Goal: Information Seeking & Learning: Understand process/instructions

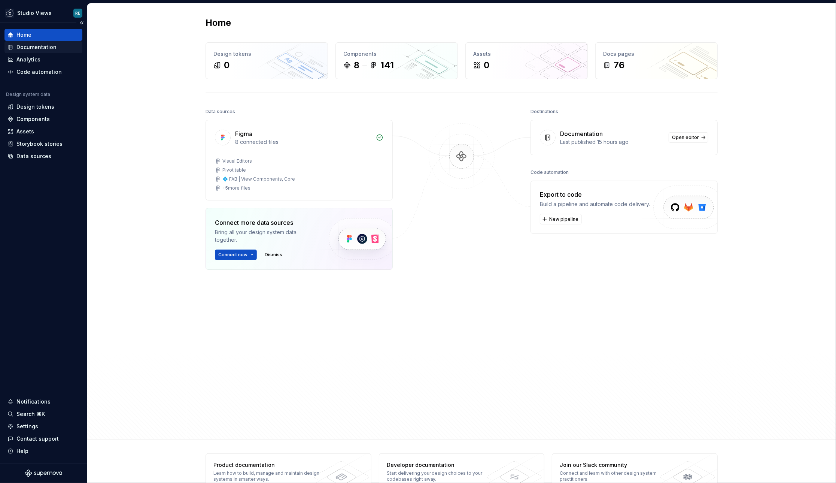
click at [56, 51] on div "Documentation" at bounding box center [43, 47] width 78 height 12
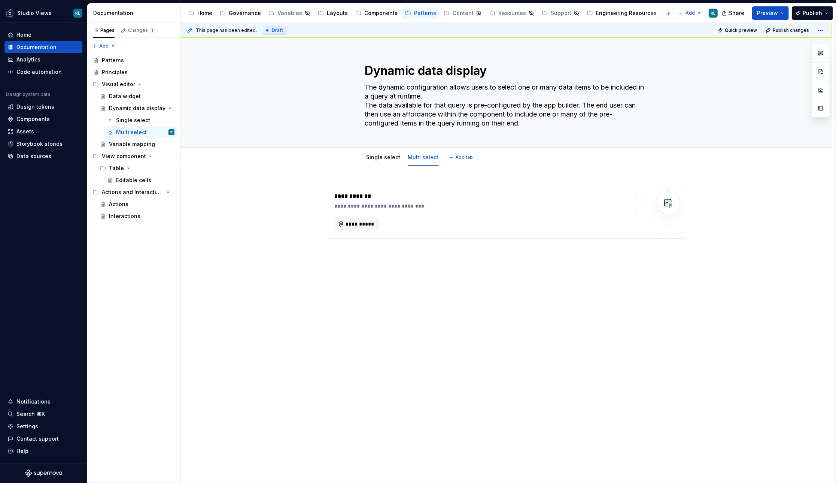
type textarea "*"
click at [373, 218] on button "**********" at bounding box center [357, 223] width 45 height 13
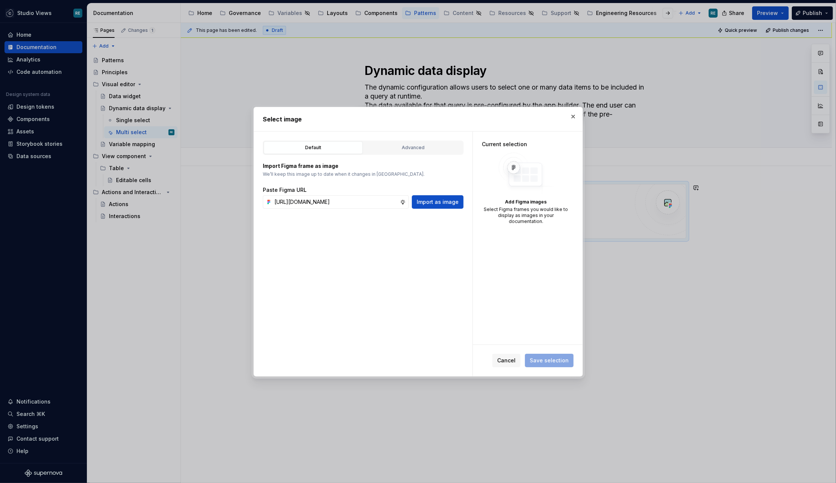
scroll to position [0, 228]
type input "https://www.figma.com/design/OcB2qgU2BKE910QcI9FiX0/Templates-for-UX-Documentat…"
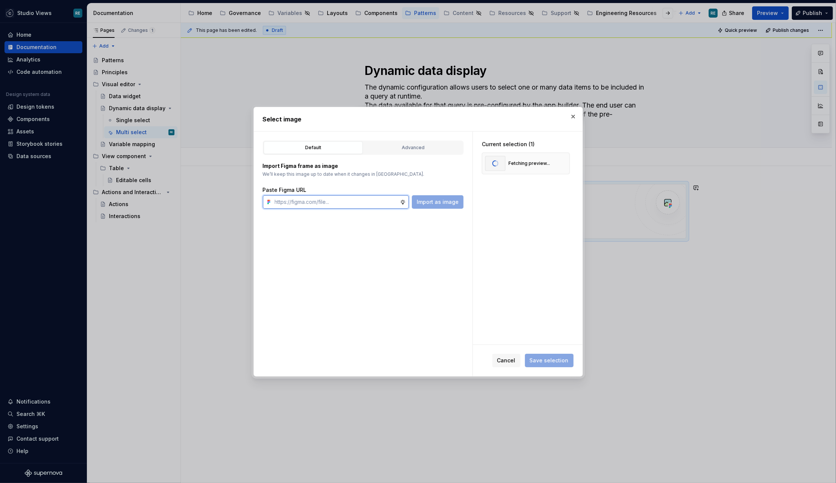
click at [283, 202] on input "text" at bounding box center [336, 201] width 128 height 13
paste input "https://www.figma.com/design/OcB2qgU2BKE910QcI9FiX0/Templates-for-UX-Documentat…"
type input "https://www.figma.com/design/OcB2qgU2BKE910QcI9FiX0/Templates-for-UX-Documentat…"
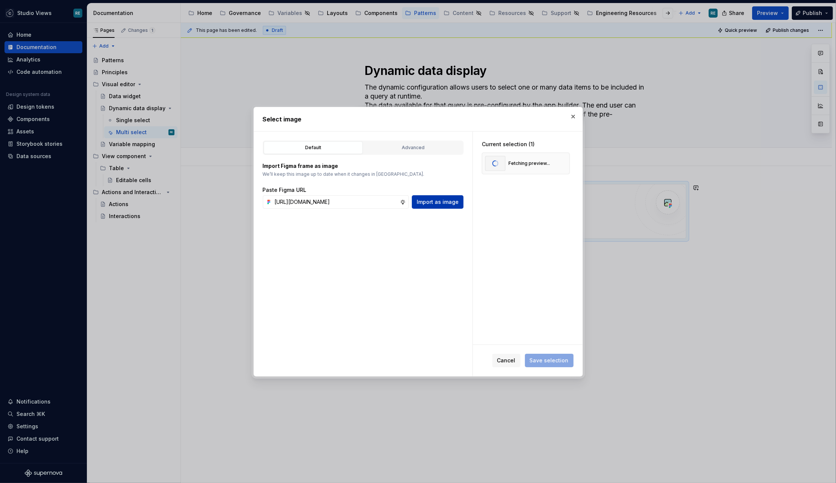
click at [428, 197] on button "Import as image" at bounding box center [438, 201] width 52 height 13
click at [560, 360] on span "Save selection" at bounding box center [549, 359] width 39 height 7
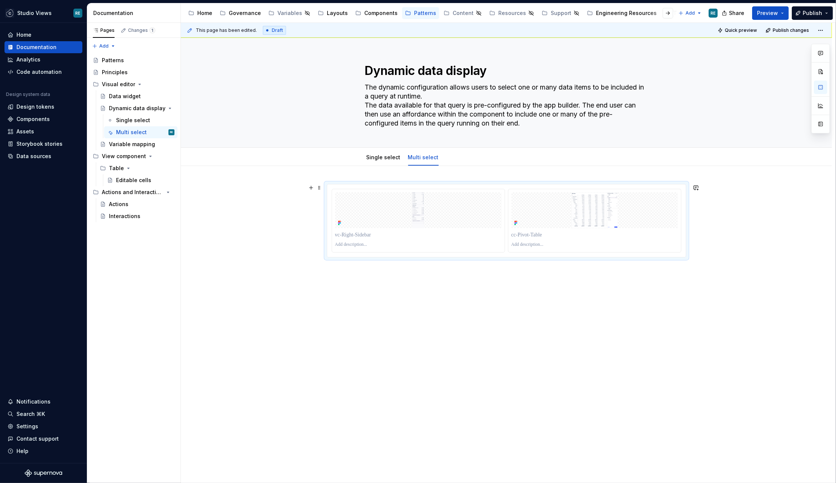
click at [633, 253] on div at bounding box center [506, 220] width 359 height 73
type textarea "*"
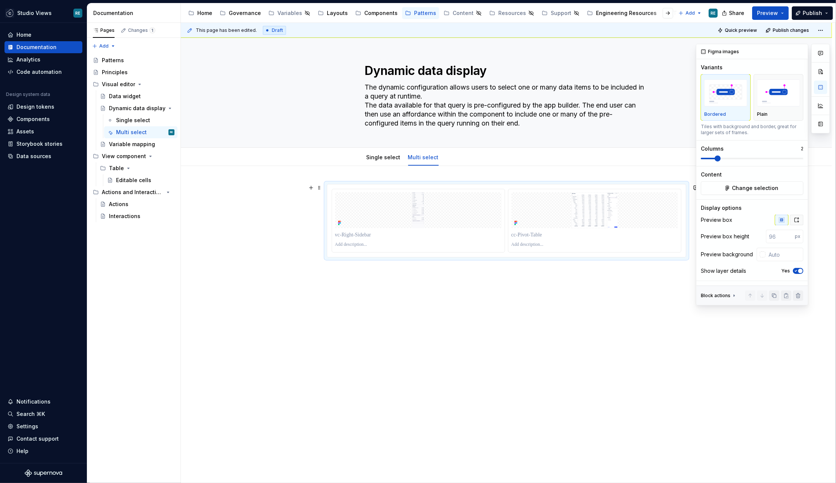
click at [794, 215] on button "button" at bounding box center [796, 220] width 13 height 10
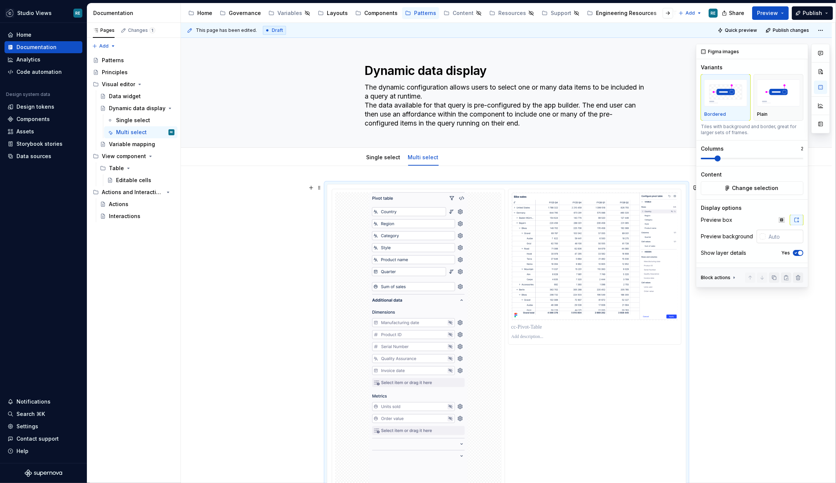
click at [789, 238] on input "text" at bounding box center [785, 236] width 38 height 13
type input "#FFFFFFF"
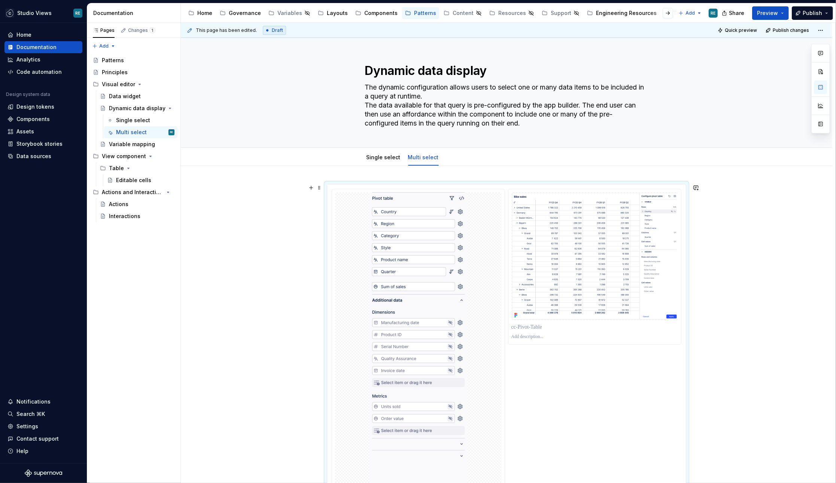
click at [756, 393] on div at bounding box center [506, 420] width 651 height 509
click at [376, 163] on div "Single select" at bounding box center [384, 157] width 40 height 13
click at [382, 158] on link "Single select" at bounding box center [384, 157] width 34 height 6
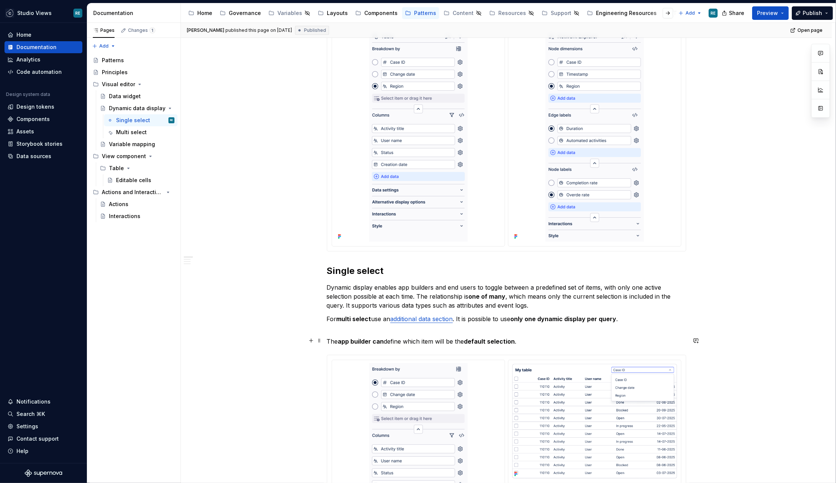
scroll to position [175, 0]
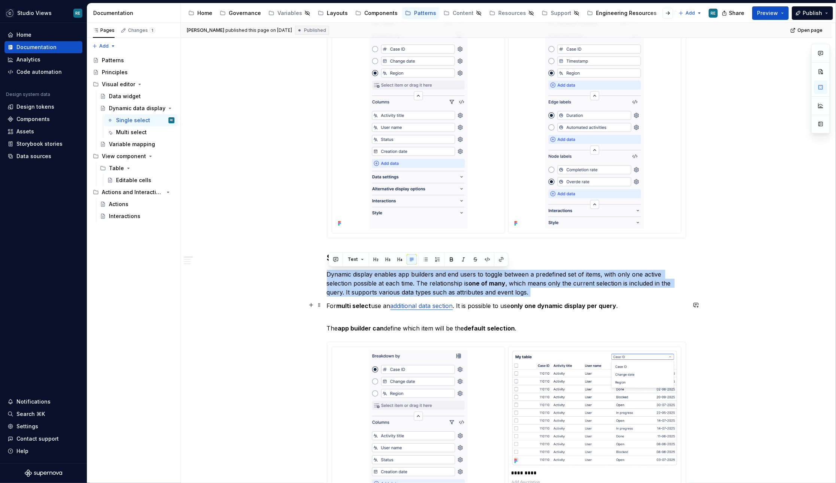
click at [363, 311] on p "For multi select use an additional data section . It is possible to use only on…" at bounding box center [506, 310] width 359 height 18
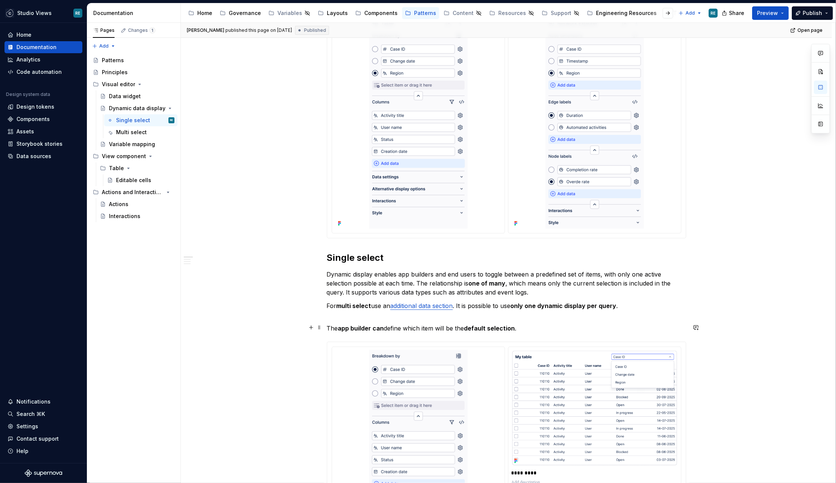
click at [524, 325] on p "The app builder can define which item will be the default selection ." at bounding box center [506, 327] width 359 height 9
drag, startPoint x: 526, startPoint y: 326, endPoint x: 324, endPoint y: 256, distance: 213.4
copy div "Single select Dynamic display enables app builders and end users to toggle betw…"
click at [365, 308] on p "For multi select use an additional data section . It is possible to use only on…" at bounding box center [506, 310] width 359 height 18
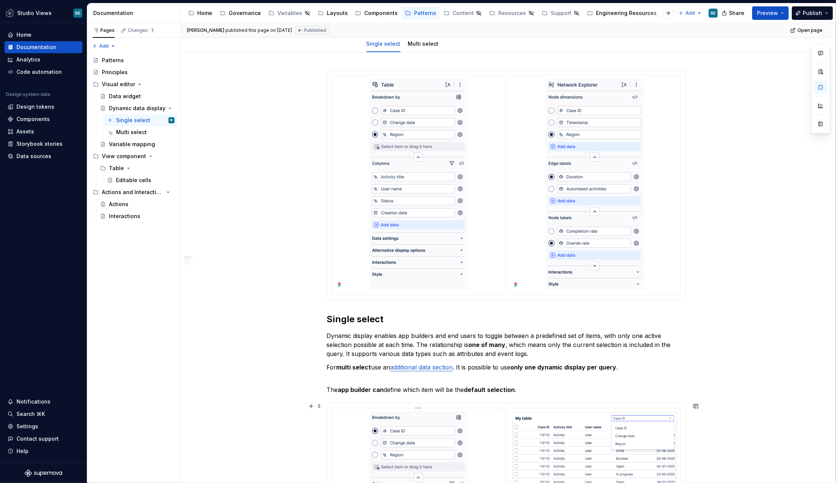
scroll to position [0, 0]
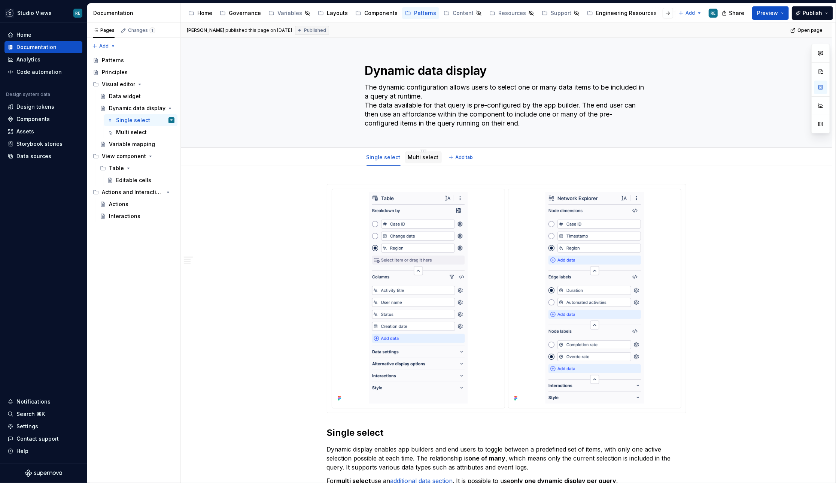
click at [416, 158] on link "Multi select" at bounding box center [423, 157] width 31 height 6
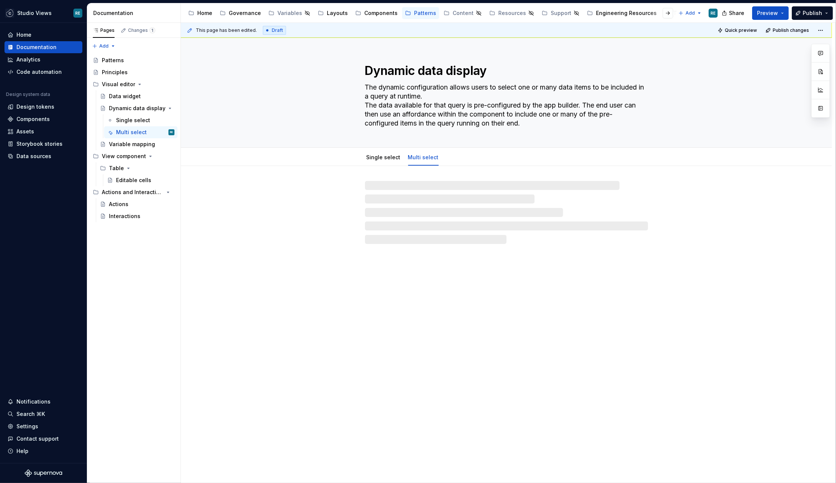
type textarea "*"
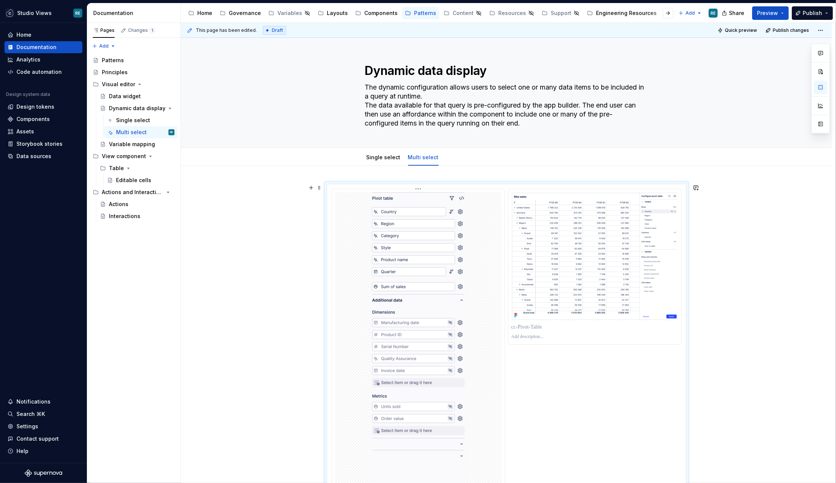
click at [452, 293] on img at bounding box center [418, 342] width 98 height 300
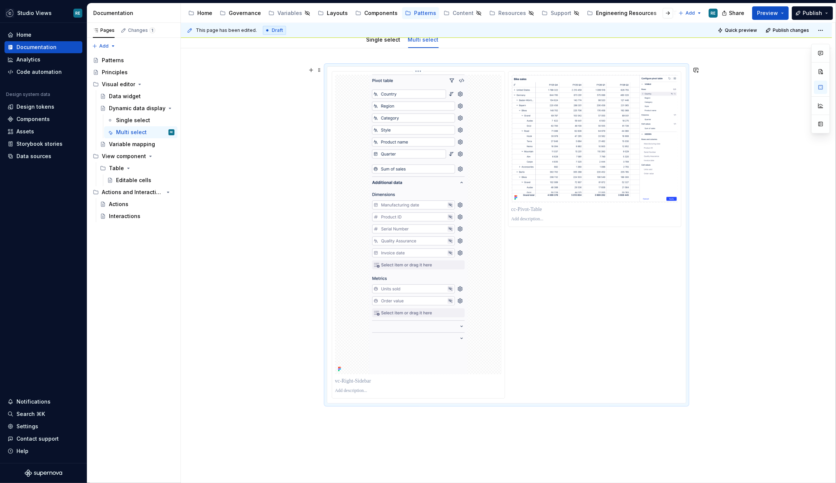
scroll to position [190, 0]
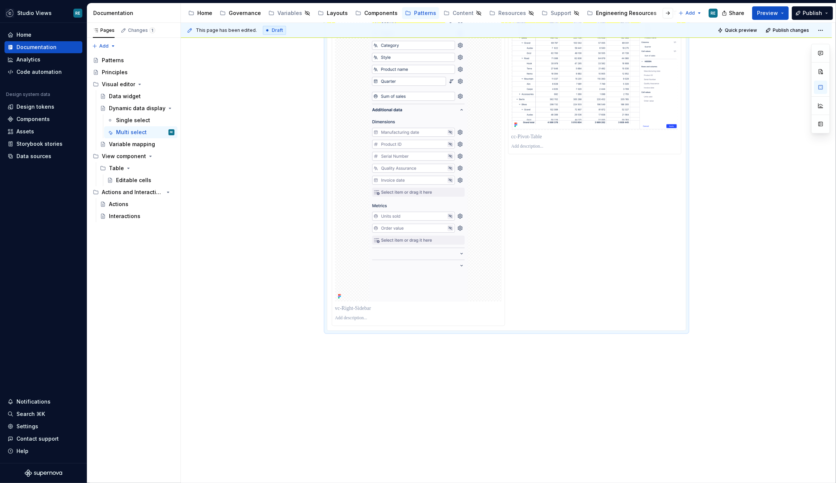
click at [418, 357] on div at bounding box center [506, 230] width 651 height 509
click at [414, 355] on div at bounding box center [506, 230] width 651 height 509
paste div
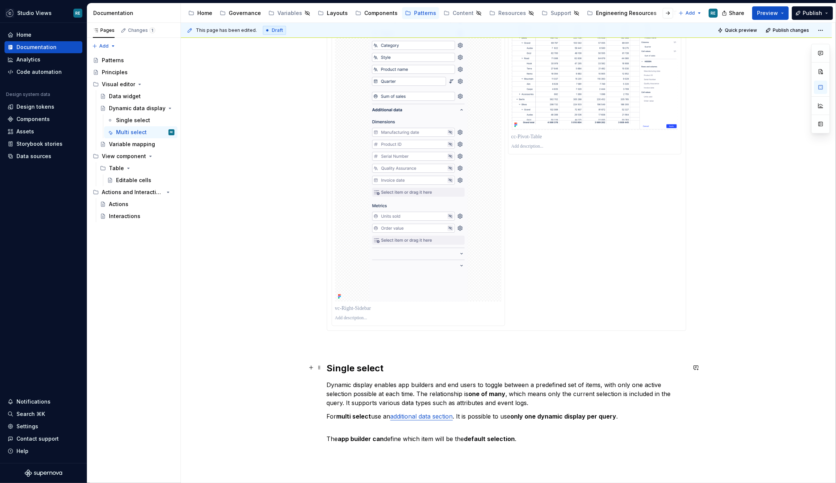
click at [340, 353] on div "Single select Dynamic display enables app builders and end users to toggle betw…" at bounding box center [506, 218] width 359 height 449
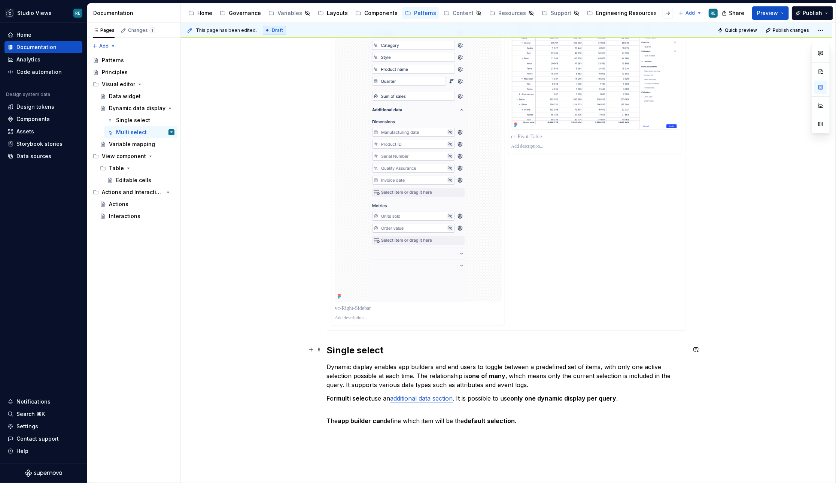
click at [335, 351] on h2 "Single select" at bounding box center [506, 350] width 359 height 12
click at [405, 375] on p "Dynamic display enables app builders and end users to toggle between a predefin…" at bounding box center [506, 375] width 359 height 27
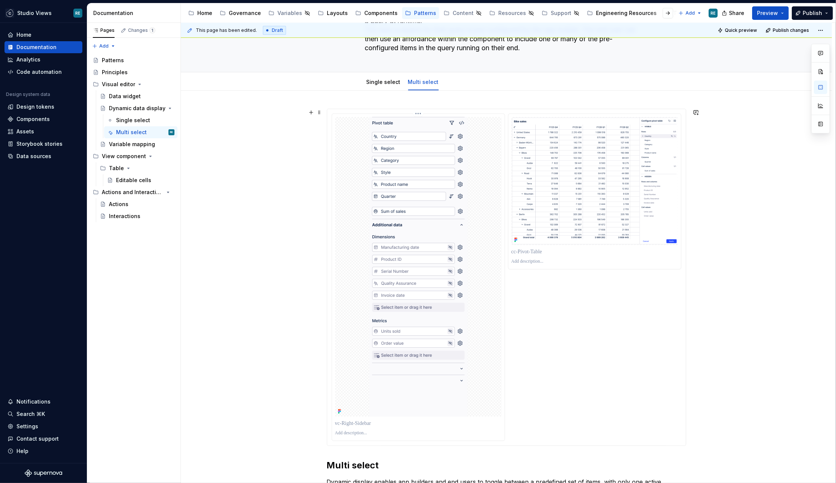
scroll to position [43, 0]
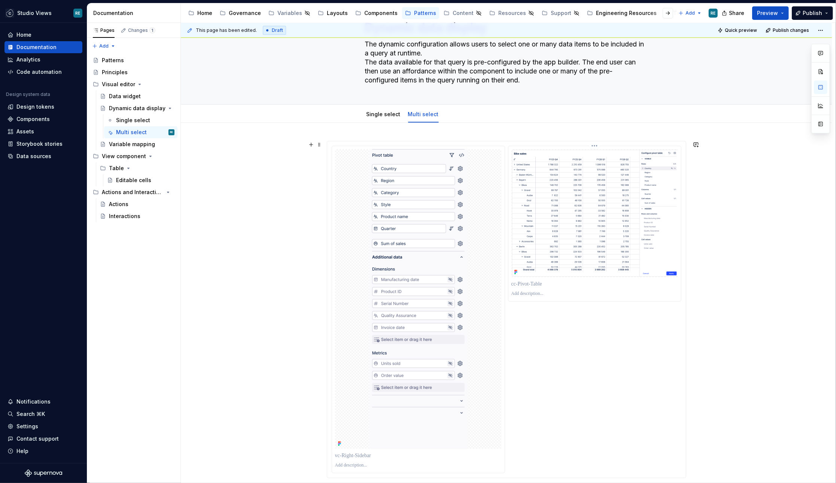
click at [561, 258] on img at bounding box center [594, 213] width 167 height 128
click at [530, 313] on div at bounding box center [507, 309] width 350 height 327
click at [524, 228] on img at bounding box center [594, 213] width 167 height 128
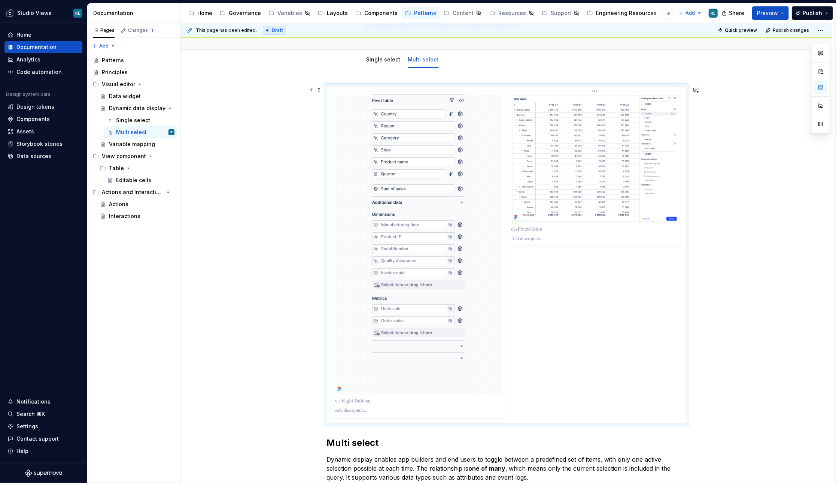
scroll to position [103, 0]
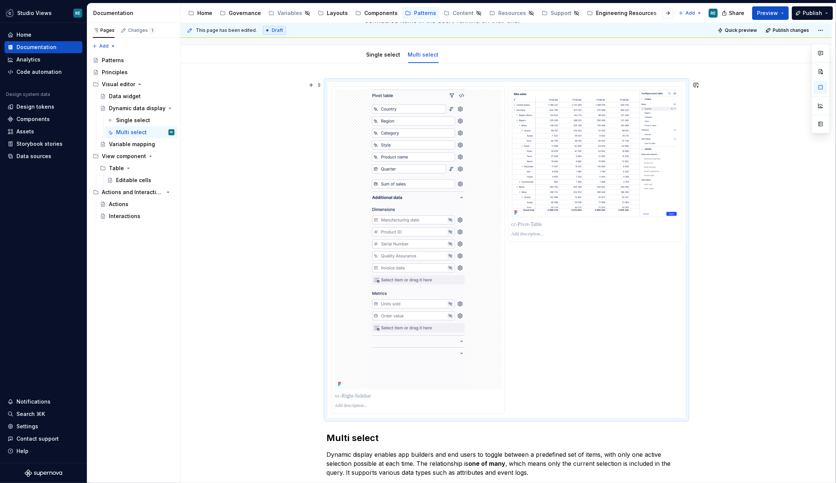
click at [593, 282] on div at bounding box center [507, 249] width 350 height 327
click at [484, 130] on div at bounding box center [418, 239] width 167 height 300
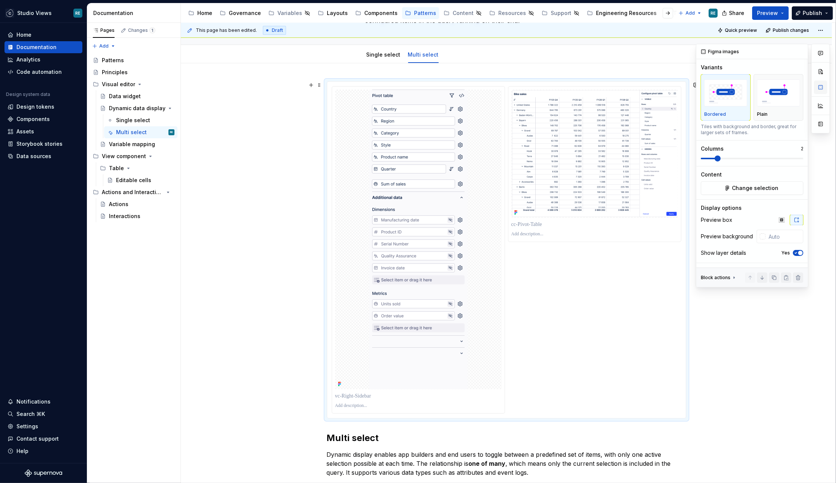
click at [818, 88] on button "button" at bounding box center [820, 86] width 13 height 13
click at [759, 192] on button "Change selection" at bounding box center [752, 187] width 103 height 13
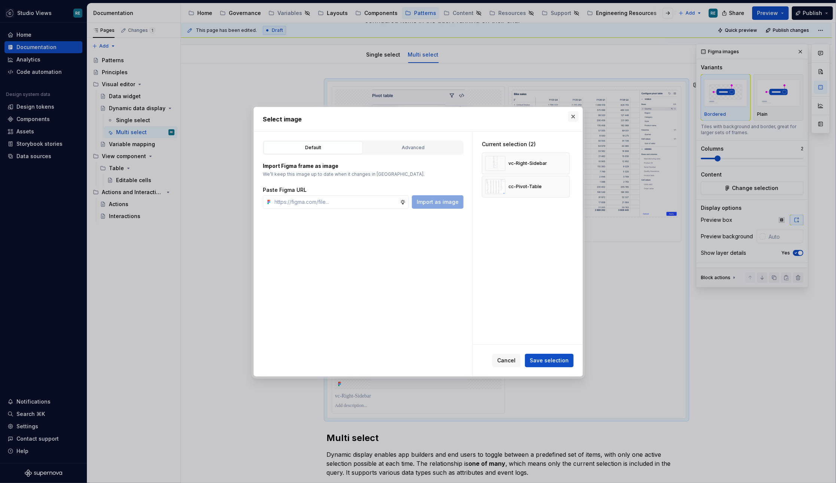
click at [574, 112] on button "button" at bounding box center [573, 116] width 10 height 10
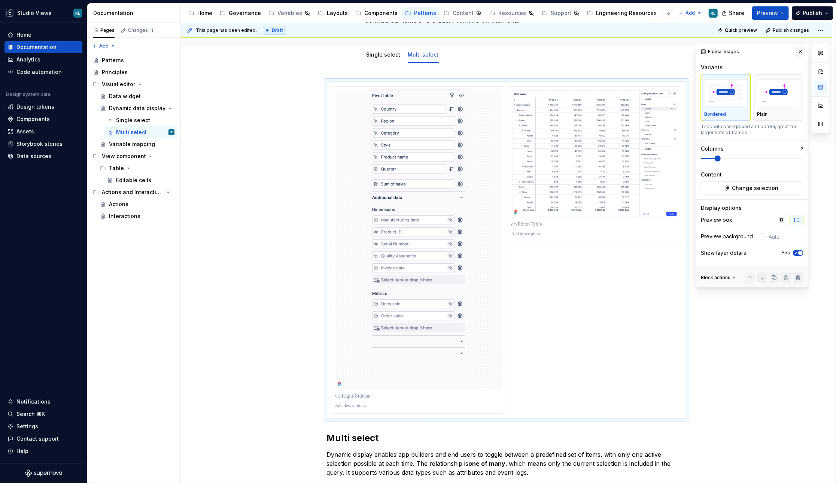
click at [800, 51] on button "button" at bounding box center [800, 51] width 10 height 10
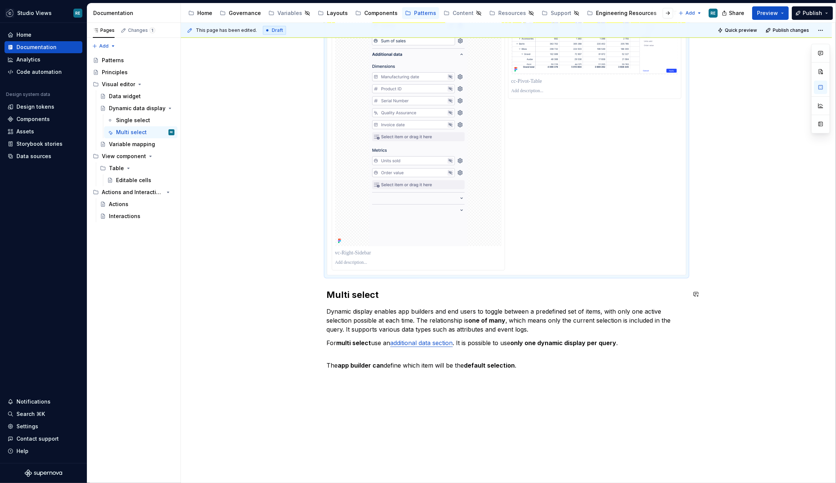
scroll to position [265, 0]
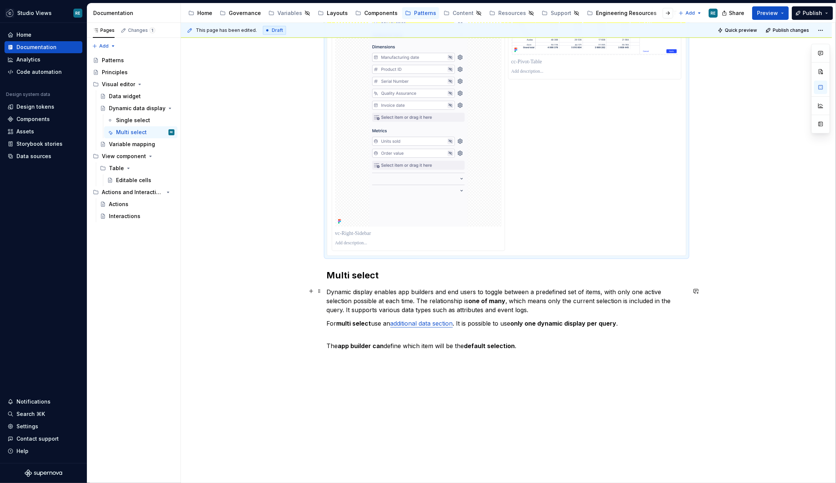
click at [331, 289] on p "Dynamic display enables app builders and end users to toggle between a predefin…" at bounding box center [506, 300] width 359 height 27
drag, startPoint x: 331, startPoint y: 289, endPoint x: 362, endPoint y: 289, distance: 30.7
click at [362, 289] on p "Dynamic display enables app builders and end users to toggle between a predefin…" at bounding box center [506, 300] width 359 height 27
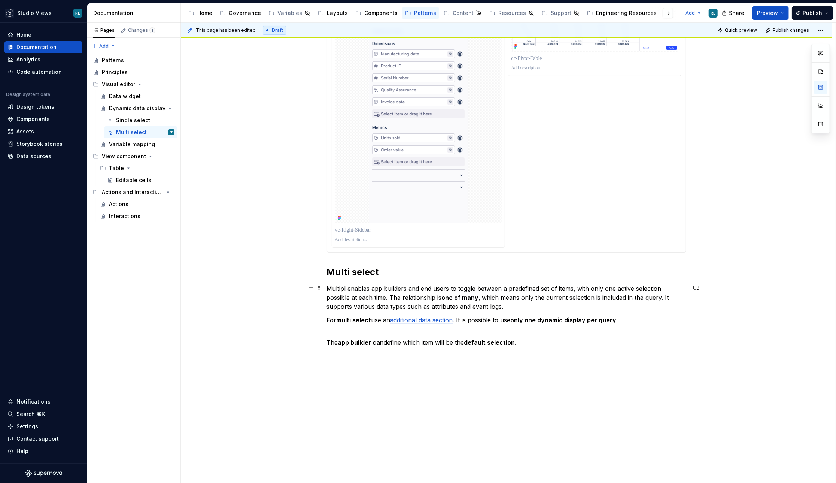
scroll to position [279, 0]
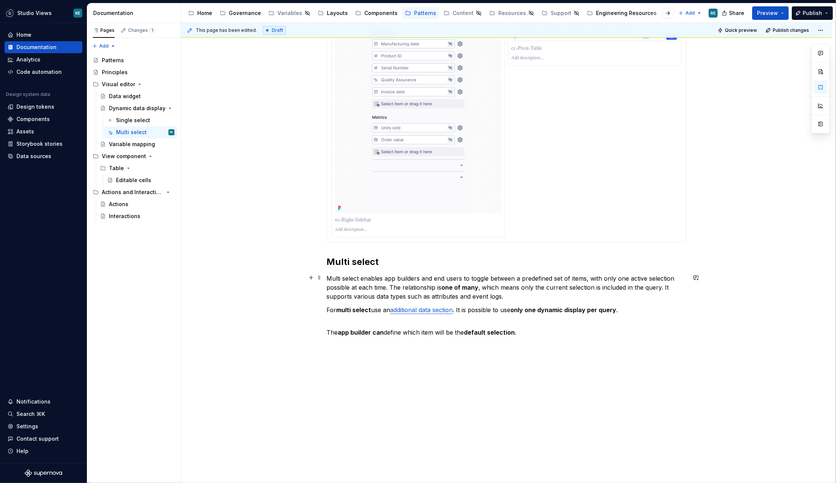
click at [378, 277] on p "Multi select enables app builders and end users to toggle between a predefined …" at bounding box center [506, 287] width 359 height 27
drag, startPoint x: 378, startPoint y: 277, endPoint x: 386, endPoint y: 276, distance: 7.9
click at [386, 276] on p "Multi select enables app builders and end users to toggle between a predefined …" at bounding box center [506, 287] width 359 height 27
click at [485, 279] on p "Multi select enables app builders and end users to toggle between a predefined …" at bounding box center [506, 287] width 359 height 27
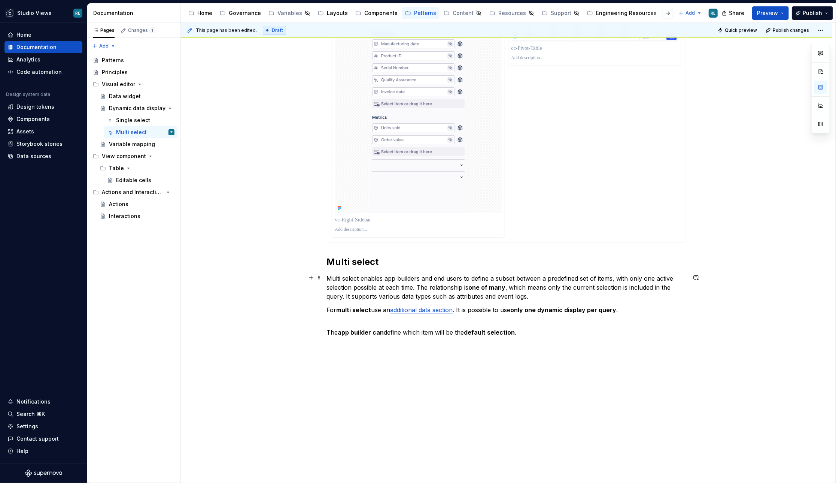
click at [528, 277] on p "Multi select enables app builders and end users to define a subset between a pr…" at bounding box center [506, 287] width 359 height 27
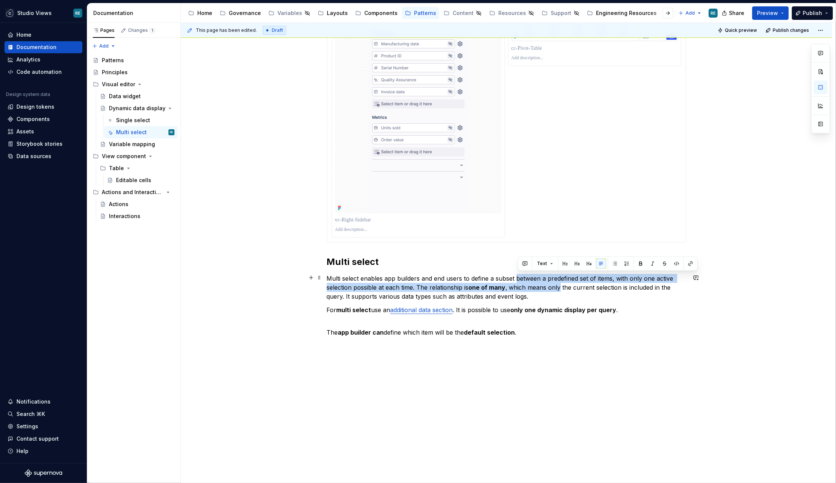
drag, startPoint x: 528, startPoint y: 277, endPoint x: 555, endPoint y: 282, distance: 27.8
click at [555, 282] on p "Multi select enables app builders and end users to define a subset between a pr…" at bounding box center [506, 287] width 359 height 27
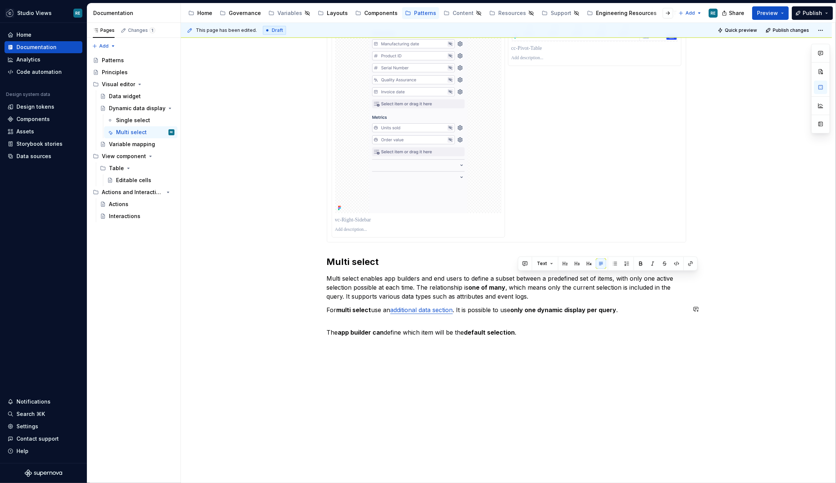
click at [589, 328] on p "The app builder can define which item will be the default selection ." at bounding box center [506, 332] width 359 height 9
click at [411, 276] on p "Multi select enables app builders and end users to define a subset between a pr…" at bounding box center [506, 287] width 359 height 27
drag, startPoint x: 411, startPoint y: 276, endPoint x: 433, endPoint y: 276, distance: 21.7
click at [433, 276] on p "Multi select enables app builders and end users to define a subset between a pr…" at bounding box center [506, 287] width 359 height 27
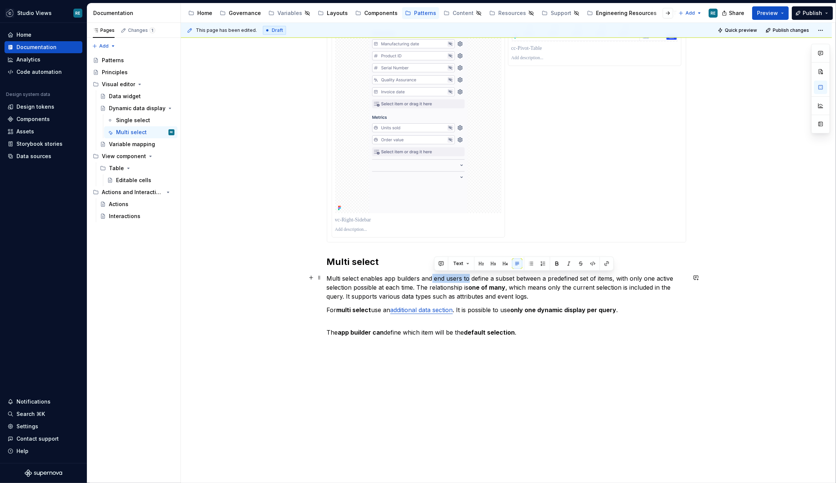
drag, startPoint x: 433, startPoint y: 276, endPoint x: 465, endPoint y: 276, distance: 32.2
click at [465, 276] on p "Multi select enables app builders and end users to define a subset between a pr…" at bounding box center [506, 287] width 359 height 27
click at [478, 277] on p "Multi select enables app builders and end users to define a subset between a pr…" at bounding box center [506, 287] width 359 height 27
click at [445, 276] on p "Multi select enables app builders and end users to define a subset between a pr…" at bounding box center [506, 287] width 359 height 27
click at [434, 276] on p "Multi select enables app builders and end users to define a subset between a pr…" at bounding box center [506, 287] width 359 height 27
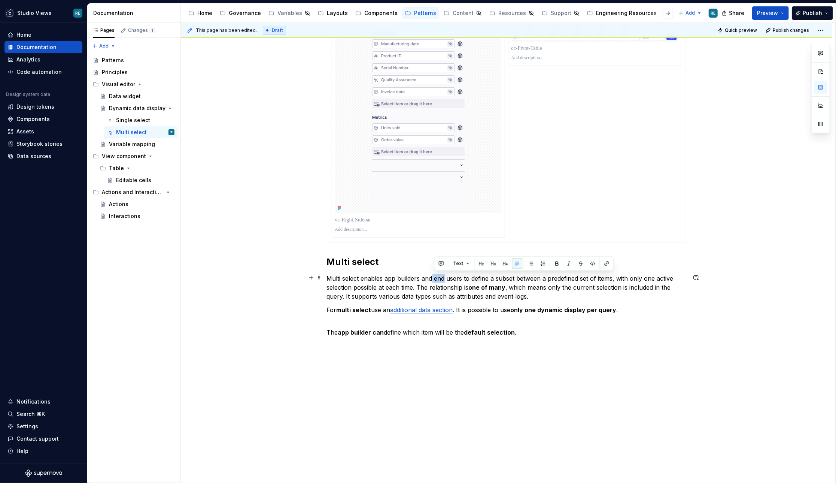
click at [436, 276] on p "Multi select enables app builders and end users to define a subset between a pr…" at bounding box center [506, 287] width 359 height 27
click at [402, 276] on p "Multi select enables app builders and end users to define a subset between a pr…" at bounding box center [506, 287] width 359 height 27
drag, startPoint x: 402, startPoint y: 276, endPoint x: 475, endPoint y: 276, distance: 73.0
click at [475, 276] on p "Multi select enables app builders and end users to define a subset between a pr…" at bounding box center [506, 287] width 359 height 27
click at [482, 281] on p "Multi select enables app builders and end users to define a subset between a pr…" at bounding box center [506, 287] width 359 height 27
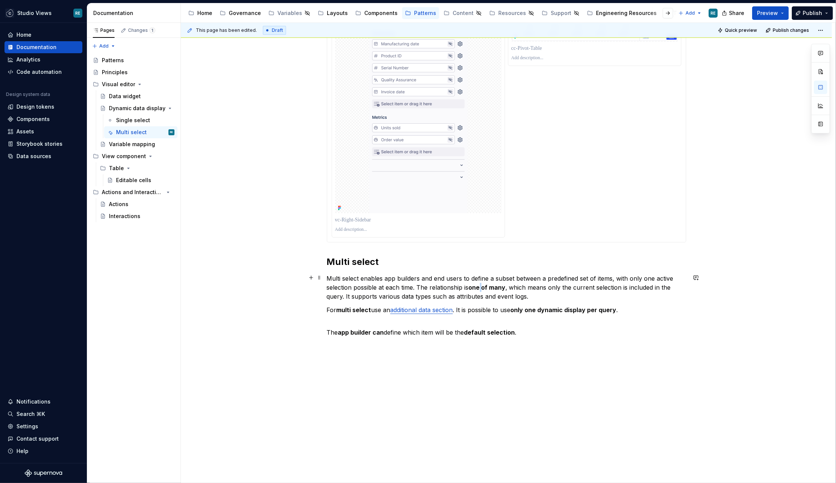
click at [482, 281] on p "Multi select enables app builders and end users to define a subset between a pr…" at bounding box center [506, 287] width 359 height 27
click at [538, 292] on p "Multi select enables app builders and end users to define a subset between a pr…" at bounding box center [506, 287] width 359 height 27
click at [482, 278] on p "Multi select enables app builders and end users to define a subset between a pr…" at bounding box center [506, 287] width 359 height 27
click at [526, 274] on p "Multi select enables app builders and end users to select a subset between a pr…" at bounding box center [506, 287] width 359 height 27
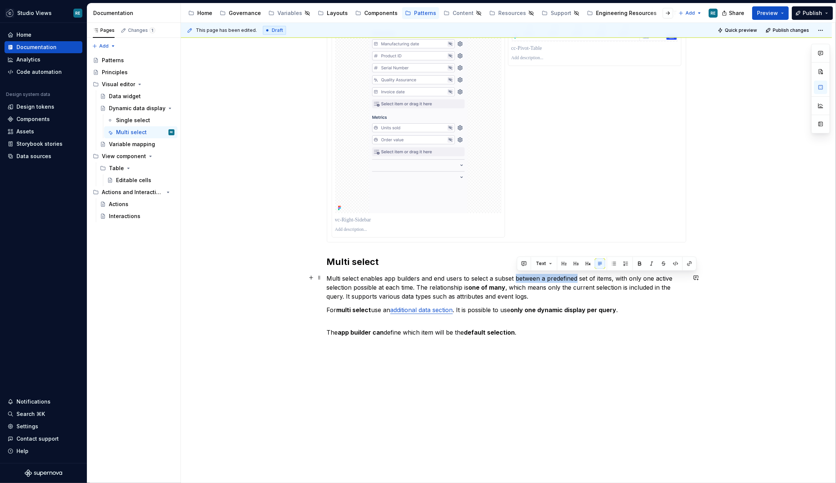
drag, startPoint x: 526, startPoint y: 274, endPoint x: 553, endPoint y: 274, distance: 27.0
click at [554, 274] on p "Multi select enables app builders and end users to select a subset between a pr…" at bounding box center [506, 287] width 359 height 27
click at [525, 274] on p "Multi select enables app builders and end users to select a subset between a pr…" at bounding box center [506, 287] width 359 height 27
drag, startPoint x: 525, startPoint y: 274, endPoint x: 598, endPoint y: 271, distance: 73.8
click at [598, 271] on div "Multi select Multi select enables app builders and end users to select a subset…" at bounding box center [506, 120] width 359 height 431
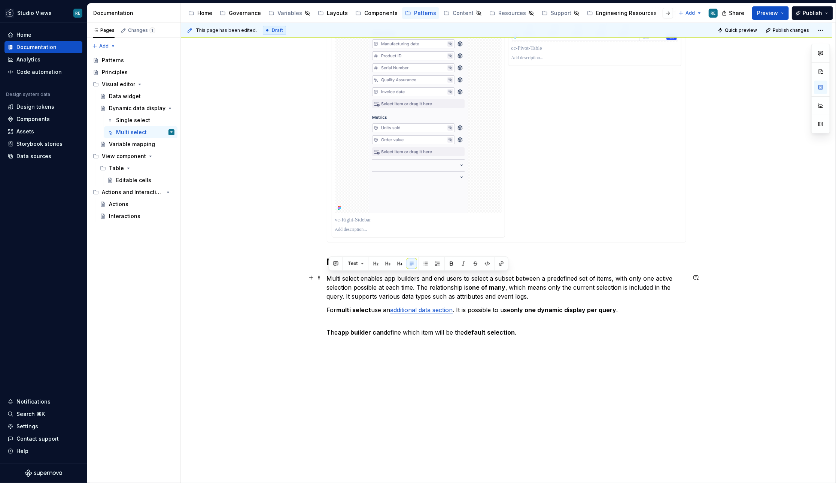
click at [584, 279] on p "Multi select enables app builders and end users to select a subset between a pr…" at bounding box center [506, 287] width 359 height 27
drag, startPoint x: 584, startPoint y: 279, endPoint x: 522, endPoint y: 279, distance: 62.5
click at [522, 279] on p "Multi select enables app builders and end users to select a subset between a pr…" at bounding box center [506, 287] width 359 height 27
click at [539, 277] on p "Multi select enables app builders and end users to select a subset of items, wi…" at bounding box center [506, 287] width 359 height 27
click at [673, 278] on p "Multi select enables app builders and end users to select a subset of items to …" at bounding box center [506, 287] width 359 height 27
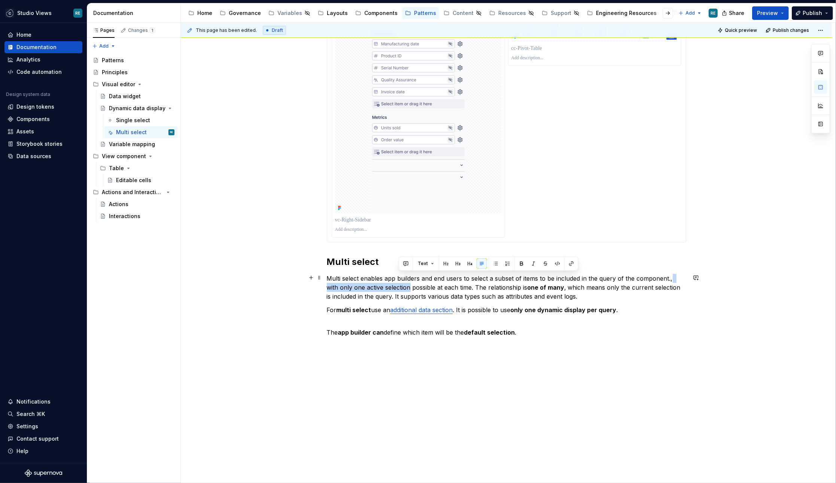
drag, startPoint x: 673, startPoint y: 278, endPoint x: 393, endPoint y: 286, distance: 279.4
click at [393, 286] on p "Multi select enables app builders and end users to select a subset of items to …" at bounding box center [506, 287] width 359 height 27
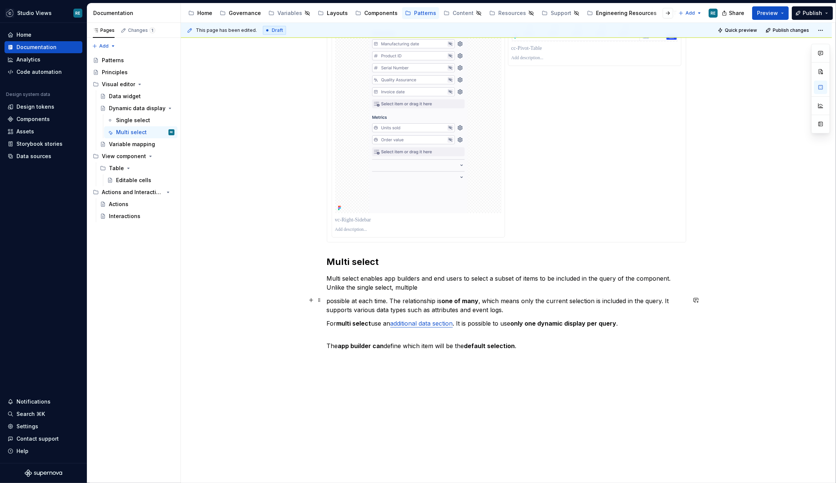
click at [336, 297] on p "possible at each time. The relationship is one of many , which means only the c…" at bounding box center [506, 305] width 359 height 18
drag, startPoint x: 336, startPoint y: 297, endPoint x: 388, endPoint y: 297, distance: 52.4
click at [388, 297] on p "possible at each time. The relationship is one of many , which means only the c…" at bounding box center [506, 305] width 359 height 18
click at [406, 288] on p "Multi select enables app builders and end users to select a subset of items to …" at bounding box center [506, 283] width 359 height 18
drag, startPoint x: 406, startPoint y: 288, endPoint x: 490, endPoint y: 291, distance: 84.3
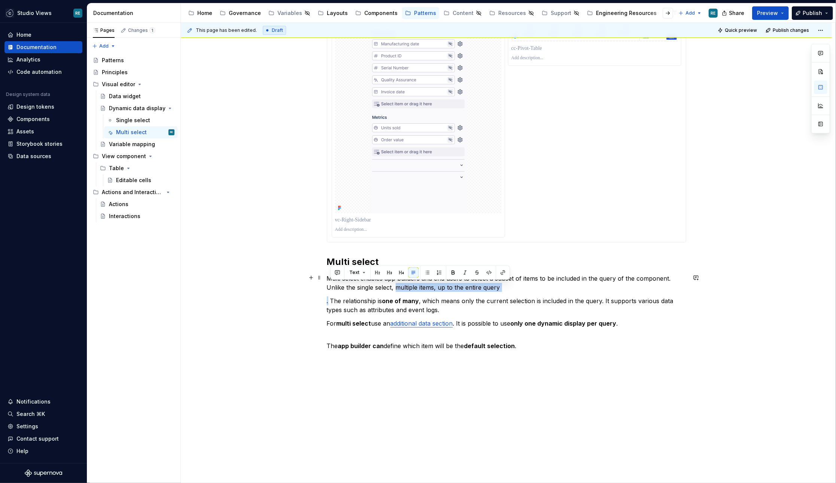
click at [490, 291] on div "Multi select Multi select enables app builders and end users to select a subset…" at bounding box center [506, 127] width 359 height 445
click at [502, 289] on p "Multi select enables app builders and end users to select a subset of items to …" at bounding box center [506, 283] width 359 height 18
click at [396, 301] on strong "one of many" at bounding box center [400, 300] width 37 height 7
click at [470, 303] on p ". The relationship is many of many , which means only the current selection is …" at bounding box center [506, 305] width 359 height 18
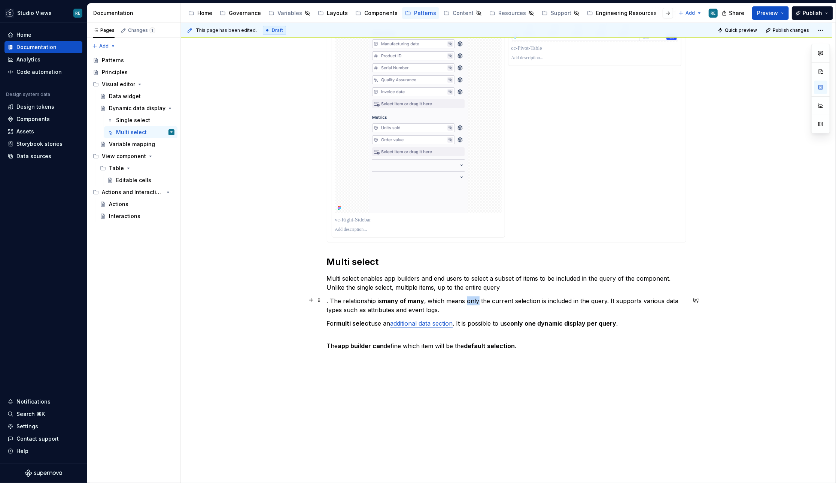
click at [470, 303] on p ". The relationship is many of many , which means only the current selection is …" at bounding box center [506, 305] width 359 height 18
click at [475, 300] on p ". The relationship is many of many , which means only the current selection is …" at bounding box center [506, 305] width 359 height 18
drag, startPoint x: 475, startPoint y: 300, endPoint x: 499, endPoint y: 300, distance: 23.2
click at [499, 300] on p ". The relationship is many of many , which means only the current selection is …" at bounding box center [506, 305] width 359 height 18
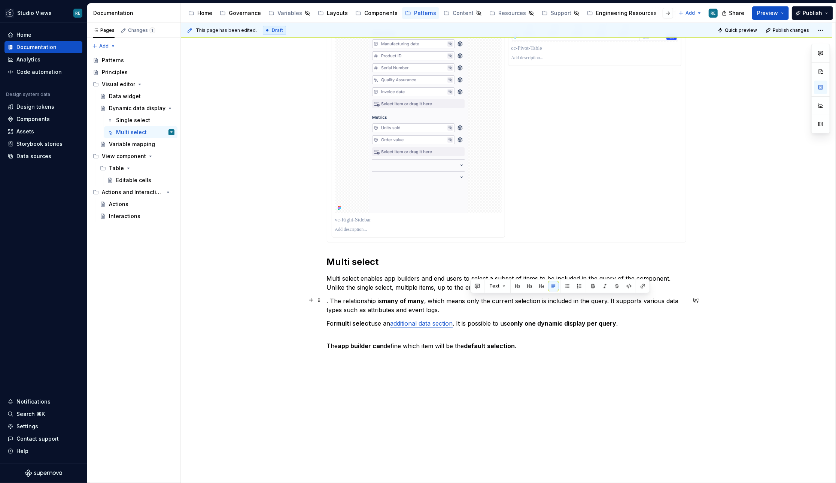
click at [501, 313] on div "Multi select Multi select enables app builders and end users to select a subset…" at bounding box center [506, 127] width 359 height 445
click at [331, 286] on p "Multi select enables app builders and end users to select a subset of items to …" at bounding box center [506, 283] width 359 height 18
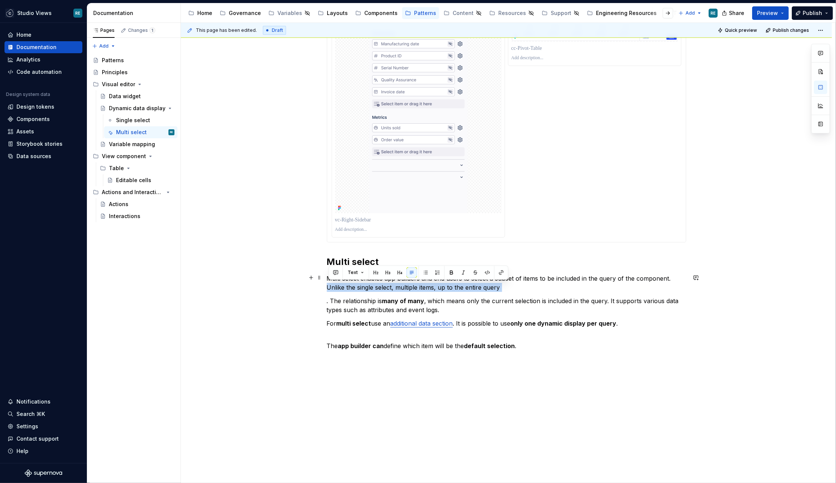
drag, startPoint x: 331, startPoint y: 286, endPoint x: 500, endPoint y: 287, distance: 168.5
click at [500, 287] on p "Multi select enables app builders and end users to select a subset of items to …" at bounding box center [506, 283] width 359 height 18
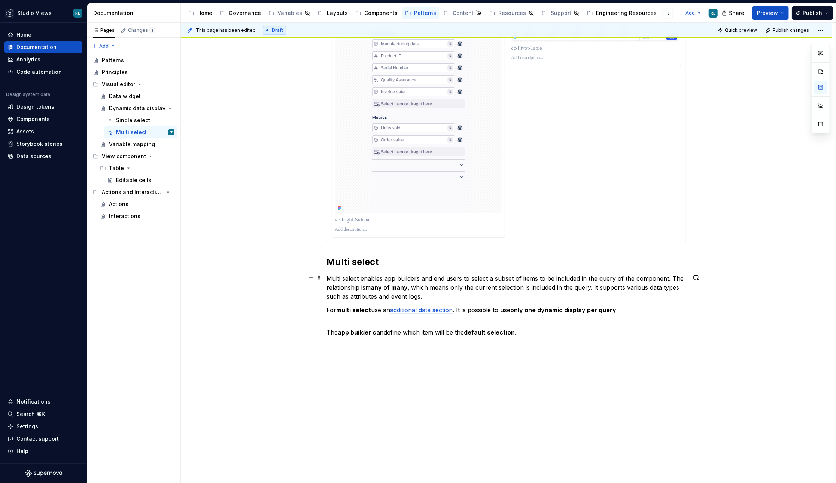
click at [672, 277] on p "Multi select enables app builders and end users to select a subset of items to …" at bounding box center [506, 287] width 359 height 27
click at [526, 286] on p "Multi select enables app builders and end users to select a subset of items to …" at bounding box center [506, 287] width 359 height 27
click at [438, 289] on p "Multi select enables app builders and end users to select a subset of items to …" at bounding box center [506, 287] width 359 height 27
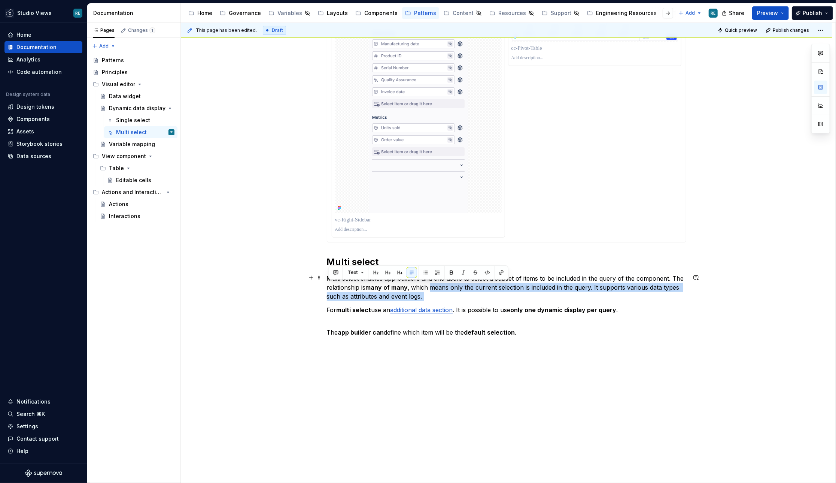
drag, startPoint x: 438, startPoint y: 289, endPoint x: 504, endPoint y: 291, distance: 66.3
click at [505, 291] on p "Multi select enables app builders and end users to select a subset of items to …" at bounding box center [506, 287] width 359 height 27
click at [504, 291] on p "Multi select enables app builders and end users to select a subset of items to …" at bounding box center [506, 287] width 359 height 27
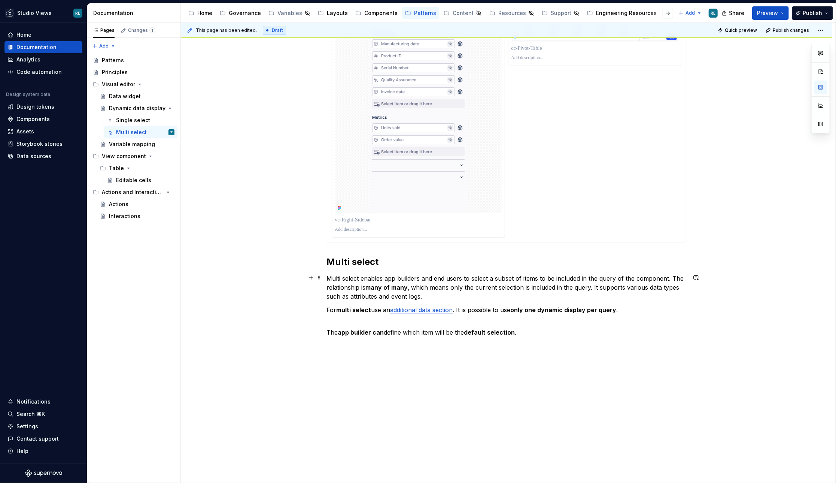
click at [454, 287] on p "Multi select enables app builders and end users to select a subset of items to …" at bounding box center [506, 287] width 359 height 27
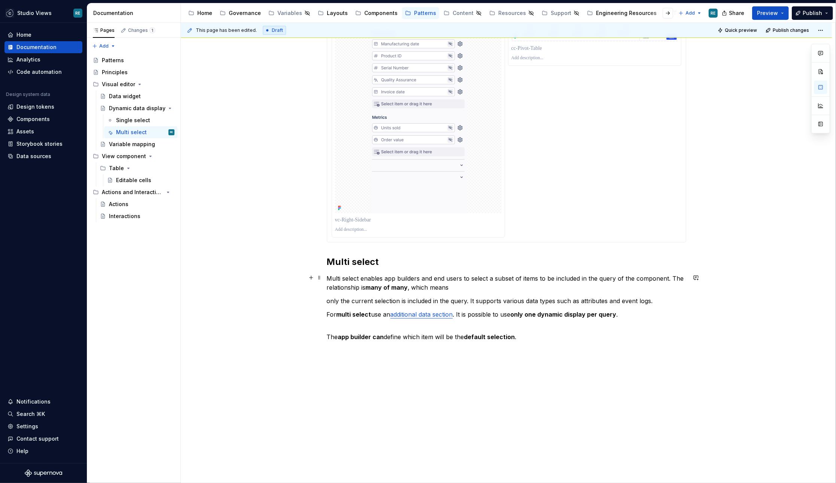
click at [464, 287] on p "Multi select enables app builders and end users to select a subset of items to …" at bounding box center [506, 283] width 359 height 18
click at [469, 286] on p "Multi select enables app builders and end users to select a subset of items to …" at bounding box center [506, 283] width 359 height 18
click at [474, 284] on p "Multi select enables app builders and end users to select a subset of items to …" at bounding box center [506, 283] width 359 height 18
click at [507, 285] on p "Multi select enables app builders and end users to select a subset of items to …" at bounding box center [506, 283] width 359 height 18
click at [522, 285] on p "Multi select enables app builders and end users to select a subset of items to …" at bounding box center [506, 283] width 359 height 18
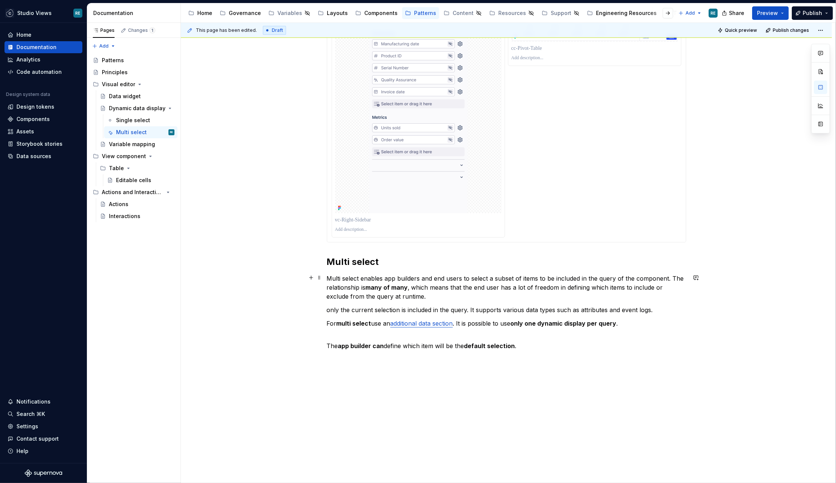
click at [416, 292] on p "Multi select enables app builders and end users to select a subset of items to …" at bounding box center [506, 287] width 359 height 27
click at [440, 305] on p "only the current selection is included in the query. It supports various data t…" at bounding box center [506, 309] width 359 height 9
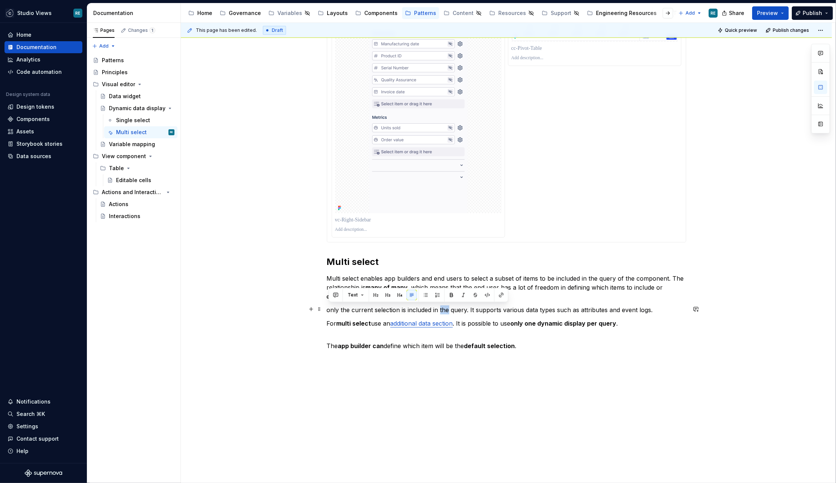
click at [463, 309] on p "only the current selection is included in the query. It supports various data t…" at bounding box center [506, 309] width 359 height 9
drag, startPoint x: 469, startPoint y: 309, endPoint x: 330, endPoint y: 309, distance: 139.3
click at [330, 309] on p "only the current selection is included in the query. It supports various data t…" at bounding box center [506, 309] width 359 height 9
click at [462, 307] on p "It supports various data types such as attributes and event logs." at bounding box center [506, 309] width 359 height 9
click at [496, 307] on p "It supports various data types such as attributes and event logs." at bounding box center [506, 309] width 359 height 9
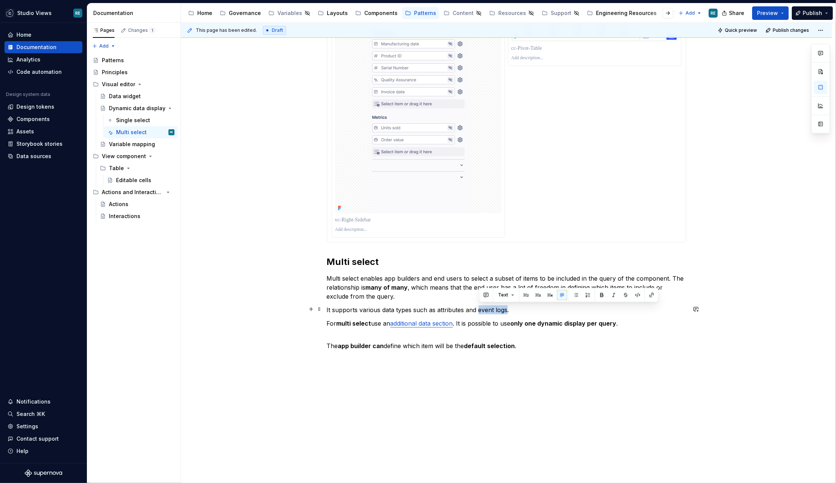
drag, startPoint x: 496, startPoint y: 307, endPoint x: 487, endPoint y: 307, distance: 9.0
click at [487, 307] on p "It supports various data types such as attributes and event logs." at bounding box center [506, 309] width 359 height 9
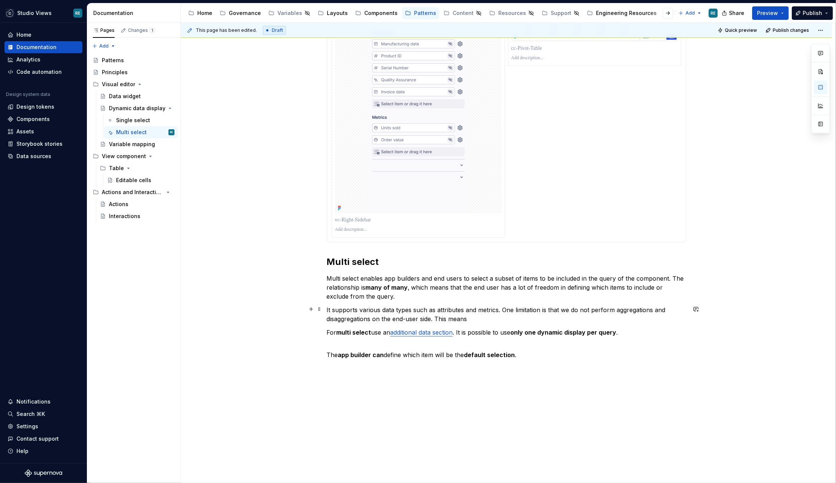
click at [429, 317] on p "It supports various data types such as attributes and metrics. One limitation i…" at bounding box center [506, 314] width 359 height 18
click at [499, 319] on p "It supports various data types such as attributes and metrics. One limitation i…" at bounding box center [506, 314] width 359 height 18
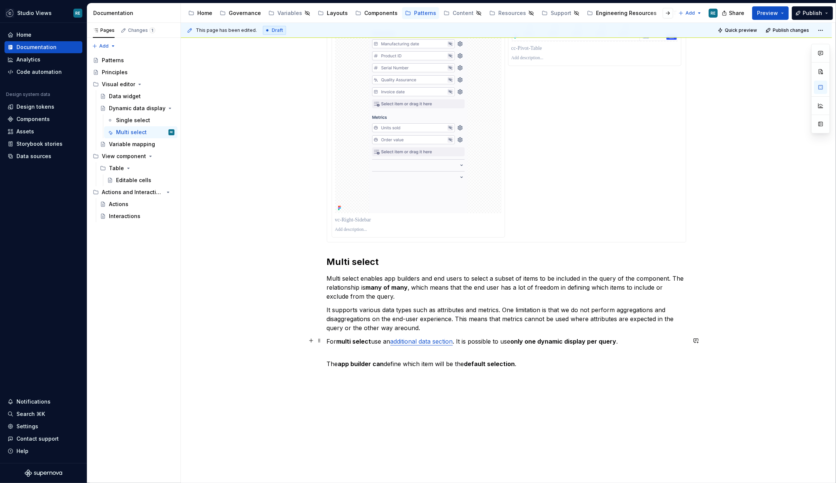
click at [346, 339] on strong "multi select" at bounding box center [354, 340] width 35 height 7
click at [426, 344] on p "For single select use an additional data section . It is possible to use only o…" at bounding box center [506, 346] width 359 height 18
click at [427, 339] on link "additional data section" at bounding box center [424, 340] width 63 height 7
click at [416, 327] on button "button" at bounding box center [415, 326] width 10 height 10
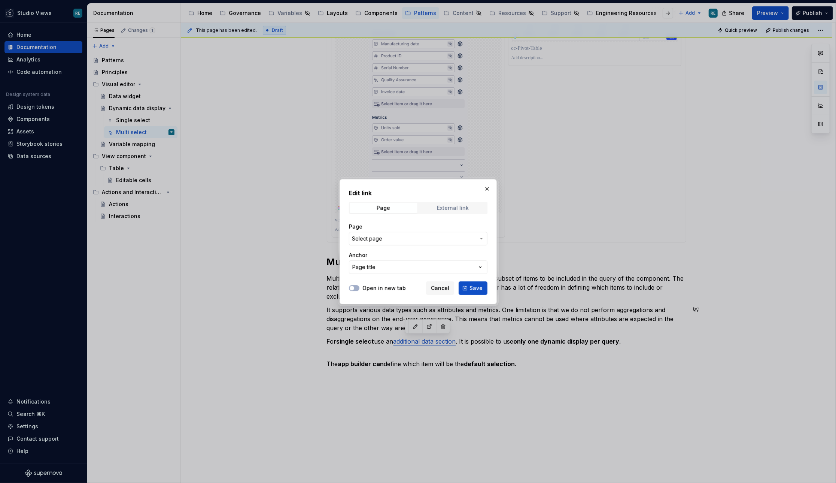
click at [446, 208] on div "External link" at bounding box center [453, 208] width 32 height 6
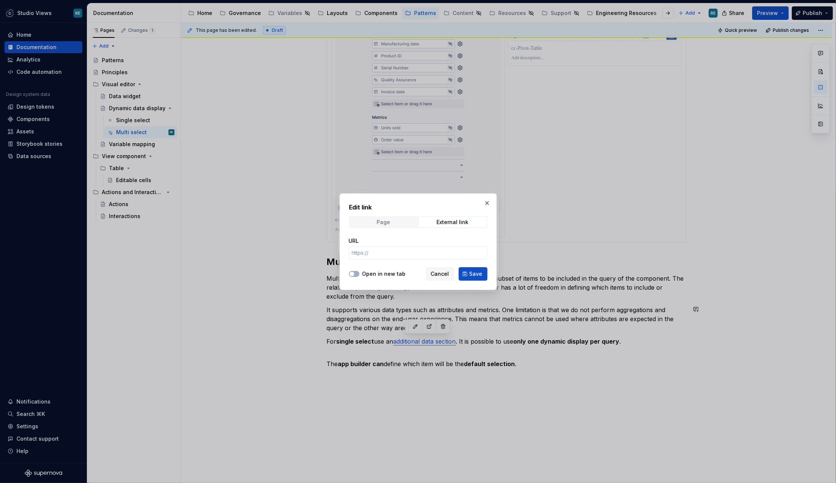
click at [398, 220] on span "Page" at bounding box center [384, 222] width 68 height 10
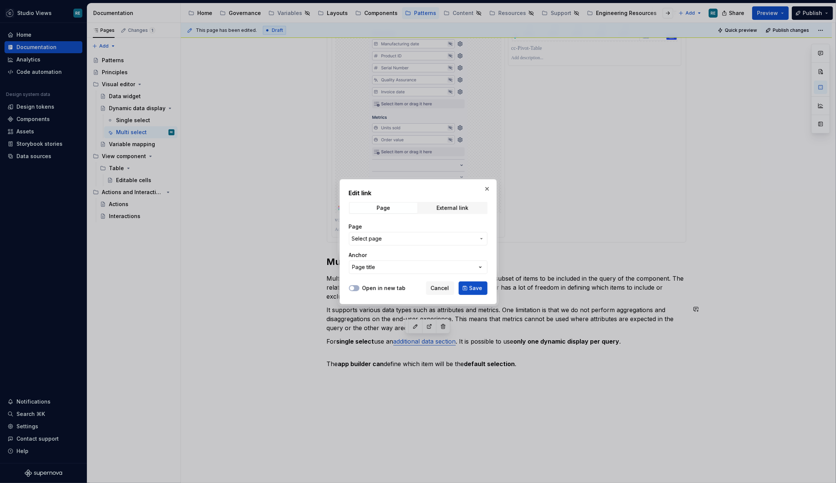
type textarea "*"
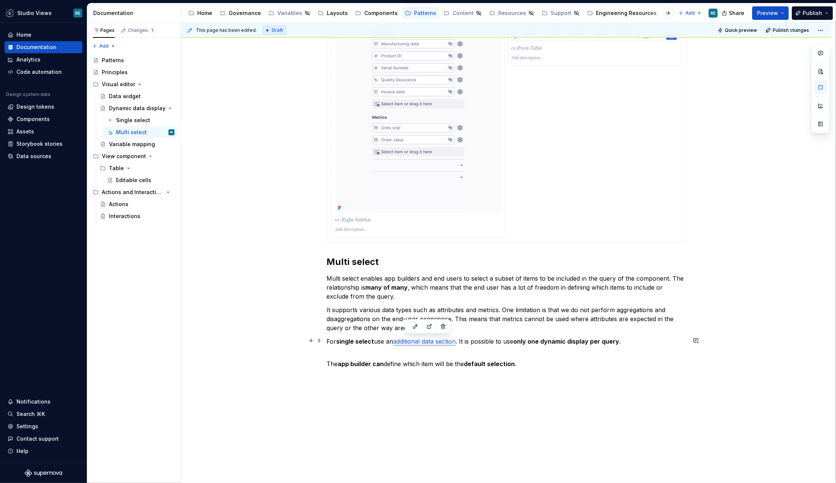
click at [418, 341] on link "additional data section" at bounding box center [424, 340] width 63 height 7
click at [429, 338] on link "additional data section" at bounding box center [424, 340] width 63 height 7
click at [451, 340] on link "additional data section" at bounding box center [424, 340] width 63 height 7
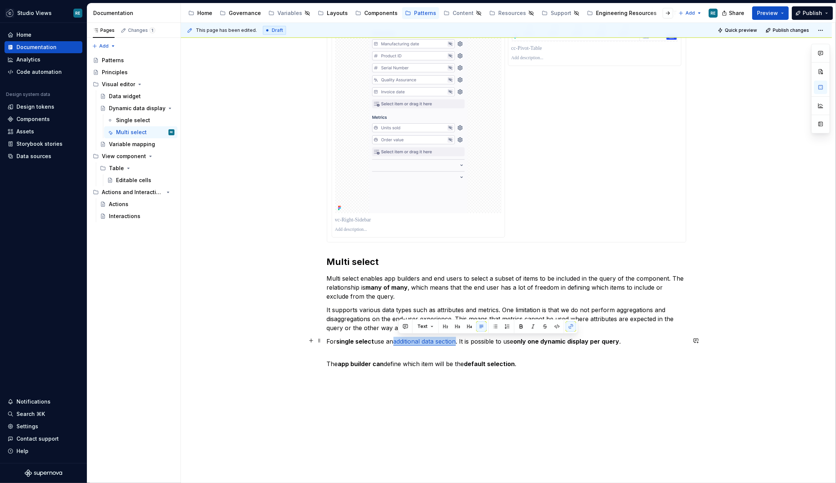
drag, startPoint x: 451, startPoint y: 340, endPoint x: 416, endPoint y: 340, distance: 35.2
click at [416, 340] on link "additional data section" at bounding box center [424, 340] width 63 height 7
click at [571, 325] on button "button" at bounding box center [571, 326] width 10 height 10
click at [568, 325] on button "button" at bounding box center [571, 326] width 10 height 10
click at [403, 340] on p "For single select use an additional data section. It is possible to use only on…" at bounding box center [506, 346] width 359 height 18
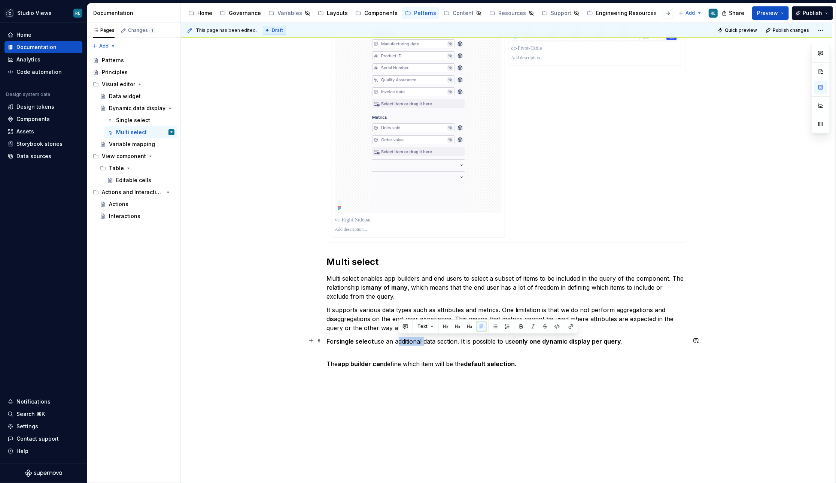
click at [403, 340] on p "For single select use an additional data section. It is possible to use only on…" at bounding box center [506, 346] width 359 height 18
click at [404, 326] on p "It supports various data types such as attributes and metrics. One limitation i…" at bounding box center [506, 318] width 359 height 27
click at [443, 342] on p "For single select use the single select data section. It is possible to use onl…" at bounding box center [506, 346] width 359 height 18
drag, startPoint x: 443, startPoint y: 342, endPoint x: 467, endPoint y: 341, distance: 24.3
click at [467, 341] on p "For single select use the single select data section. It is possible to use onl…" at bounding box center [506, 346] width 359 height 18
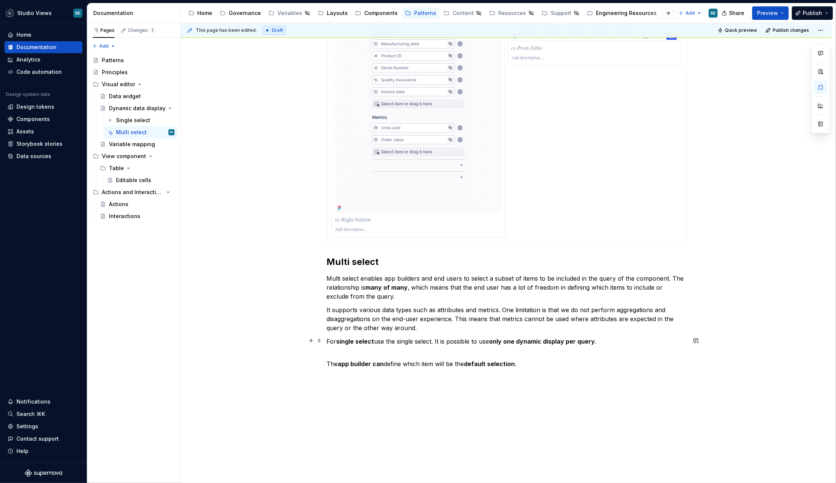
click at [409, 338] on p "For single select use the single select. It is possible to use only one dynamic…" at bounding box center [506, 346] width 359 height 18
drag, startPoint x: 409, startPoint y: 338, endPoint x: 425, endPoint y: 338, distance: 15.7
click at [425, 338] on p "For single select use the single select. It is possible to use only one dynamic…" at bounding box center [506, 346] width 359 height 18
click at [568, 324] on button "button" at bounding box center [573, 326] width 10 height 10
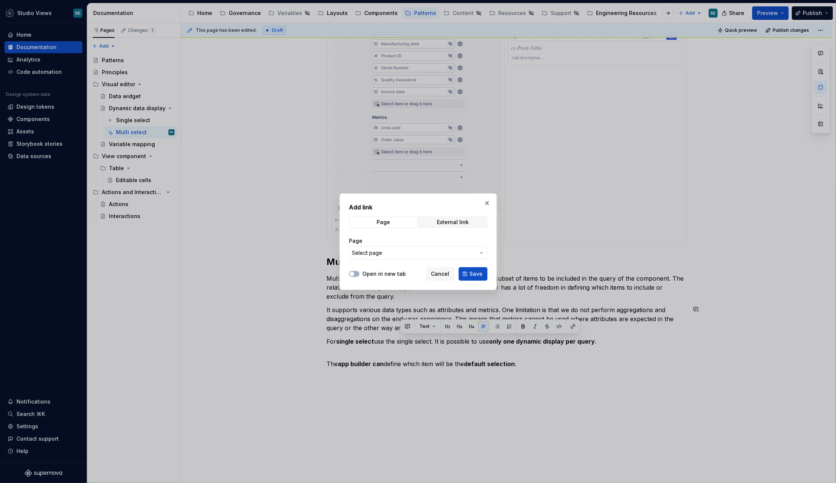
click at [385, 267] on div "Open in new tab Cancel Save" at bounding box center [418, 272] width 139 height 16
click at [387, 272] on label "Open in new tab" at bounding box center [383, 273] width 43 height 7
click at [359, 272] on button "Open in new tab" at bounding box center [354, 274] width 10 height 6
click at [394, 252] on span "Select page" at bounding box center [414, 252] width 124 height 7
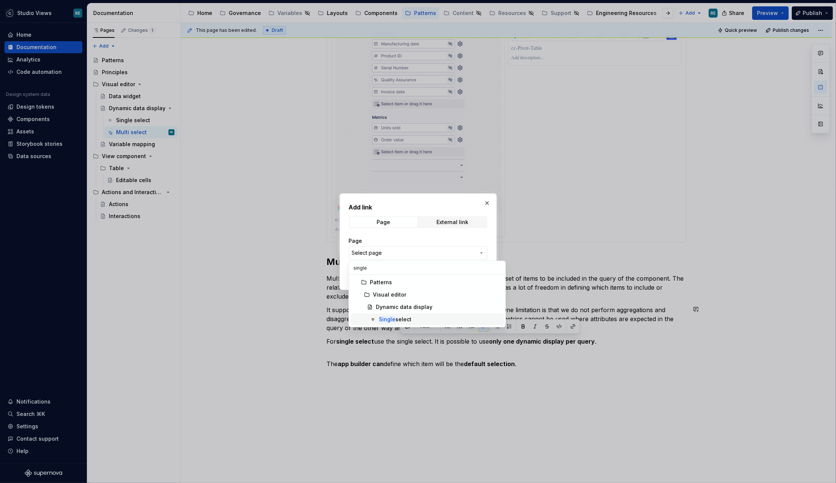
type input "single"
click at [408, 313] on span "Single select" at bounding box center [427, 319] width 154 height 12
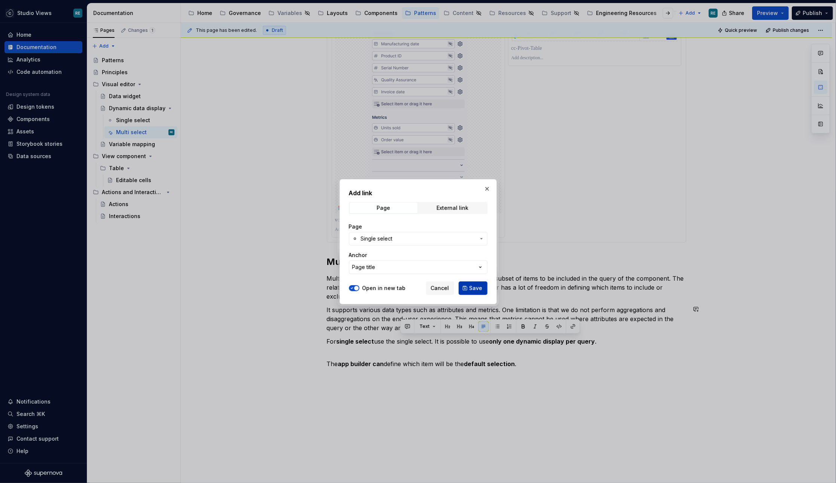
click at [474, 292] on button "Save" at bounding box center [473, 287] width 29 height 13
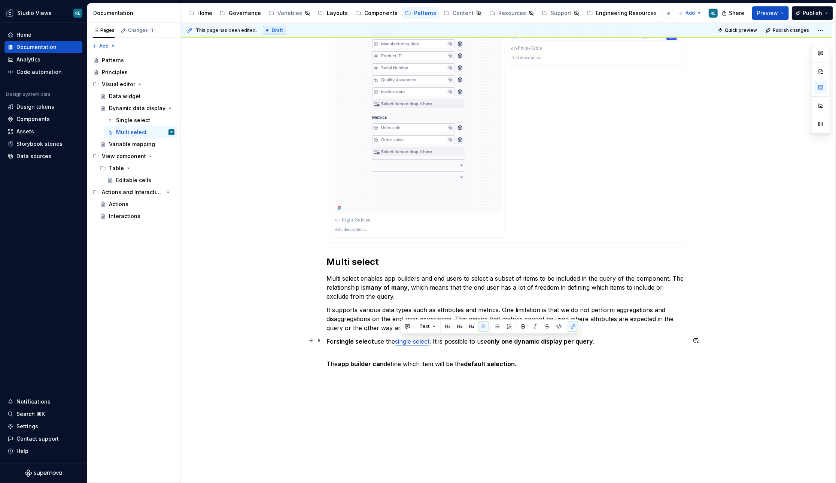
click at [468, 349] on p "For single select use the single select . It is possible to use only one dynami…" at bounding box center [506, 346] width 359 height 18
click at [479, 341] on p "For single select use the single select . It is possible to use only one dynami…" at bounding box center [506, 346] width 359 height 18
drag, startPoint x: 479, startPoint y: 341, endPoint x: 542, endPoint y: 341, distance: 62.9
click at [542, 341] on p "For single select use the single select . It is possible to use only one dynami…" at bounding box center [506, 346] width 359 height 18
click at [535, 341] on strong "only one dynamic display per query" at bounding box center [540, 340] width 106 height 7
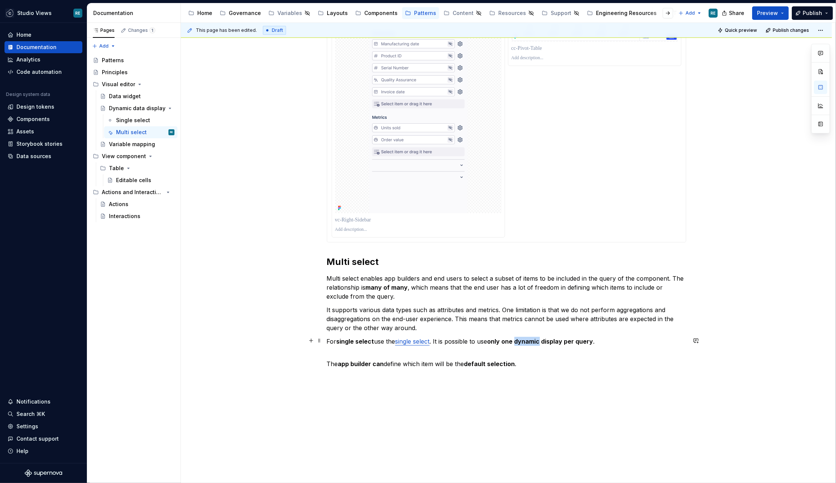
click at [535, 341] on strong "only one dynamic display per query" at bounding box center [540, 340] width 106 height 7
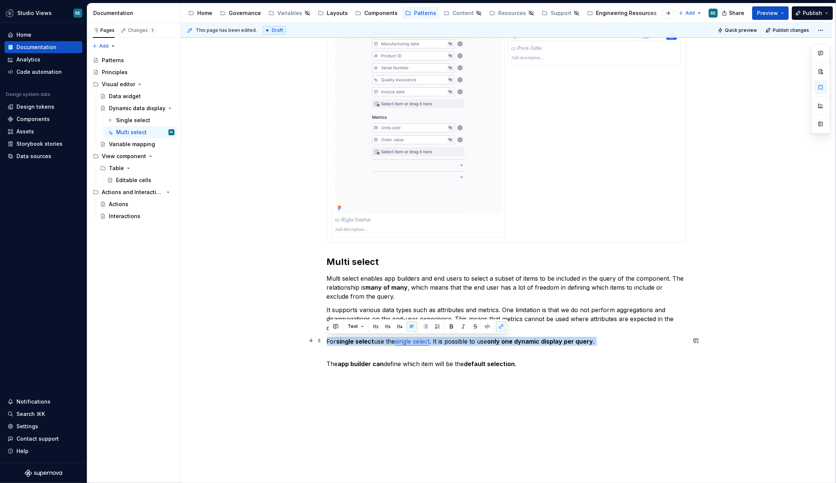
drag, startPoint x: 535, startPoint y: 341, endPoint x: 568, endPoint y: 341, distance: 32.2
click at [568, 341] on strong "only one dynamic display per query" at bounding box center [540, 340] width 106 height 7
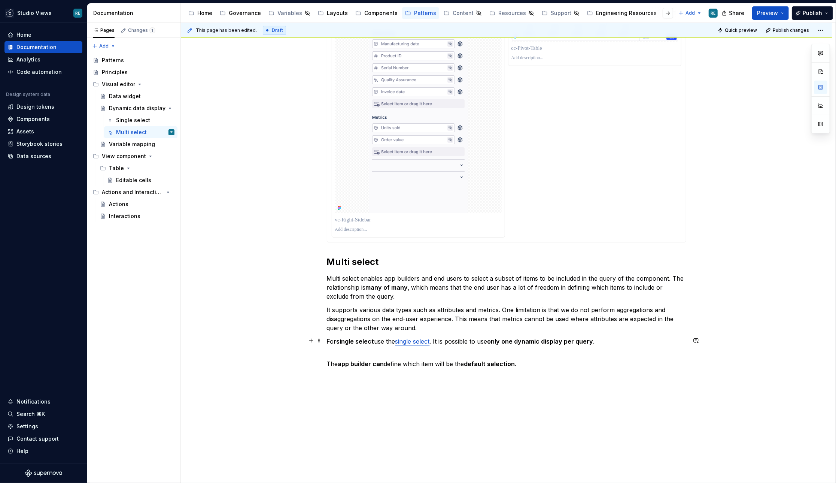
click at [448, 337] on p "For single select use the single select . It is possible to use only one dynami…" at bounding box center [506, 346] width 359 height 18
drag, startPoint x: 448, startPoint y: 337, endPoint x: 563, endPoint y: 337, distance: 115.7
click at [563, 337] on p "For single select use the single select . It is possible to use only one dynami…" at bounding box center [506, 346] width 359 height 18
click at [560, 342] on strong "only one dynamic display per query" at bounding box center [540, 340] width 106 height 7
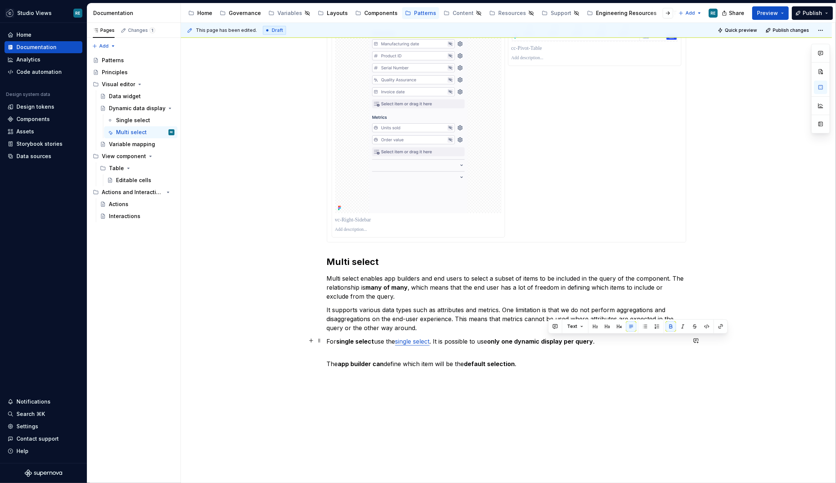
click at [536, 342] on strong "only one dynamic display per query" at bounding box center [540, 340] width 106 height 7
click at [536, 341] on strong "only one dynamic display per query" at bounding box center [540, 340] width 106 height 7
click at [565, 340] on strong "only one multi select display per query" at bounding box center [544, 340] width 115 height 7
click at [511, 339] on strong "only one multi select per query" at bounding box center [533, 340] width 92 height 7
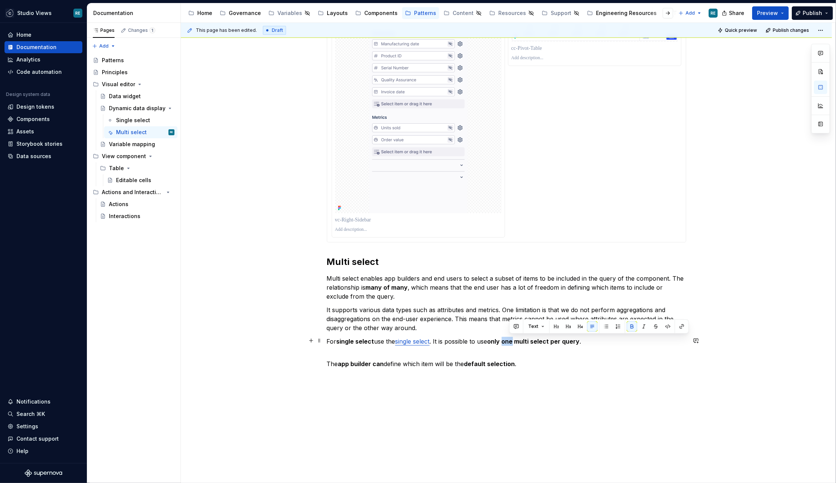
click at [511, 339] on strong "only one multi select per query" at bounding box center [533, 340] width 92 height 7
click at [544, 344] on p "For single select use the single select . It is possible to use only one multi …" at bounding box center [506, 346] width 359 height 18
click at [529, 368] on div "Multi select Multi select enables app builders and end users to select a subset…" at bounding box center [506, 141] width 359 height 472
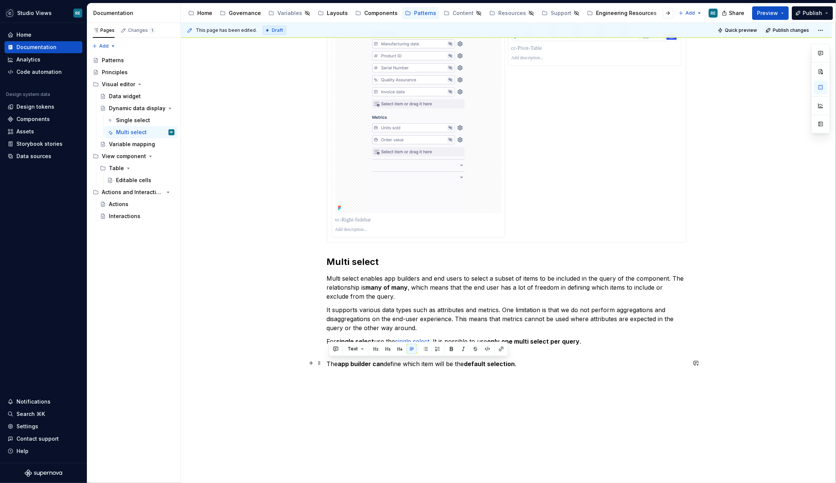
click at [524, 361] on p "The app builder can define which item will be the default selection ." at bounding box center [506, 363] width 359 height 9
click at [494, 366] on p "The app builder can define which item will be the default selection ." at bounding box center [506, 363] width 359 height 9
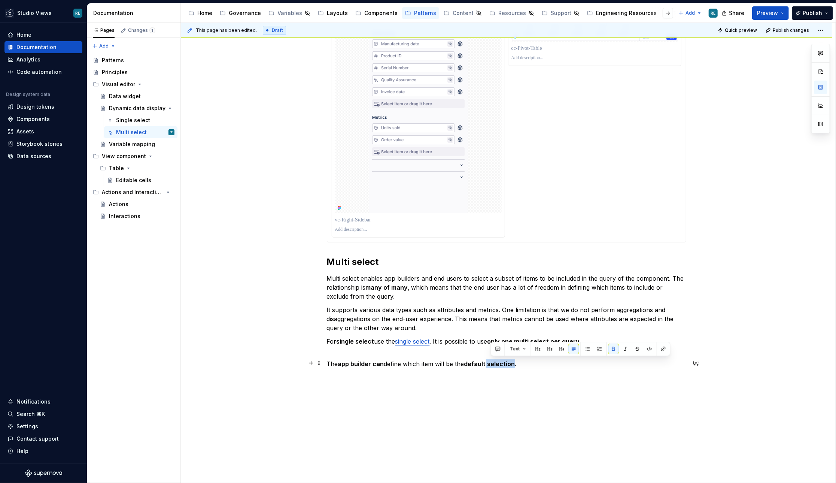
drag, startPoint x: 494, startPoint y: 366, endPoint x: 490, endPoint y: 366, distance: 4.1
click at [490, 366] on p "The app builder can define which item will be the default selection ." at bounding box center [506, 363] width 359 height 9
click at [381, 363] on strong "app builder can" at bounding box center [361, 363] width 46 height 7
drag, startPoint x: 381, startPoint y: 363, endPoint x: 385, endPoint y: 362, distance: 4.3
click at [386, 362] on p "The app builder can define which item will be the default query ." at bounding box center [506, 363] width 359 height 9
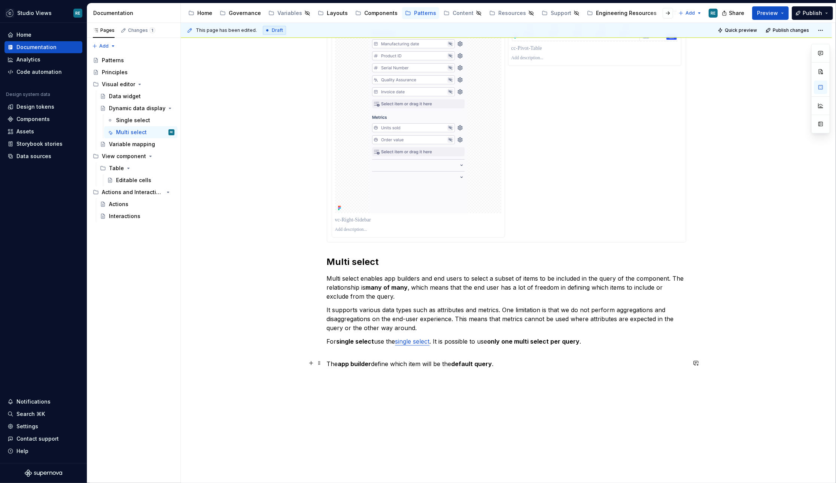
click at [391, 362] on p "The app builder define which item will be the default query ." at bounding box center [506, 363] width 359 height 9
click at [451, 362] on p "The app builder defines which item will be the default query ." at bounding box center [506, 363] width 359 height 9
click at [508, 363] on p "The app builder defines which item will be in the default query ." at bounding box center [506, 363] width 359 height 9
click at [480, 364] on strong "default query by simply" at bounding box center [496, 363] width 70 height 7
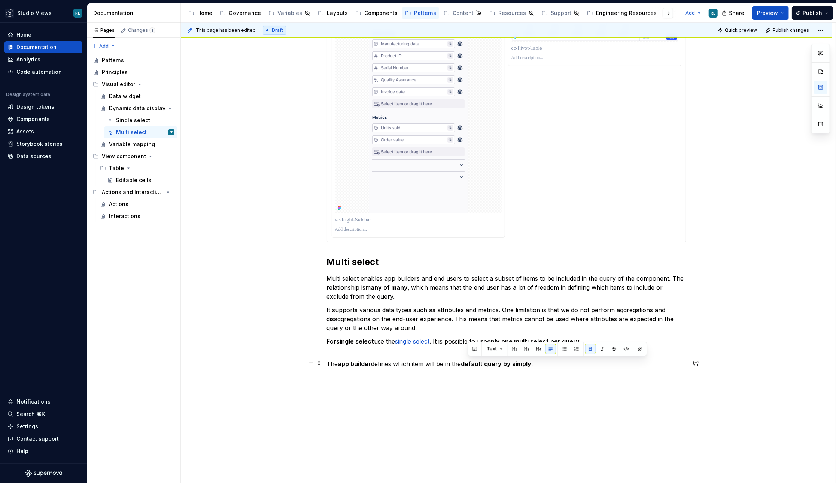
click at [507, 362] on strong "default query by simply" at bounding box center [496, 363] width 70 height 7
drag, startPoint x: 507, startPoint y: 362, endPoint x: 519, endPoint y: 362, distance: 12.0
click at [520, 362] on strong "default query by simply" at bounding box center [496, 363] width 70 height 7
click at [558, 363] on p "The app builder defines which item will be in the default query by simply using…" at bounding box center [506, 363] width 359 height 9
drag, startPoint x: 558, startPoint y: 363, endPoint x: 605, endPoint y: 365, distance: 47.6
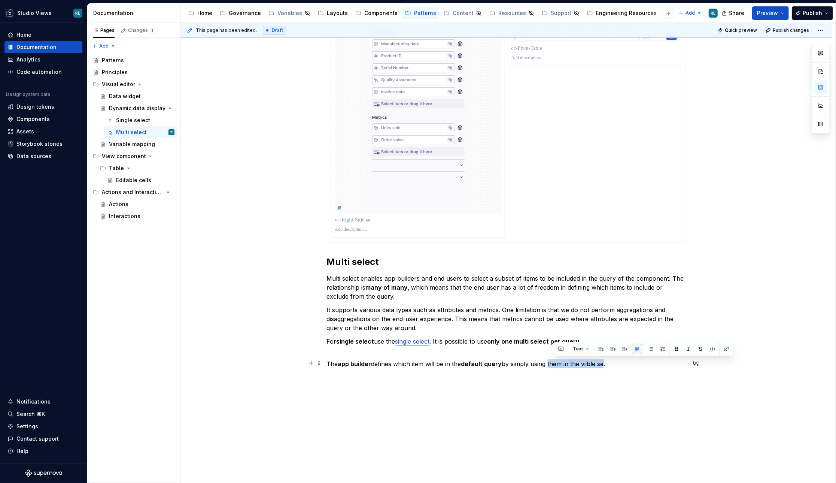
click at [605, 365] on p "The app builder defines which item will be in the default query by simply using…" at bounding box center [506, 363] width 359 height 9
click at [665, 360] on p "The app builder defines which item will be in the default query by simply setti…" at bounding box center [506, 368] width 359 height 18
click at [343, 370] on p "The app builder defines which item will be in the default query by simply setti…" at bounding box center [506, 368] width 359 height 18
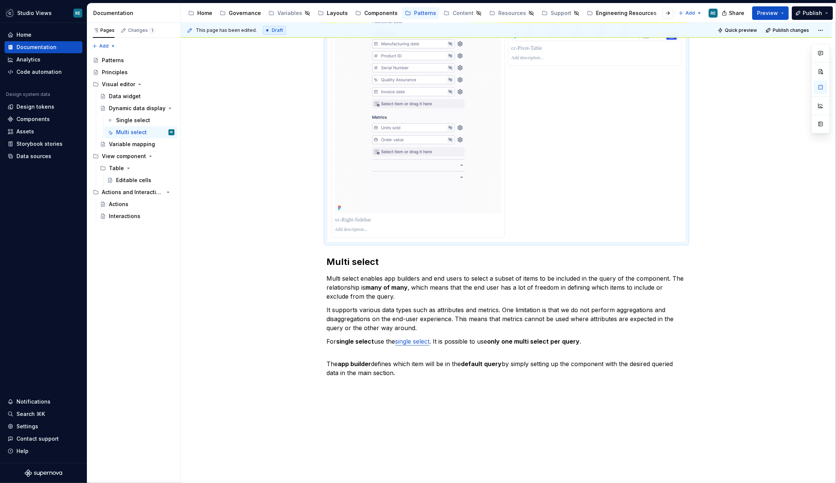
click at [443, 196] on img at bounding box center [418, 64] width 98 height 300
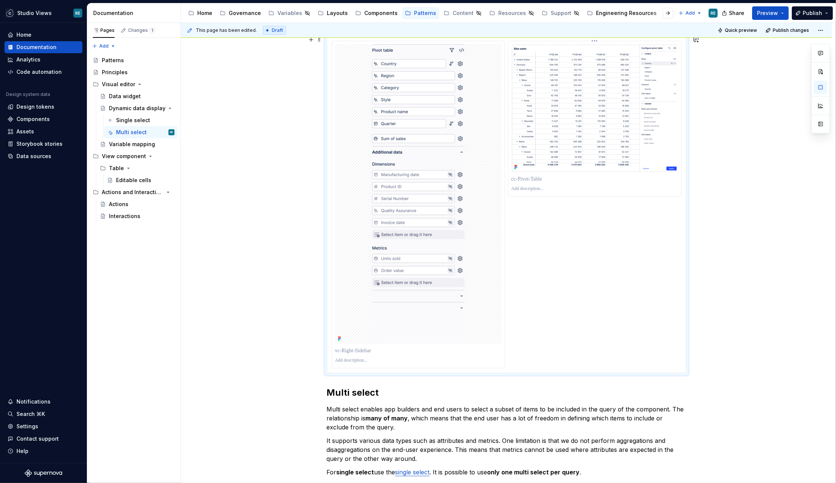
scroll to position [122, 0]
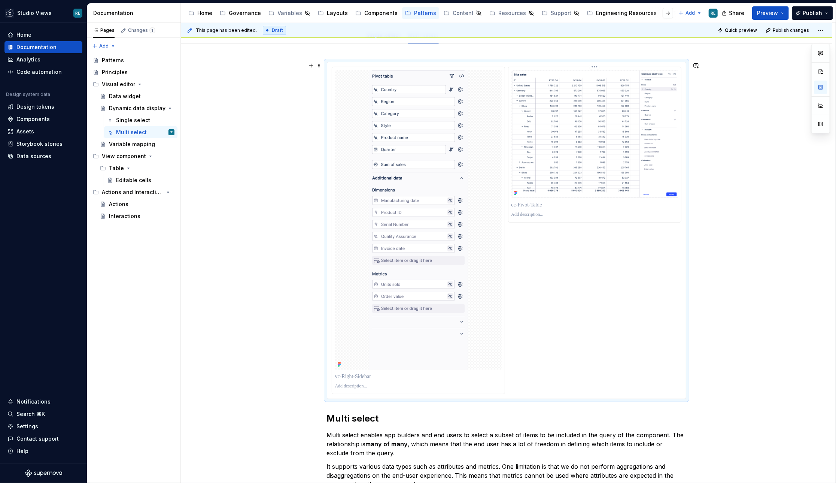
click at [621, 128] on img at bounding box center [594, 134] width 167 height 128
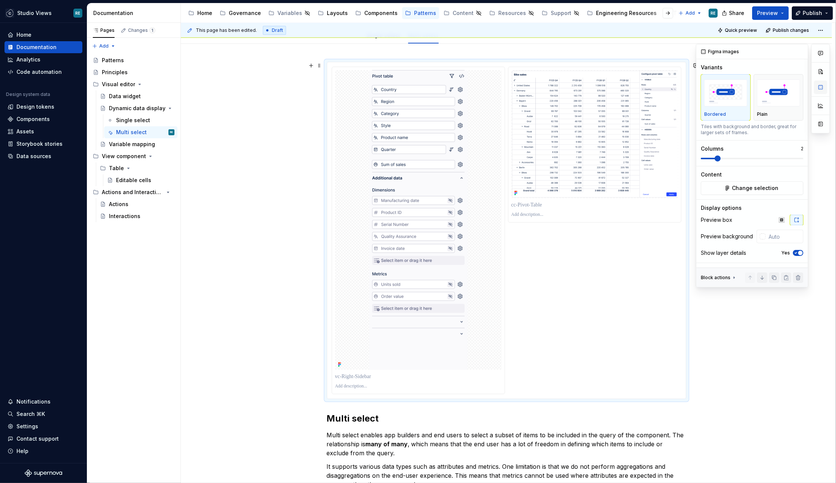
click at [820, 83] on button "button" at bounding box center [820, 86] width 13 height 13
click at [791, 252] on div "Yes" at bounding box center [792, 253] width 22 height 6
click at [796, 250] on icon "button" at bounding box center [796, 252] width 6 height 4
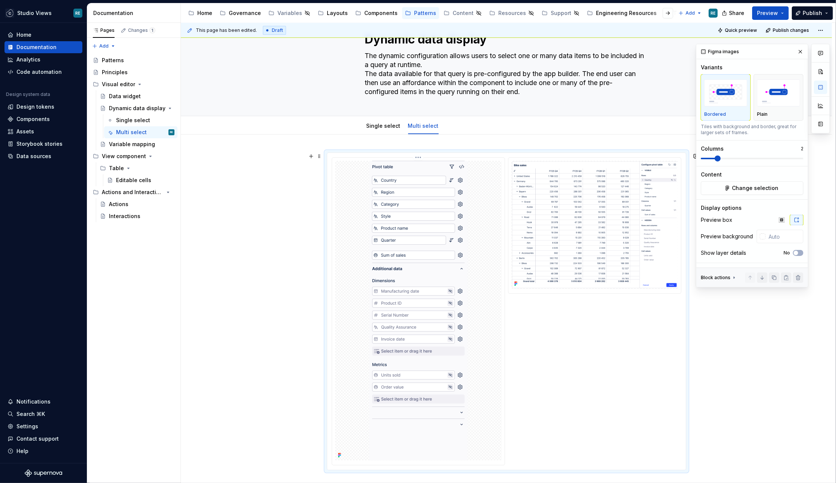
scroll to position [76, 0]
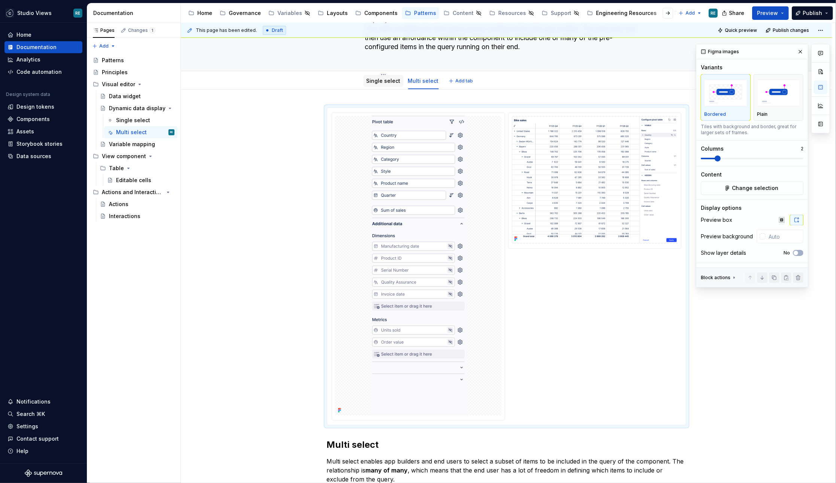
click at [372, 79] on link "Single select" at bounding box center [384, 80] width 34 height 6
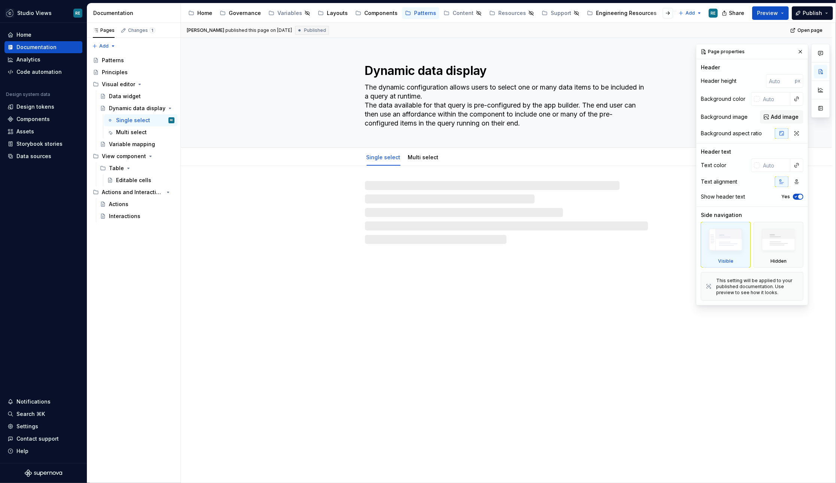
type textarea "*"
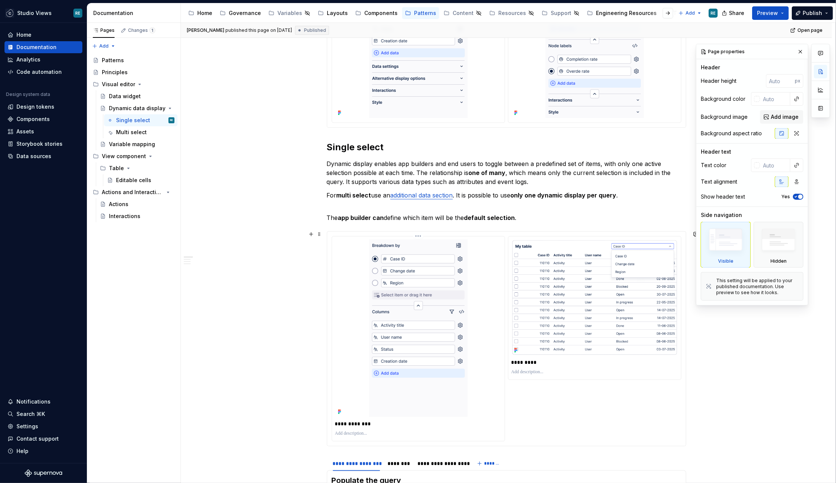
scroll to position [283, 0]
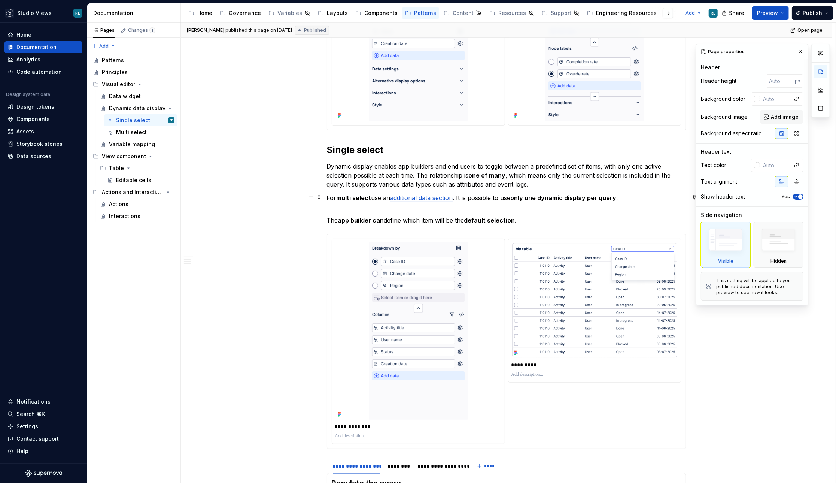
click at [417, 195] on link "additional data section" at bounding box center [421, 197] width 63 height 7
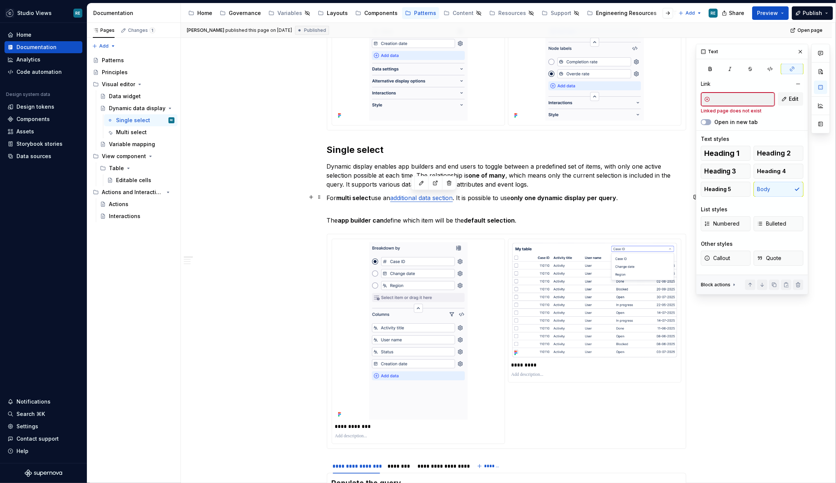
click at [433, 197] on link "additional data section" at bounding box center [421, 197] width 63 height 7
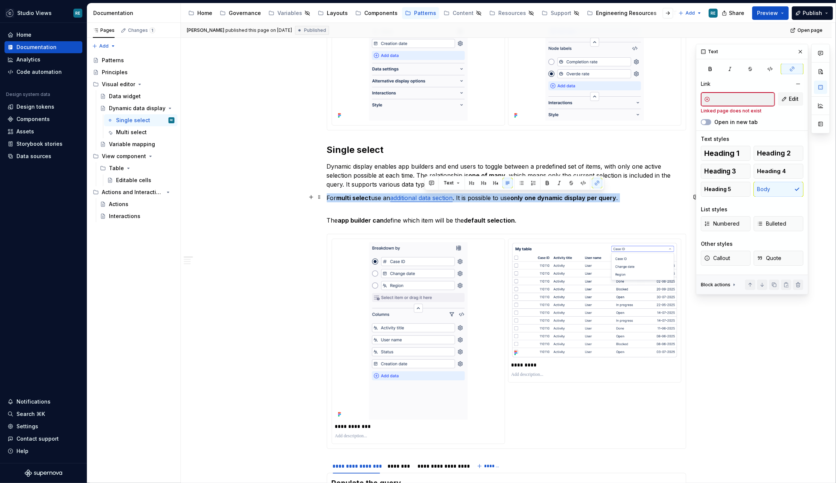
click at [433, 197] on link "additional data section" at bounding box center [421, 197] width 63 height 7
click at [404, 195] on link "additional data section" at bounding box center [421, 197] width 63 height 7
drag, startPoint x: 404, startPoint y: 195, endPoint x: 449, endPoint y: 195, distance: 44.6
click at [449, 195] on link "additional data section" at bounding box center [421, 197] width 63 height 7
click at [568, 180] on button "button" at bounding box center [568, 182] width 10 height 10
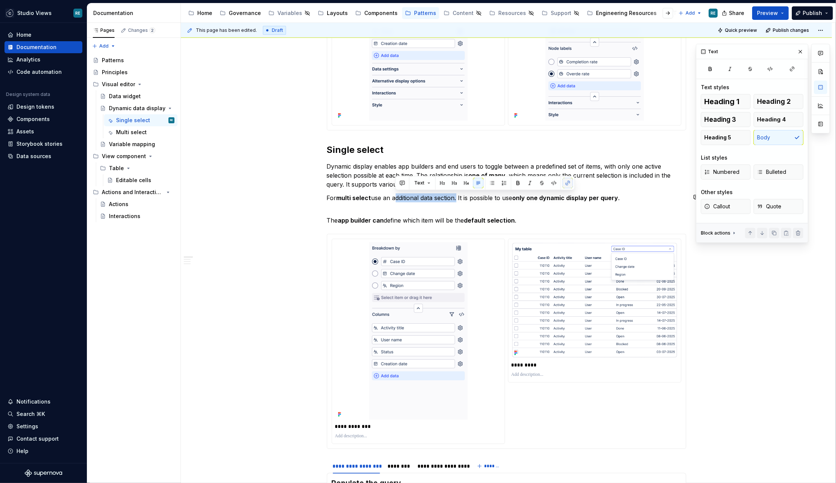
click at [566, 180] on button "button" at bounding box center [568, 182] width 10 height 10
click at [565, 183] on button "button" at bounding box center [568, 182] width 10 height 10
click at [399, 198] on p "For multi select use an additional data section. It is possible to use only one…" at bounding box center [506, 202] width 359 height 18
click at [398, 197] on p "For multi select use an additional data section. It is possible to use only one…" at bounding box center [506, 202] width 359 height 18
drag, startPoint x: 398, startPoint y: 197, endPoint x: 441, endPoint y: 197, distance: 43.1
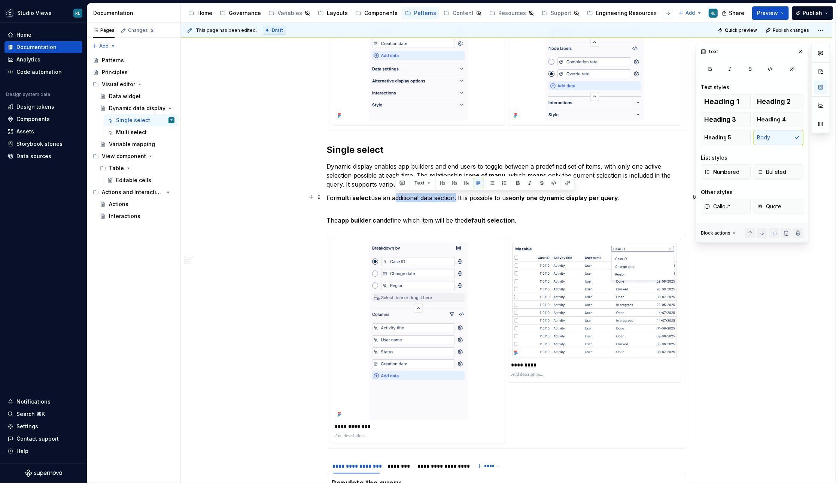
click at [441, 197] on p "For multi select use an additional data section. It is possible to use only one…" at bounding box center [506, 202] width 359 height 18
click at [566, 183] on button "button" at bounding box center [568, 182] width 10 height 10
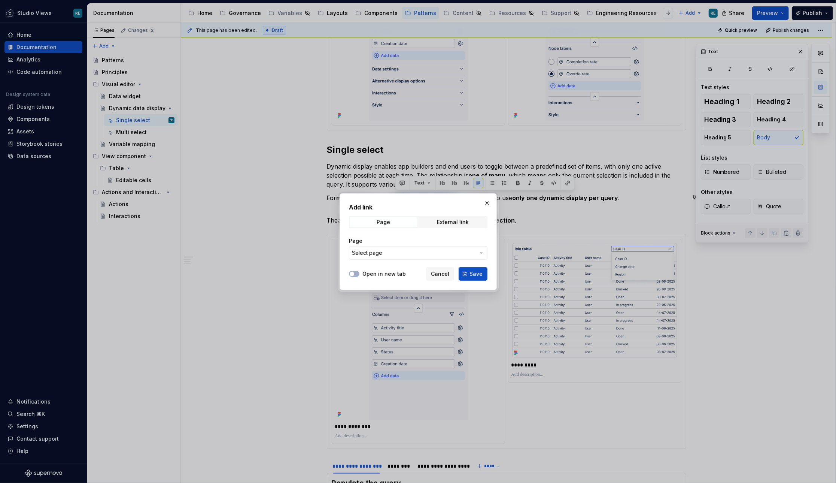
click at [414, 249] on span "Select page" at bounding box center [414, 252] width 124 height 7
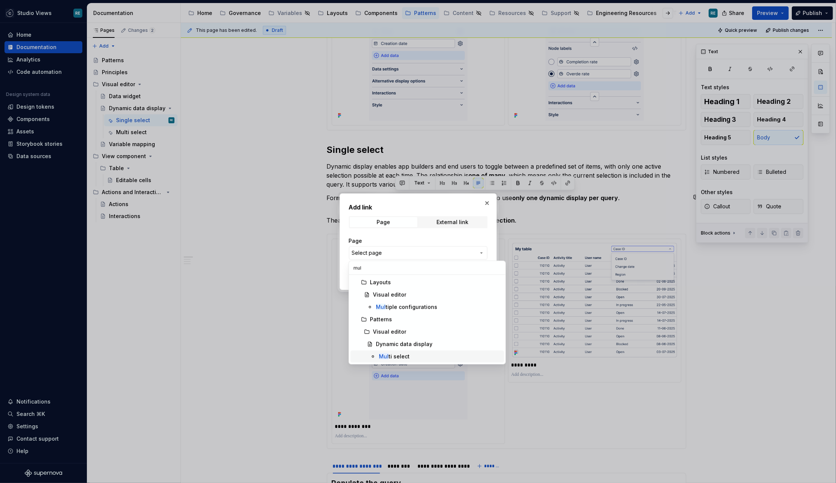
type input "mul"
click at [413, 355] on div "Mul ti select" at bounding box center [440, 356] width 122 height 7
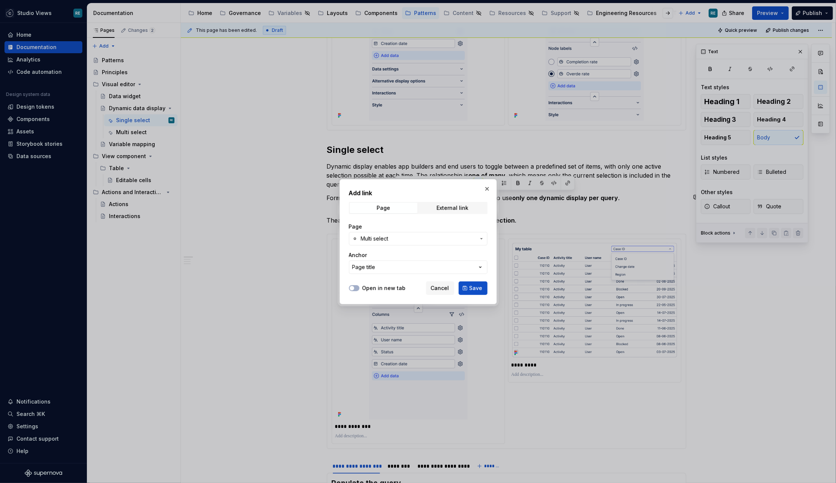
click at [371, 284] on label "Open in new tab" at bounding box center [383, 287] width 43 height 7
click at [359, 285] on button "Open in new tab" at bounding box center [354, 288] width 10 height 6
click at [478, 292] on button "Save" at bounding box center [473, 287] width 29 height 13
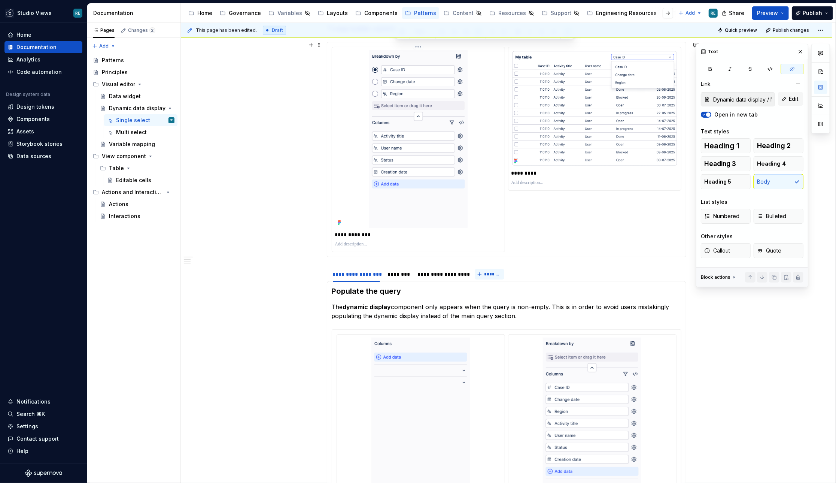
scroll to position [449, 0]
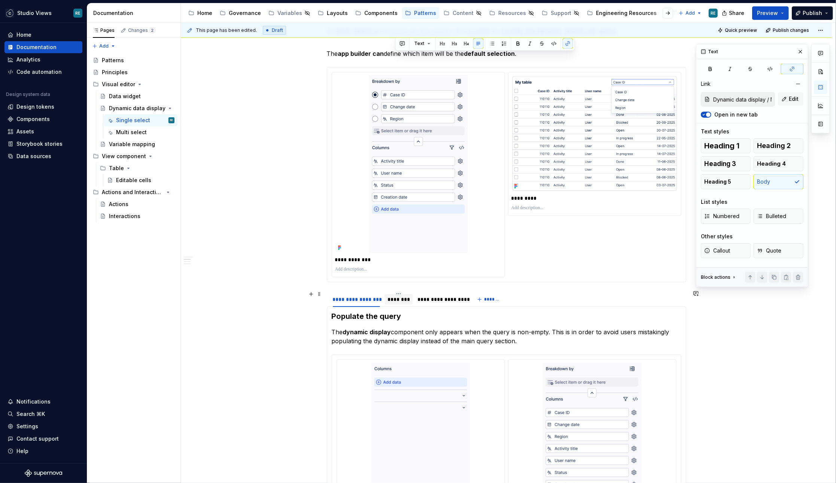
click at [399, 302] on div "********" at bounding box center [399, 299] width 28 height 10
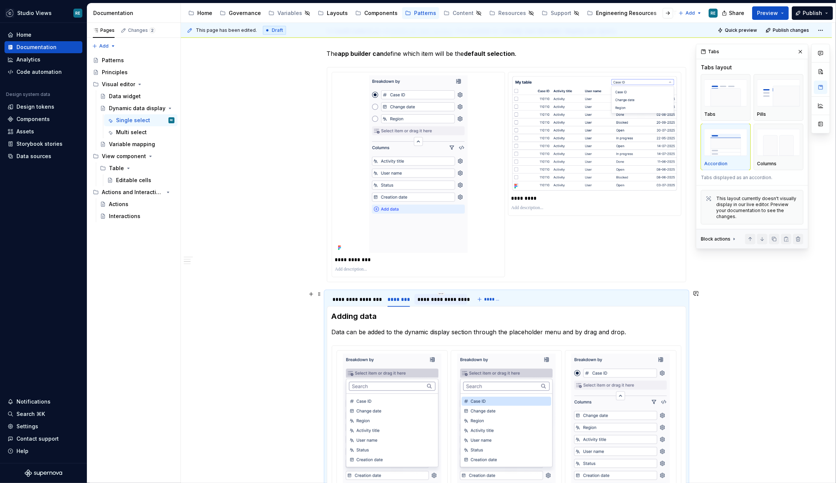
click at [422, 303] on div "**********" at bounding box center [440, 299] width 53 height 12
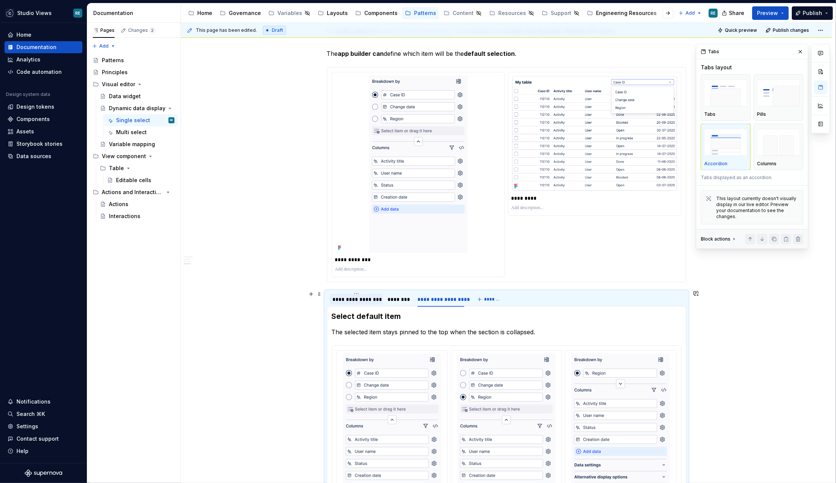
click at [343, 300] on div "**********" at bounding box center [357, 298] width 48 height 7
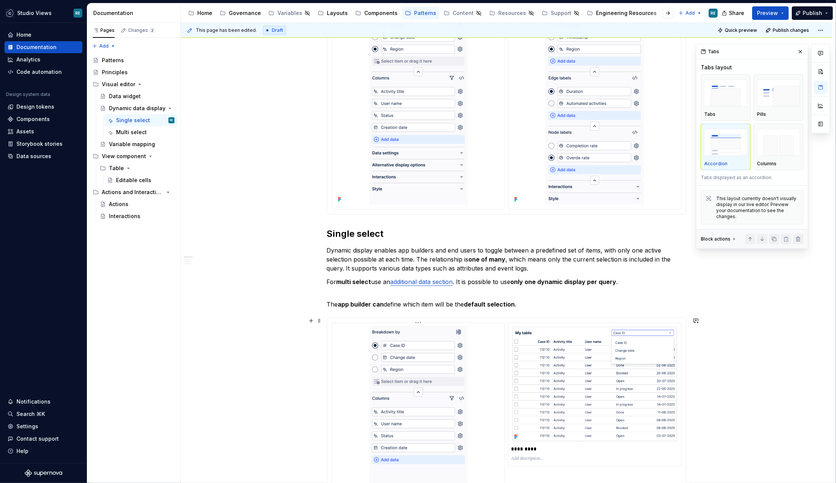
scroll to position [0, 0]
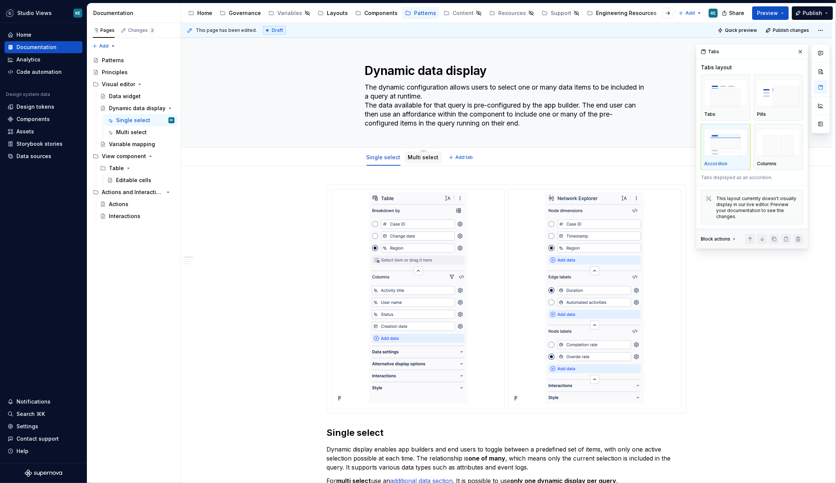
click at [414, 161] on div "Multi select" at bounding box center [423, 157] width 37 height 12
click at [416, 159] on link "Multi select" at bounding box center [423, 157] width 31 height 6
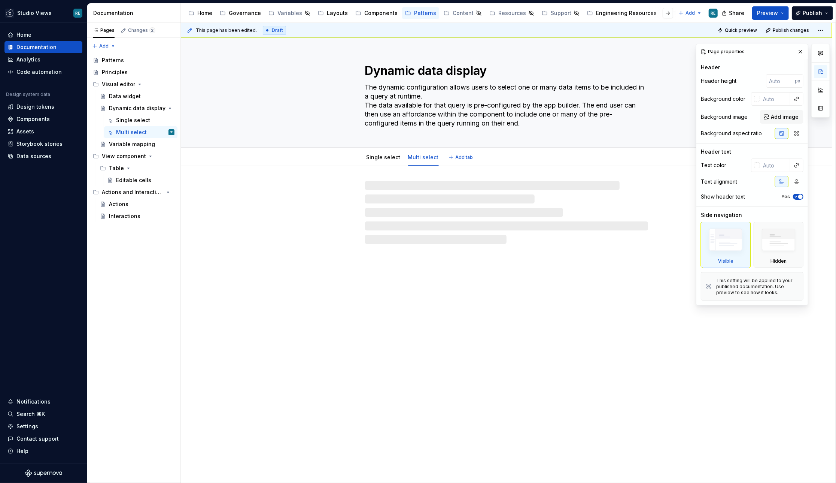
click at [416, 159] on link "Multi select" at bounding box center [423, 157] width 31 height 6
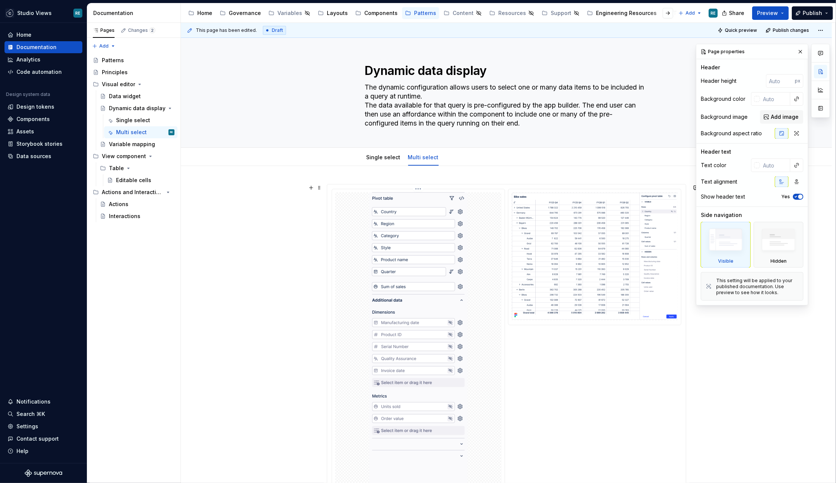
click at [483, 241] on div at bounding box center [418, 342] width 167 height 300
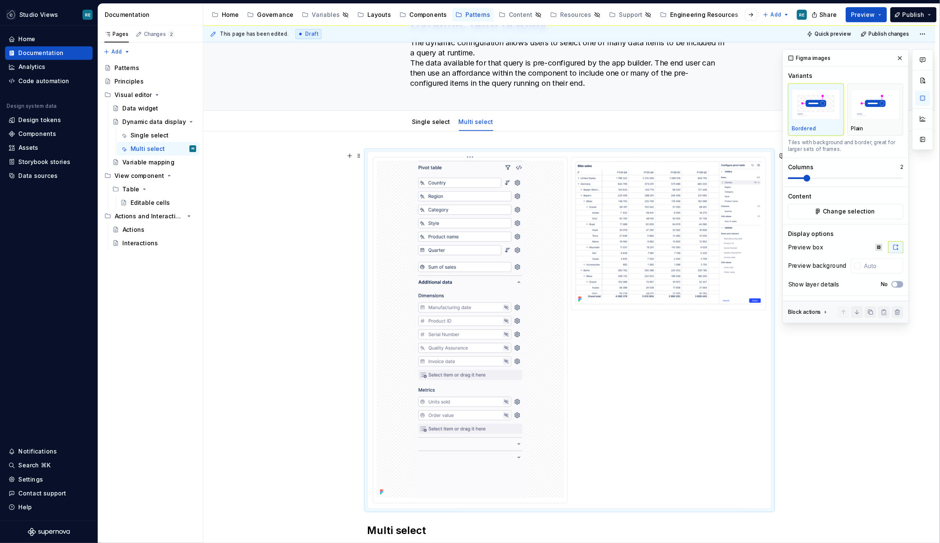
scroll to position [96, 0]
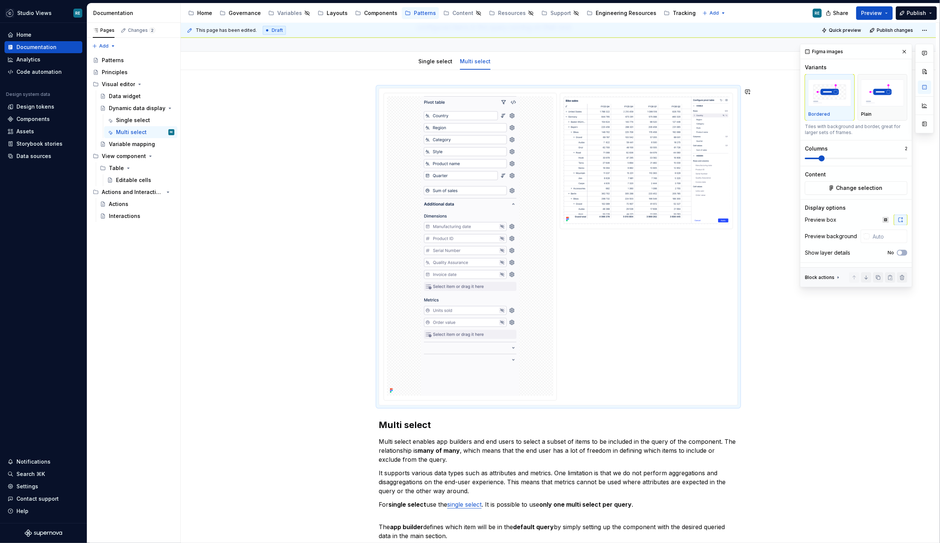
type textarea "*"
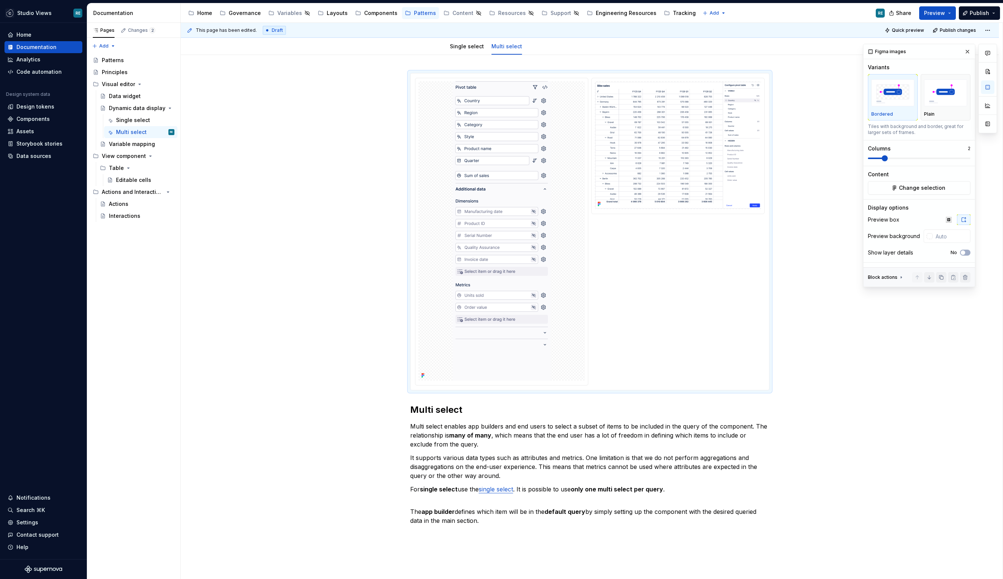
scroll to position [122, 0]
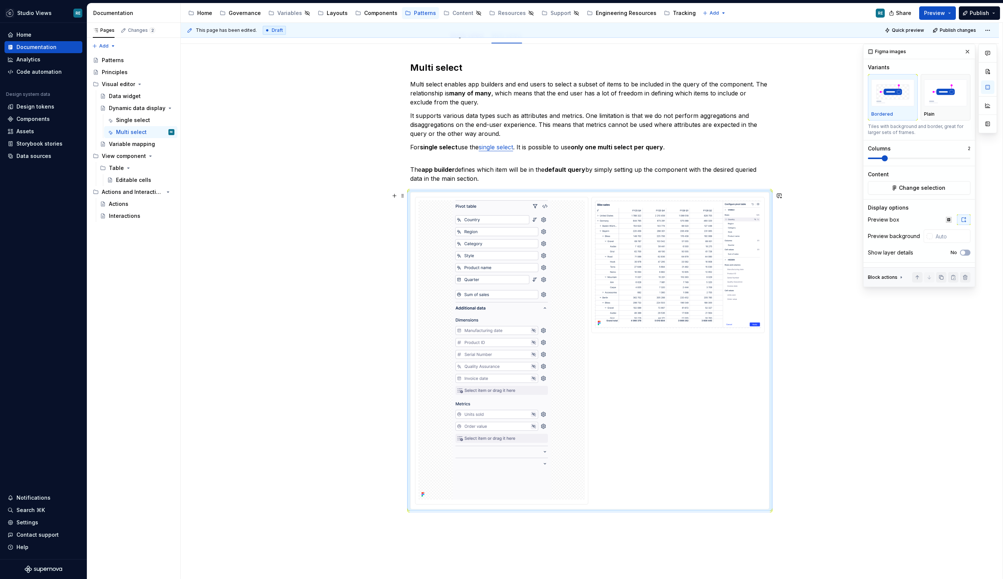
click at [836, 253] on div "No" at bounding box center [961, 253] width 20 height 6
click at [836, 253] on icon "button" at bounding box center [963, 252] width 6 height 4
click at [480, 482] on p at bounding box center [502, 506] width 167 height 7
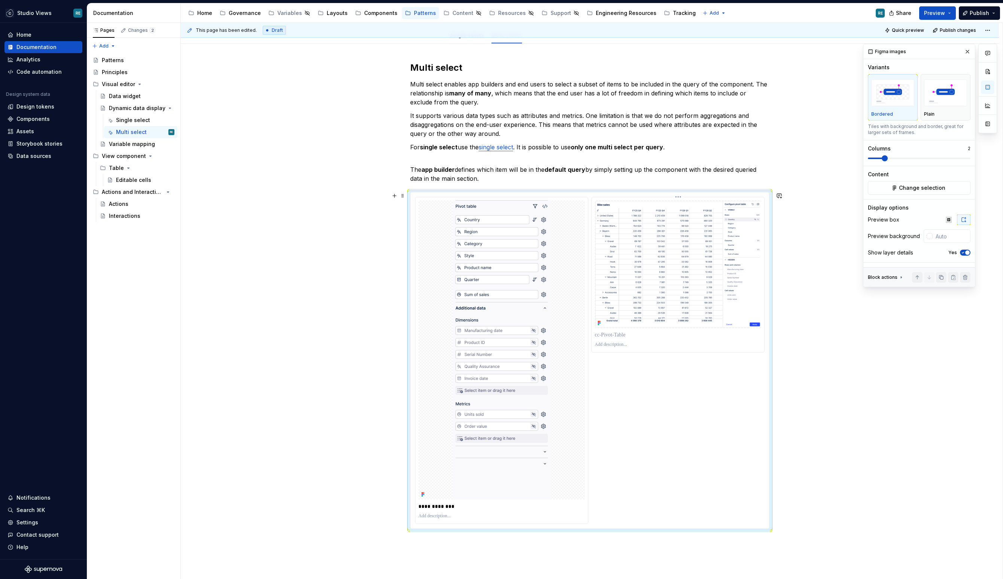
click at [615, 332] on p at bounding box center [678, 334] width 167 height 7
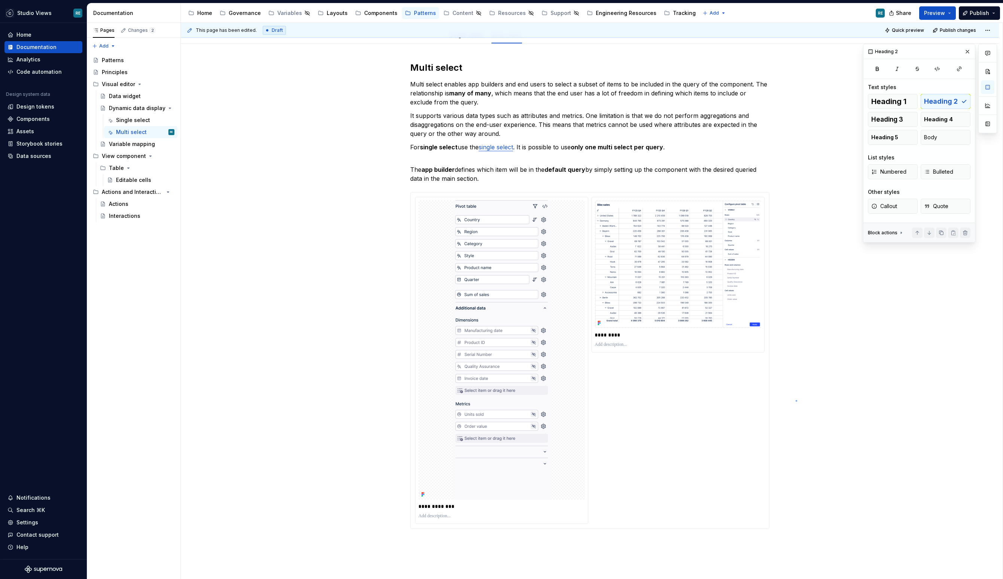
click at [796, 400] on div "This page has been edited. Draft Quick preview Publish changes Dynamic data dis…" at bounding box center [592, 301] width 822 height 557
click at [595, 97] on p "Multi select enables app builders and end users to select a subset of items to …" at bounding box center [589, 93] width 359 height 27
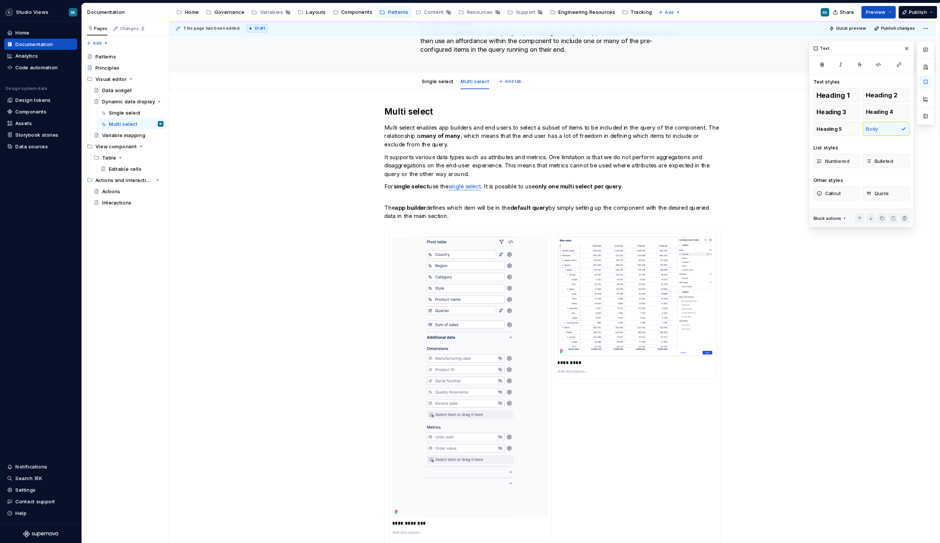
scroll to position [31, 0]
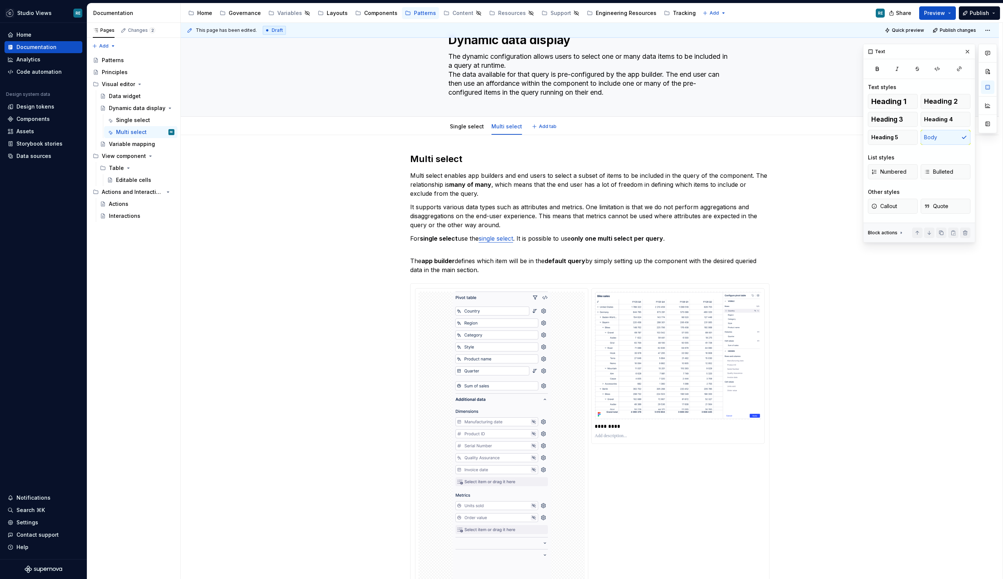
type textarea "*"
click at [414, 152] on div "**********" at bounding box center [590, 469] width 818 height 668
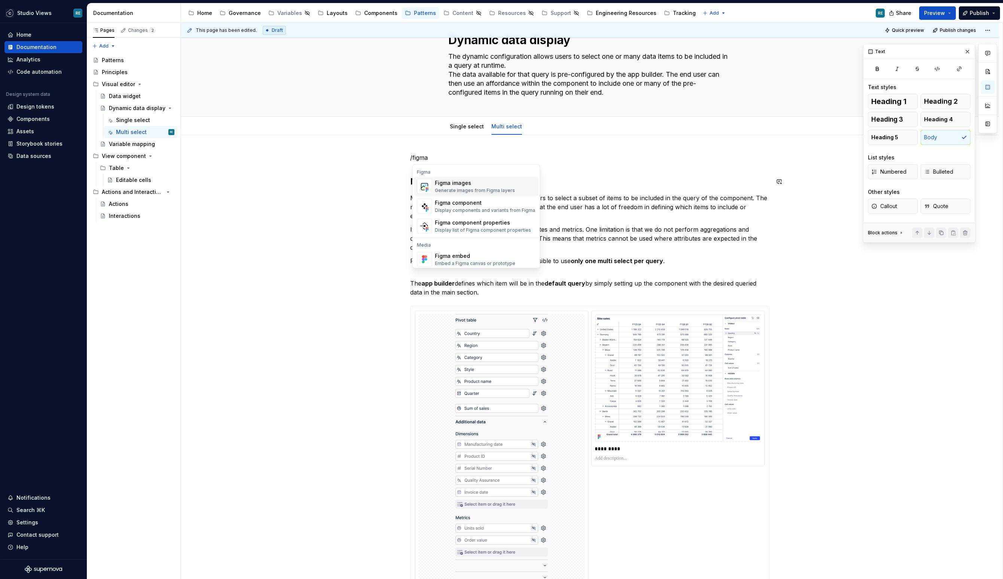
click at [434, 188] on span "Figma images Generate images from Figma layers" at bounding box center [476, 186] width 124 height 19
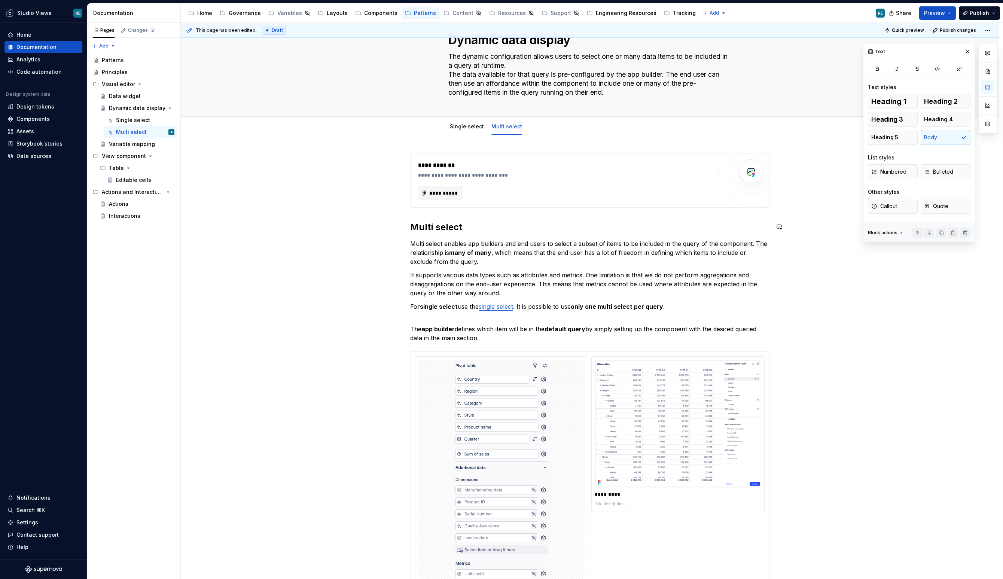
click at [623, 237] on div "**********" at bounding box center [589, 420] width 359 height 535
click at [564, 244] on p "Multi select enables app builders and end users to select a subset of items to …" at bounding box center [589, 252] width 359 height 27
click at [522, 189] on div "**********" at bounding box center [565, 192] width 294 height 13
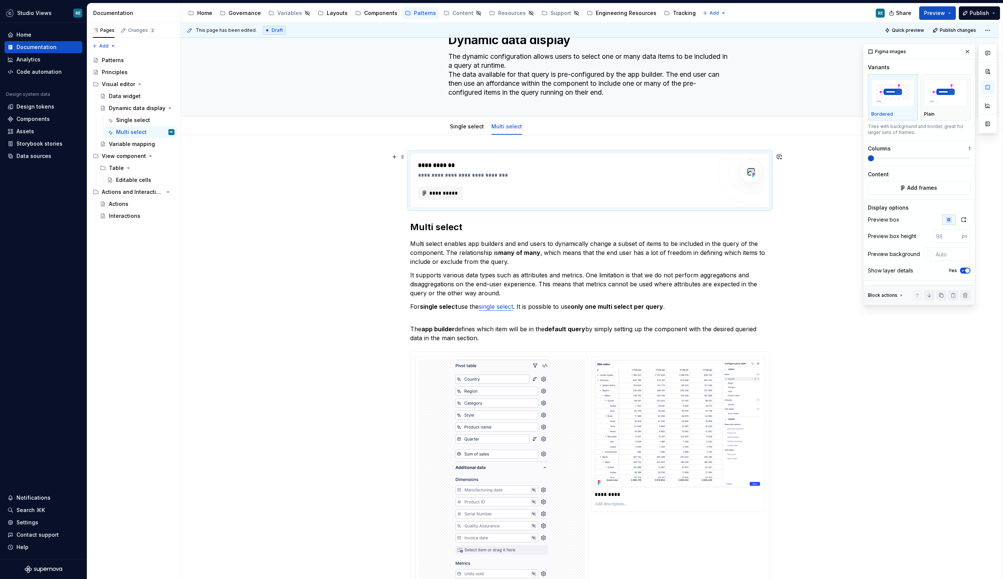
click at [836, 162] on div "Variants Bordered Plain Tiles with background and border, great for larger sets…" at bounding box center [919, 115] width 103 height 102
click at [836, 160] on span at bounding box center [919, 158] width 103 height 6
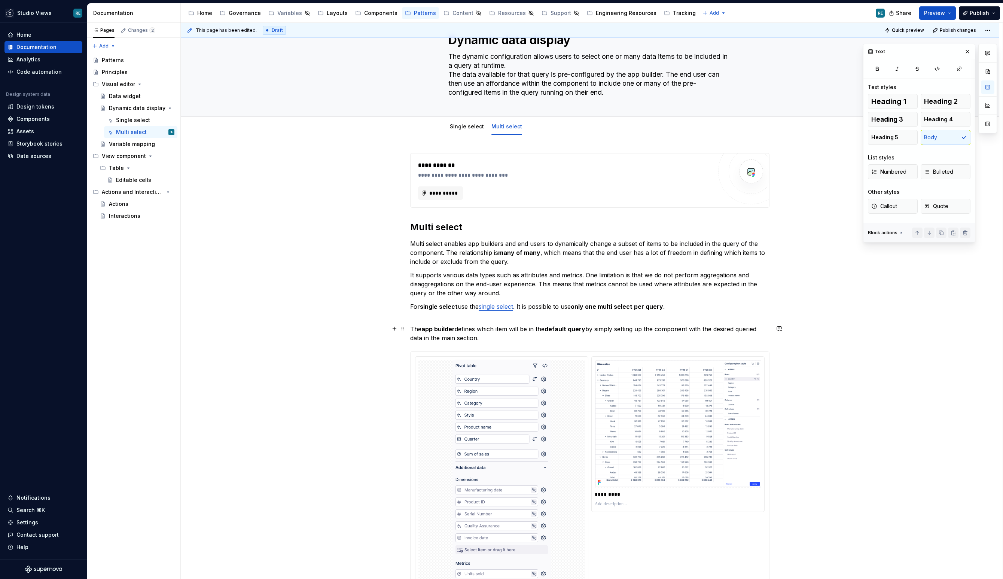
click at [730, 331] on p "The app builder defines which item will be in the default query by simply setti…" at bounding box center [589, 334] width 359 height 18
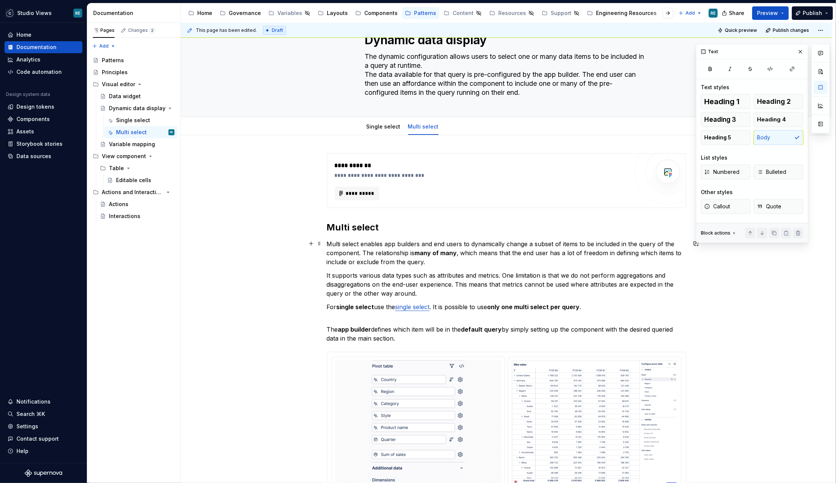
click at [506, 249] on p "Multi select enables app builders and end users to dynamically change a subset …" at bounding box center [506, 252] width 359 height 27
click at [541, 282] on p "It supports various data types such as attributes and metrics. One limitation i…" at bounding box center [506, 284] width 359 height 27
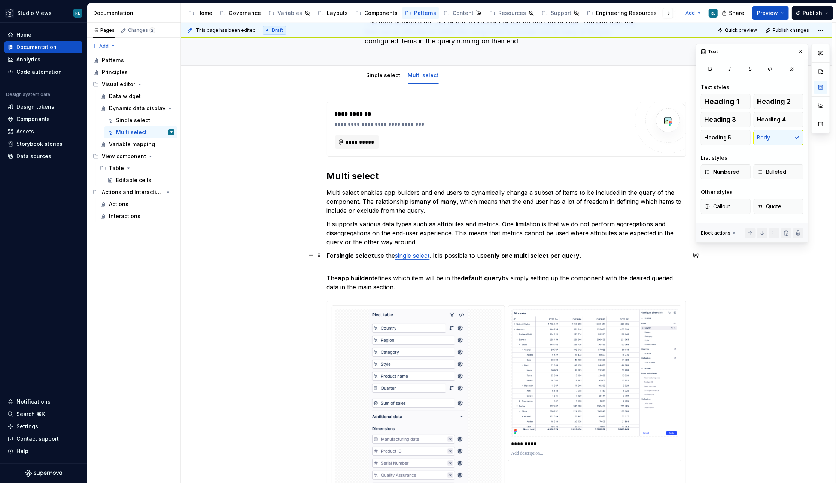
scroll to position [95, 0]
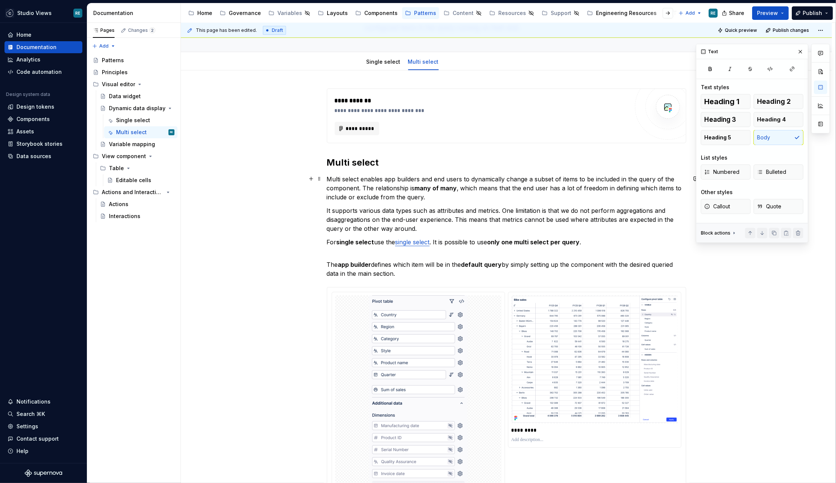
click at [519, 176] on p "Multi select enables app builders and end users to dynamically change a subset …" at bounding box center [506, 187] width 359 height 27
click at [532, 179] on p "Multi select enables app builders and end users to dynamically change a subset …" at bounding box center [506, 187] width 359 height 27
click at [551, 180] on p "Multi select enables app builders and end users to dynamically change the subse…" at bounding box center [506, 187] width 359 height 27
drag, startPoint x: 551, startPoint y: 180, endPoint x: 565, endPoint y: 178, distance: 14.7
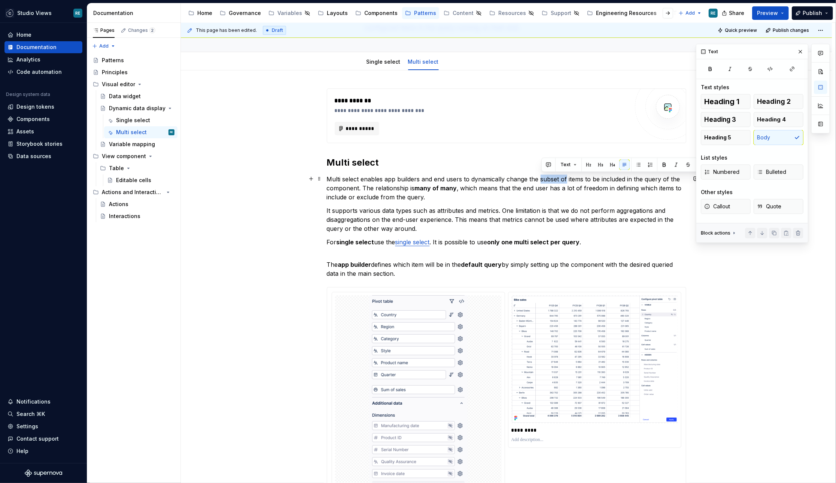
click at [565, 178] on p "Multi select enables app builders and end users to dynamically change the subse…" at bounding box center [506, 187] width 359 height 27
click at [562, 177] on p "Multi select enables app builders and end users to dynamically change the items…" at bounding box center [506, 187] width 359 height 27
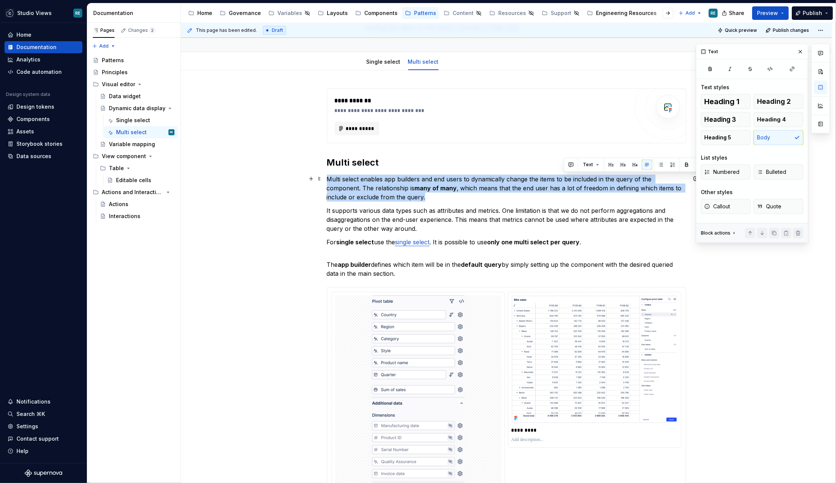
click at [562, 177] on p "Multi select enables app builders and end users to dynamically change the items…" at bounding box center [506, 187] width 359 height 27
click at [584, 181] on p "Multi select enables app builders and end users to dynamically change the items…" at bounding box center [506, 187] width 359 height 27
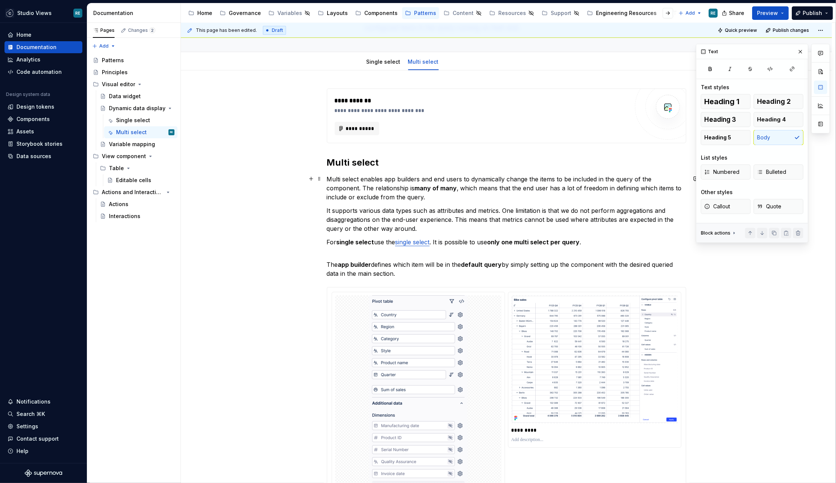
click at [560, 179] on p "Multi select enables app builders and end users to dynamically change the items…" at bounding box center [506, 187] width 359 height 27
click at [567, 177] on p "Multi select enables app builders and end users to dynamically change the items…" at bounding box center [506, 187] width 359 height 27
drag, startPoint x: 567, startPoint y: 177, endPoint x: 558, endPoint y: 177, distance: 9.4
click at [558, 177] on p "Multi select enables app builders and end users to dynamically change the items…" at bounding box center [506, 187] width 359 height 27
click at [655, 179] on p "Multi select enables app builders and end users to dynamically change the items…" at bounding box center [506, 187] width 359 height 27
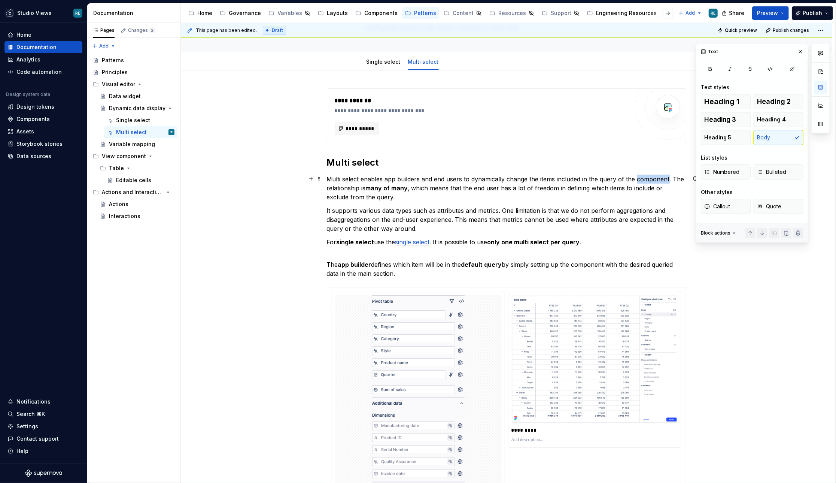
click at [655, 179] on p "Multi select enables app builders and end users to dynamically change the items…" at bounding box center [506, 187] width 359 height 27
click at [631, 178] on p "Multi select enables app builders and end users to dynamically change the items…" at bounding box center [506, 187] width 359 height 27
drag, startPoint x: 631, startPoint y: 178, endPoint x: 620, endPoint y: 177, distance: 11.0
click at [620, 177] on p "Multi select enables app builders and end users to dynamically change the items…" at bounding box center [506, 187] width 359 height 27
click at [600, 178] on p "Multi select enables app builders and end users to dynamically change the items…" at bounding box center [506, 187] width 359 height 27
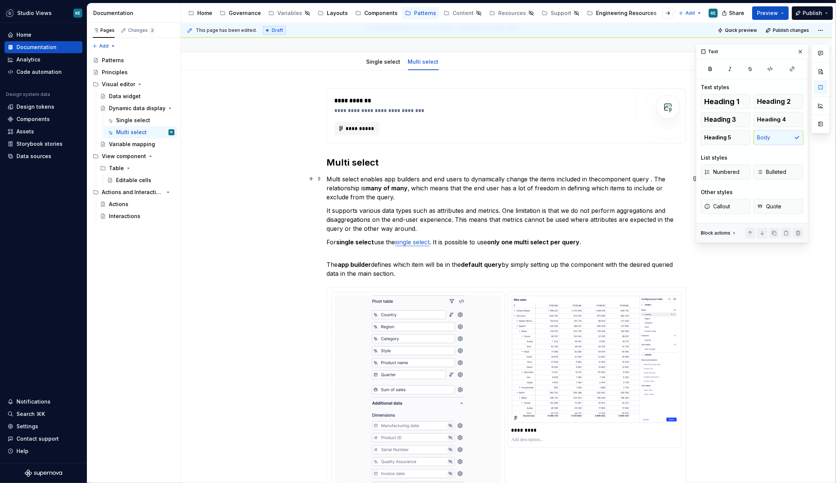
click at [598, 177] on p "Multi select enables app builders and end users to dynamically change the items…" at bounding box center [506, 187] width 359 height 27
click at [649, 179] on p "Multi select enables app builders and end users to dynamically change the items…" at bounding box center [506, 187] width 359 height 27
click at [540, 194] on p "Multi select enables app builders and end users to dynamically change the items…" at bounding box center [506, 187] width 359 height 27
click at [389, 187] on strong "many of many" at bounding box center [387, 187] width 42 height 7
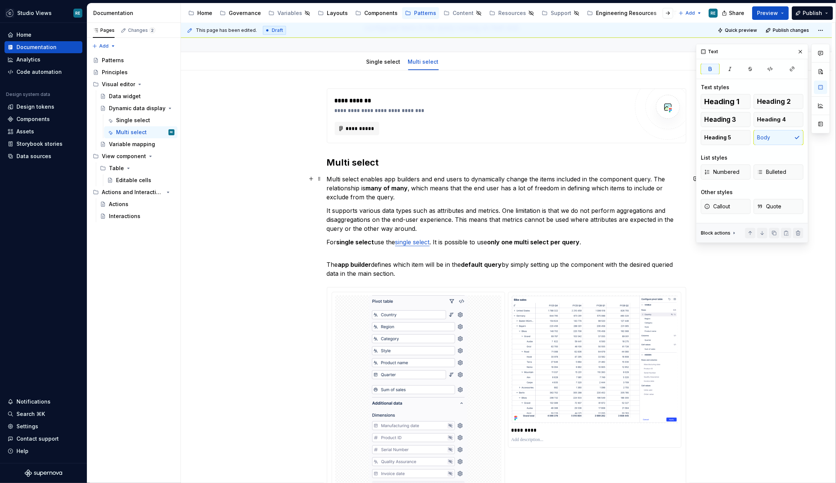
click at [433, 191] on p "Multi select enables app builders and end users to dynamically change the items…" at bounding box center [506, 187] width 359 height 27
click at [600, 194] on p "Multi select enables app builders and end users to dynamically change the items…" at bounding box center [506, 187] width 359 height 27
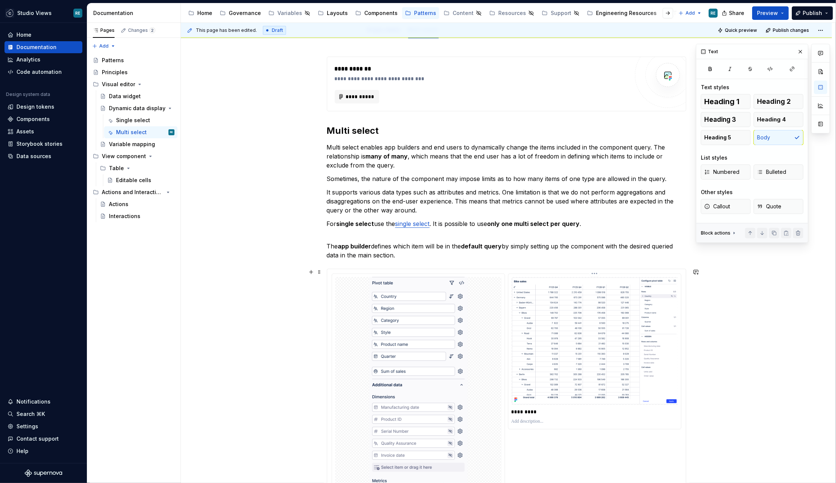
scroll to position [117, 0]
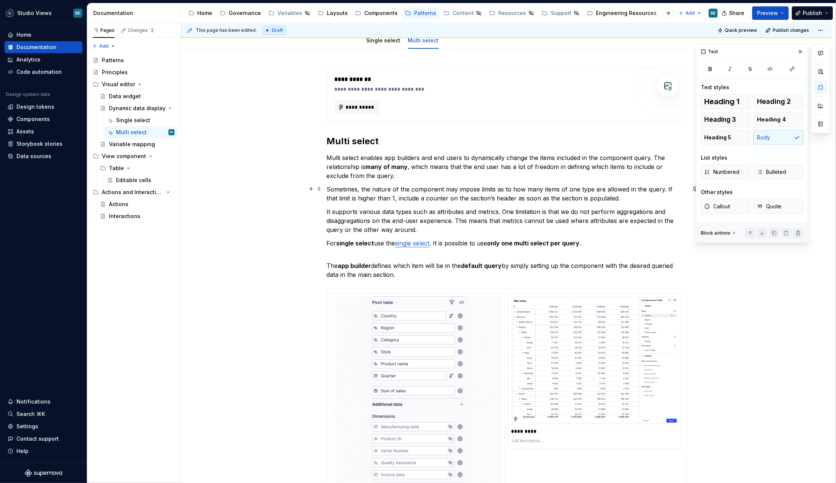
click at [485, 188] on p "Sometimes, the nature of the component may impose limits as to how many items o…" at bounding box center [506, 194] width 359 height 18
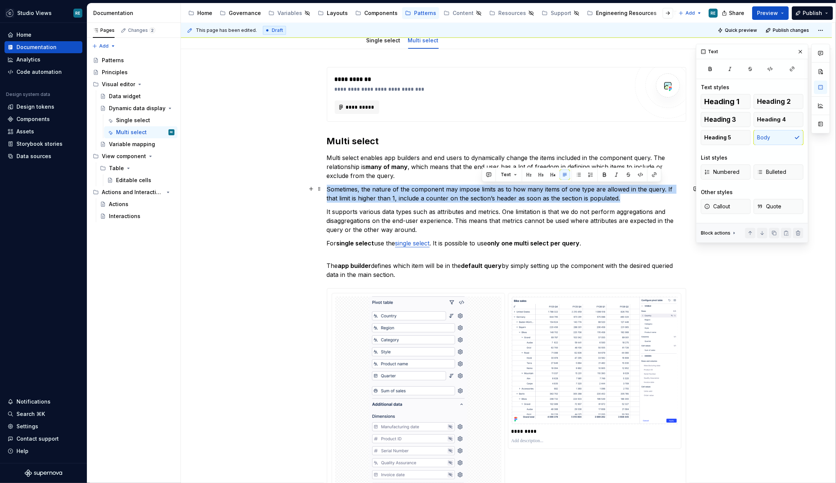
click at [485, 188] on p "Sometimes, the nature of the component may impose limits as to how many items o…" at bounding box center [506, 194] width 359 height 18
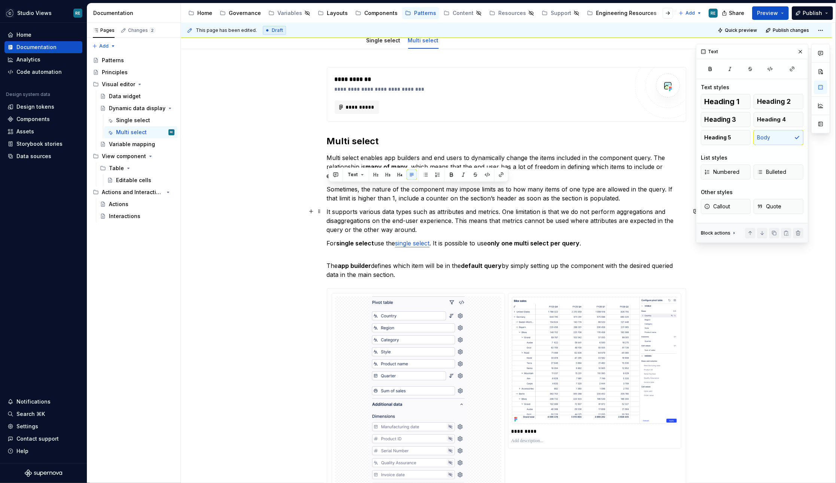
click at [495, 235] on div "**********" at bounding box center [506, 346] width 359 height 558
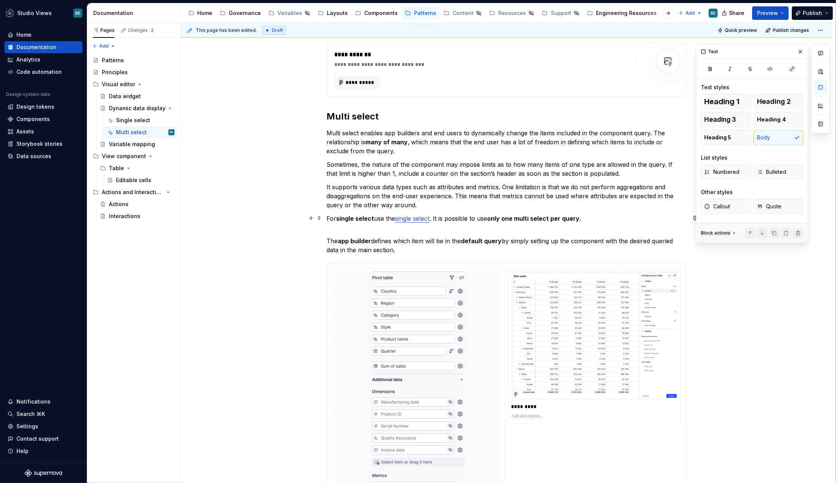
scroll to position [145, 0]
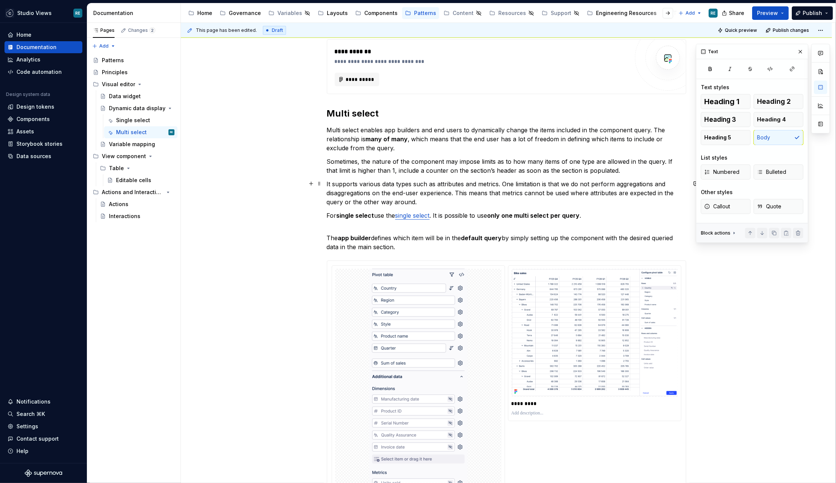
click at [332, 182] on p "It supports various data types such as attributes and metrics. One limitation i…" at bounding box center [506, 192] width 359 height 27
click at [362, 189] on p "It supports various data types such as attributes and metrics. One limitation i…" at bounding box center [506, 192] width 359 height 27
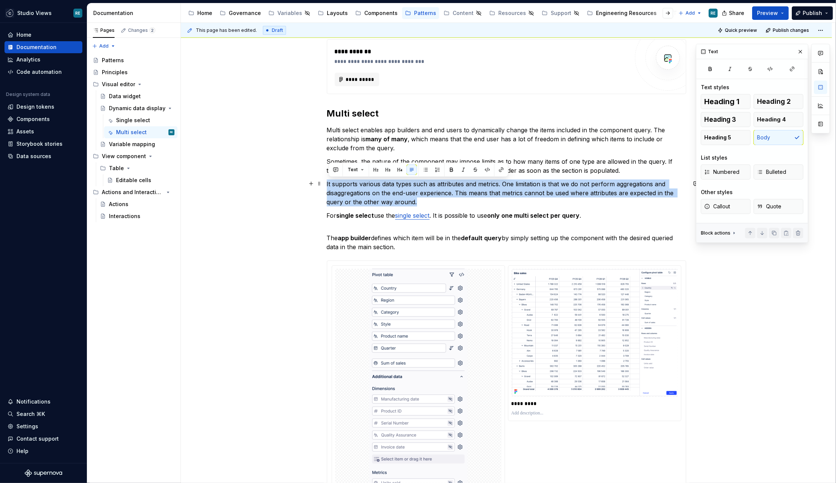
click at [362, 189] on p "It supports various data types such as attributes and metrics. One limitation i…" at bounding box center [506, 192] width 359 height 27
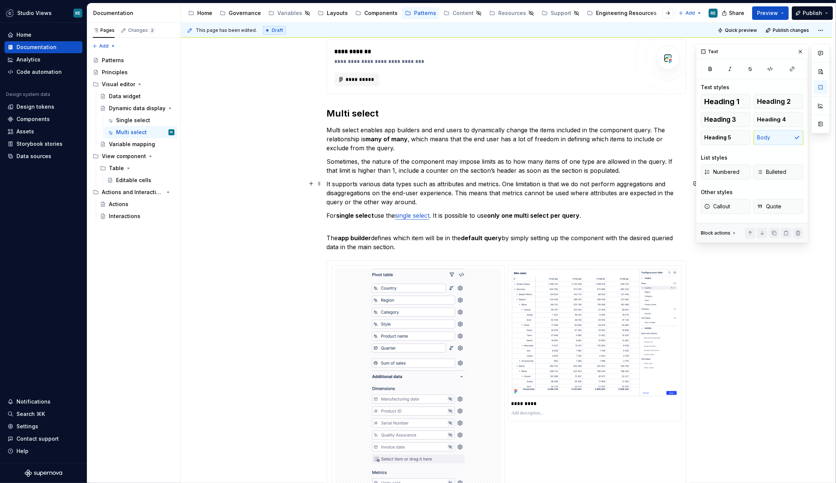
click at [462, 194] on p "It supports various data types such as attributes and metrics. One limitation i…" at bounding box center [506, 192] width 359 height 27
drag, startPoint x: 501, startPoint y: 184, endPoint x: 328, endPoint y: 185, distance: 173.3
click at [328, 185] on div "**********" at bounding box center [506, 386] width 651 height 730
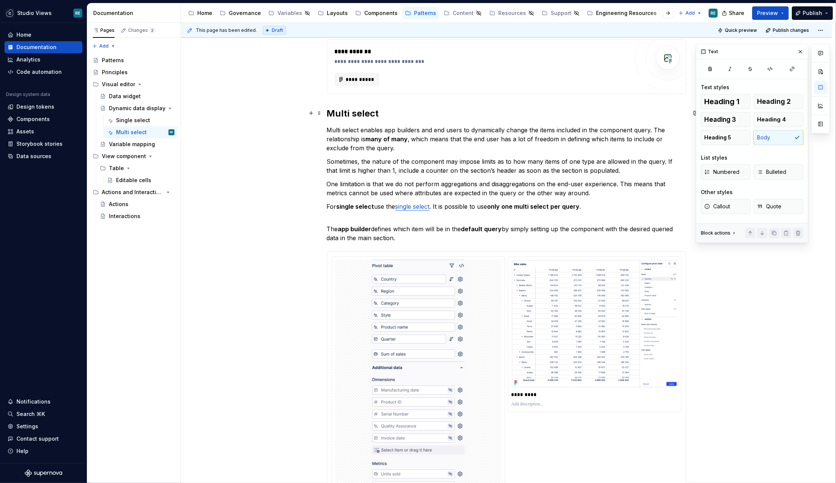
click at [344, 116] on h2 "Multi select" at bounding box center [506, 113] width 359 height 12
click at [331, 182] on p "One limitation is that we do not perform aggregations and disaggregations on th…" at bounding box center [506, 188] width 359 height 18
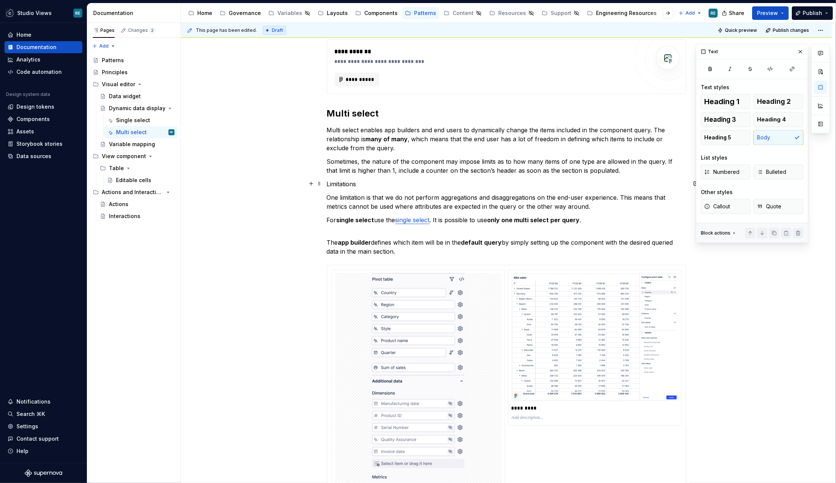
click at [339, 185] on p "Limitations" at bounding box center [506, 183] width 359 height 9
click at [385, 170] on button "button" at bounding box center [388, 169] width 10 height 10
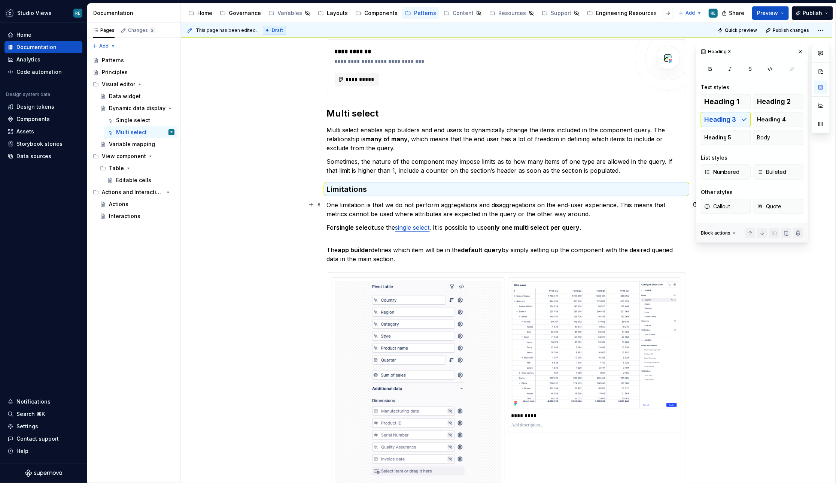
click at [415, 206] on p "One limitation is that we do not perform aggregations and disaggregations on th…" at bounding box center [506, 209] width 359 height 18
click at [414, 206] on p "One limitation is that we do not perform aggregations and disaggregations on th…" at bounding box center [506, 209] width 359 height 18
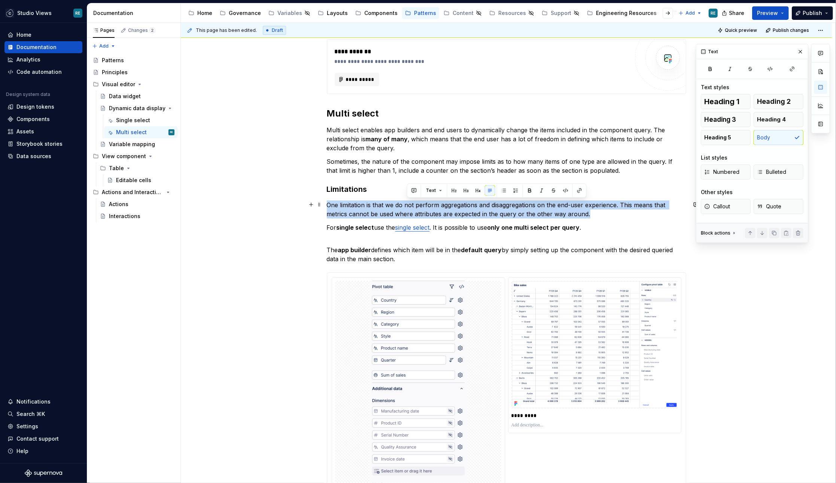
click at [414, 206] on p "One limitation is that we do not perform aggregations and disaggregations on th…" at bounding box center [506, 209] width 359 height 18
click at [442, 207] on p "One limitation is that we do not perform aggregations and disaggregations on th…" at bounding box center [506, 209] width 359 height 18
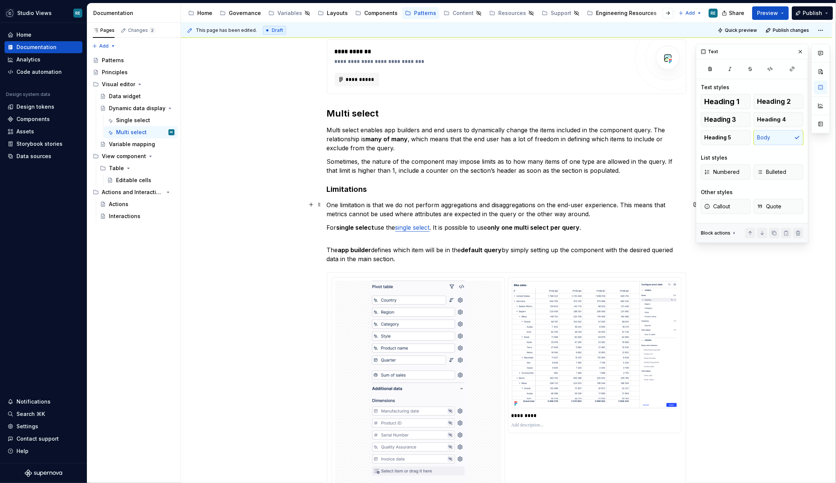
click at [418, 216] on p "One limitation is that we do not perform aggregations and disaggregations on th…" at bounding box center [506, 209] width 359 height 18
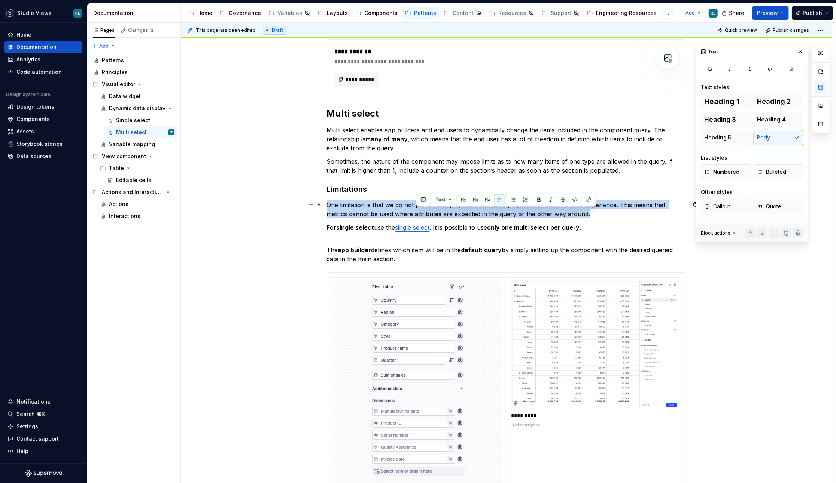
click at [418, 216] on p "One limitation is that we do not perform aggregations and disaggregations on th…" at bounding box center [506, 209] width 359 height 18
click at [517, 213] on p "One limitation is that we do not perform aggregations and disaggregations on th…" at bounding box center [506, 209] width 359 height 18
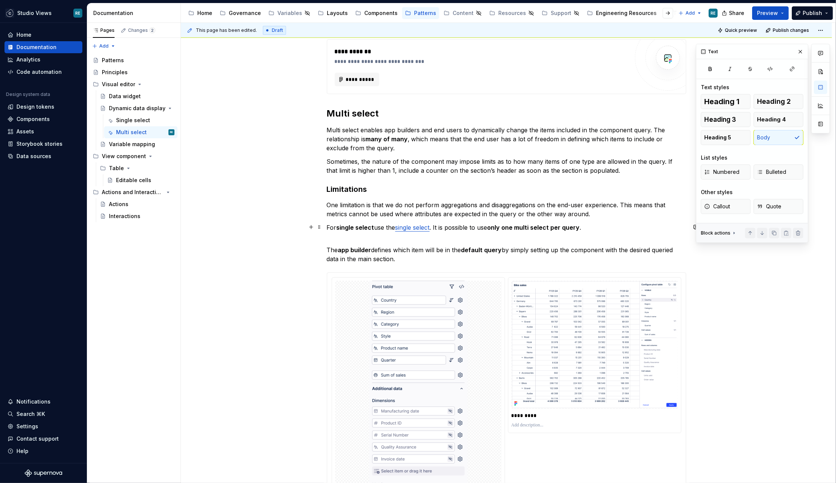
click at [594, 226] on p "For single select use the single select . It is possible to use only one multi …" at bounding box center [506, 232] width 359 height 18
click at [520, 213] on p "One limitation is that we do not perform aggregations and disaggregations on th…" at bounding box center [506, 209] width 359 height 18
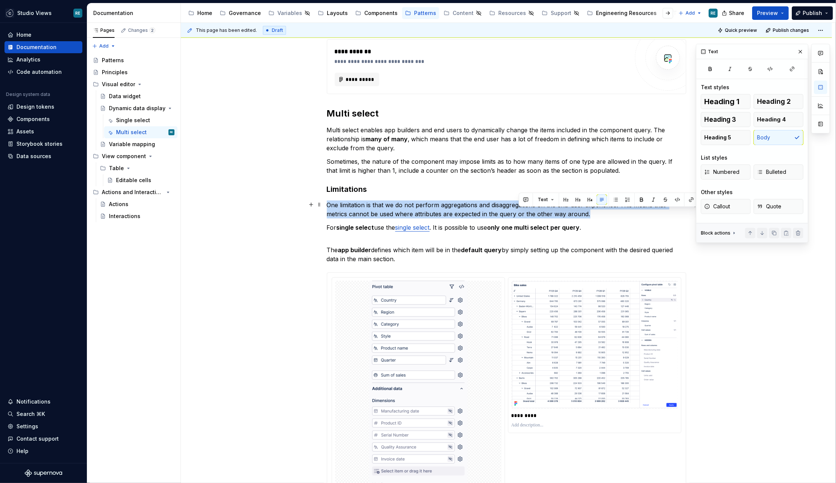
click at [520, 213] on p "One limitation is that we do not perform aggregations and disaggregations on th…" at bounding box center [506, 209] width 359 height 18
click at [520, 211] on p "One limitation is that we do not perform aggregations and disaggregations on th…" at bounding box center [506, 209] width 359 height 18
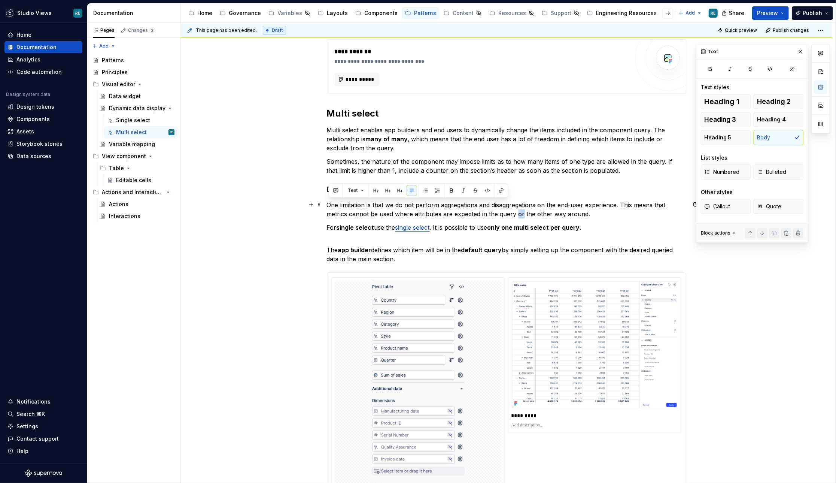
click at [520, 211] on p "One limitation is that we do not perform aggregations and disaggregations on th…" at bounding box center [506, 209] width 359 height 18
click at [479, 232] on p "For single select use the single select . It is possible to use only one multi …" at bounding box center [506, 232] width 359 height 18
drag, startPoint x: 511, startPoint y: 248, endPoint x: 551, endPoint y: 238, distance: 41.9
click at [511, 248] on p "The app builder defines which item will be in the default query by simply setti…" at bounding box center [506, 254] width 359 height 18
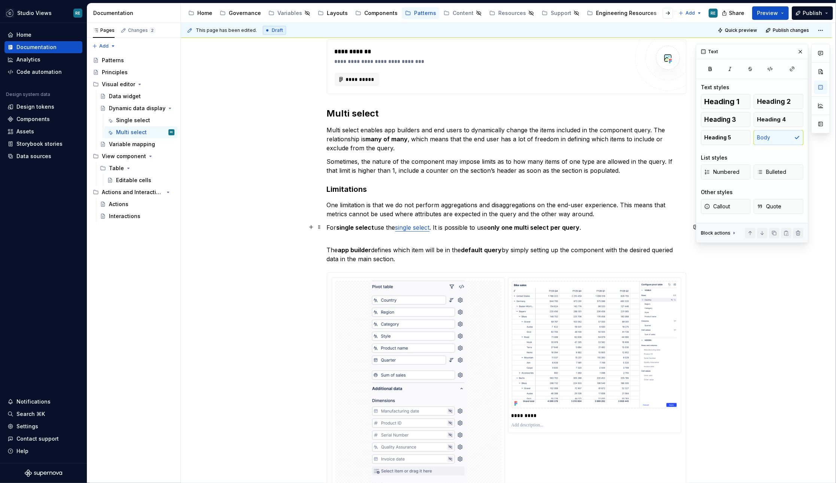
click at [552, 239] on p "For single select use the single select . It is possible to use only one multi …" at bounding box center [506, 232] width 359 height 18
click at [558, 224] on strong "only one multi select per query" at bounding box center [533, 227] width 92 height 7
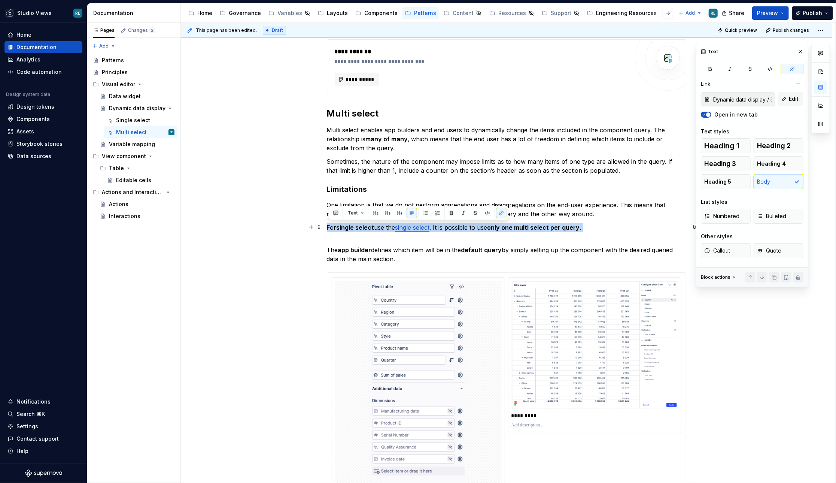
click at [558, 224] on strong "only one multi select per query" at bounding box center [533, 227] width 92 height 7
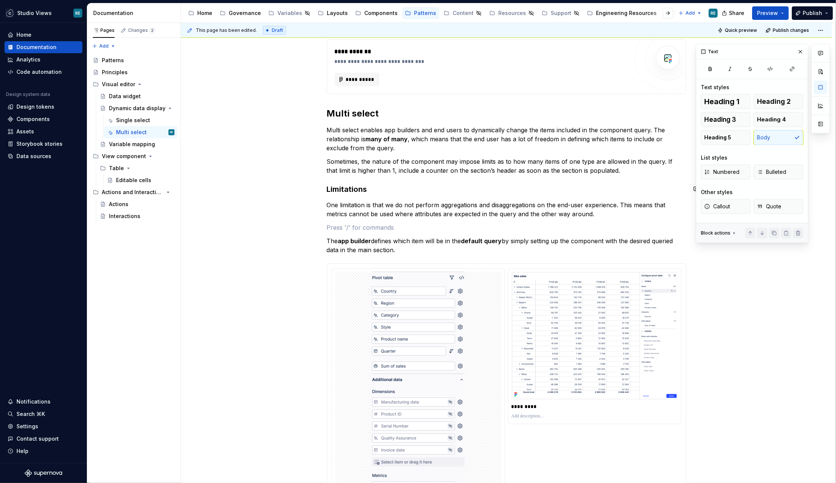
click at [624, 171] on p "Sometimes, the nature of the component may impose limits as to how many items o…" at bounding box center [506, 166] width 359 height 18
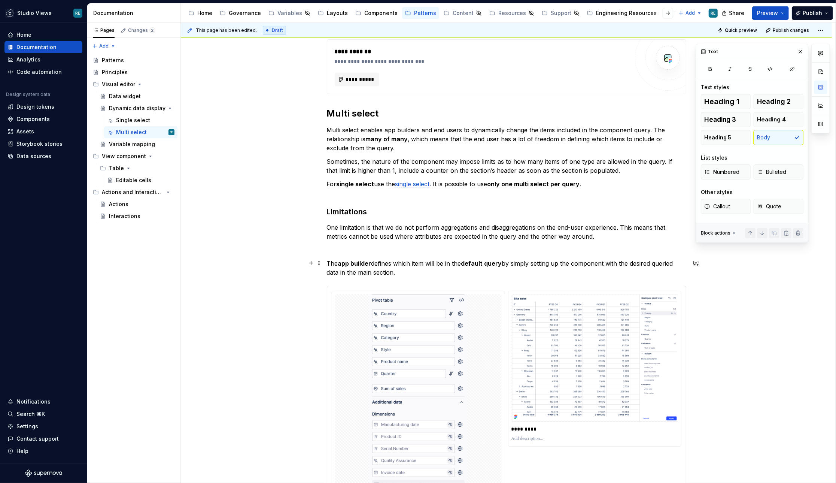
click at [446, 267] on p "The app builder defines which item will be in the default query by simply setti…" at bounding box center [506, 268] width 359 height 18
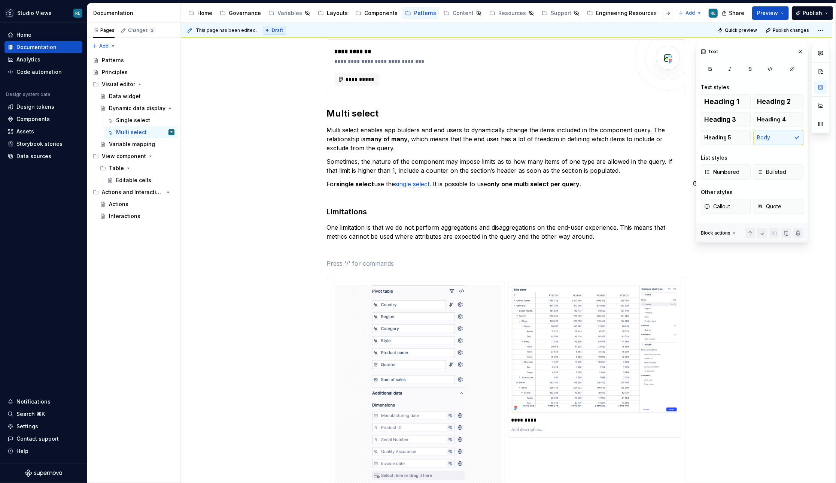
drag, startPoint x: 615, startPoint y: 178, endPoint x: 604, endPoint y: 191, distance: 17.0
click at [615, 178] on div "**********" at bounding box center [506, 326] width 359 height 574
click at [604, 191] on p "For single select use the single select . It is possible to use only one multi …" at bounding box center [506, 188] width 359 height 18
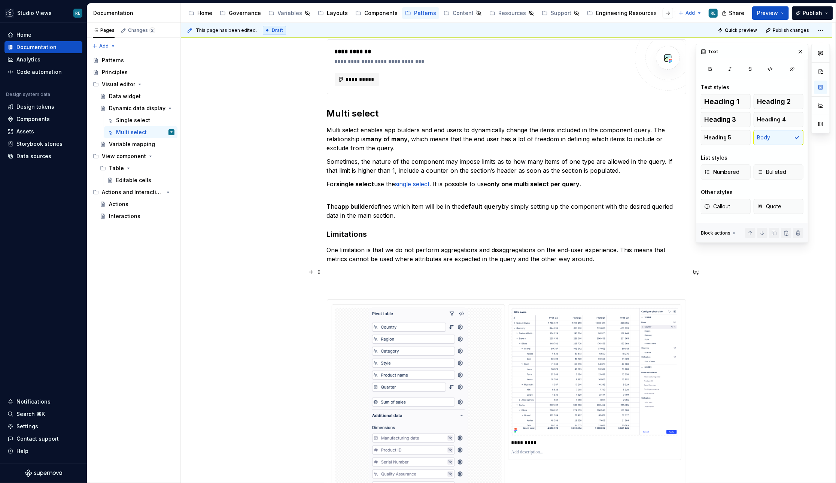
click at [404, 269] on p at bounding box center [506, 272] width 359 height 9
click at [330, 202] on p "The app builder defines which item will be in the default query by simply setti…" at bounding box center [506, 211] width 359 height 18
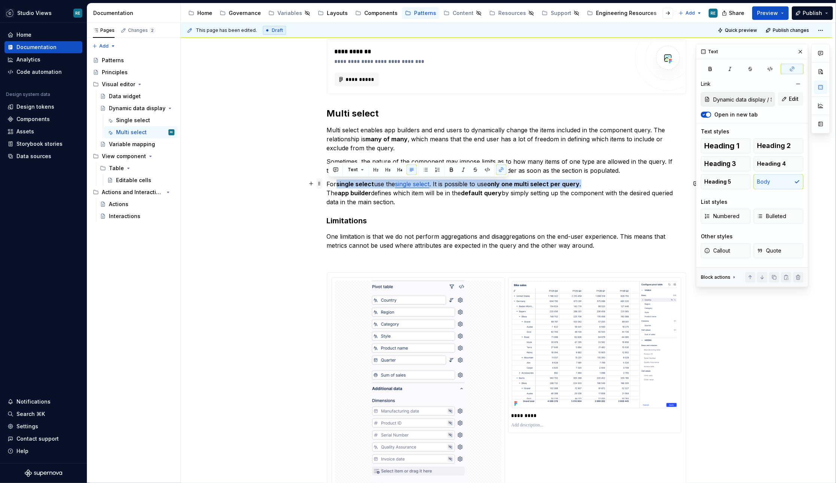
drag, startPoint x: 589, startPoint y: 183, endPoint x: 322, endPoint y: 184, distance: 267.3
click at [327, 184] on div "**********" at bounding box center [506, 328] width 359 height 579
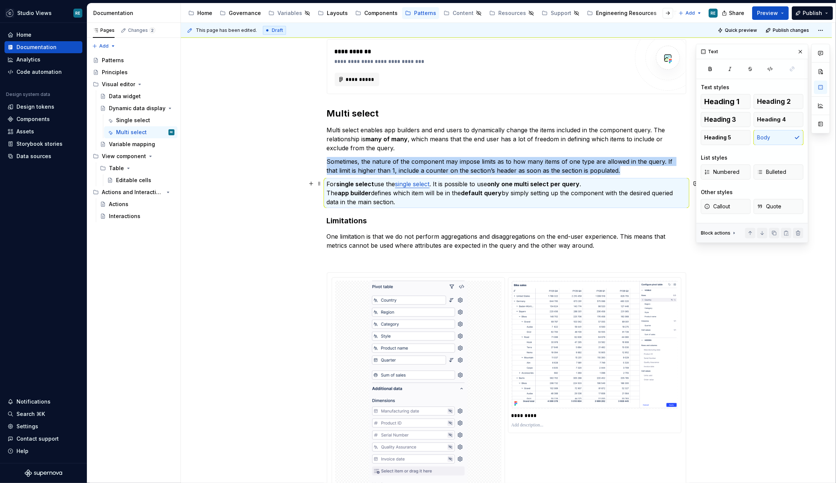
click at [329, 182] on p "For single select use the single select . It is possible to use only one multi …" at bounding box center [506, 192] width 359 height 27
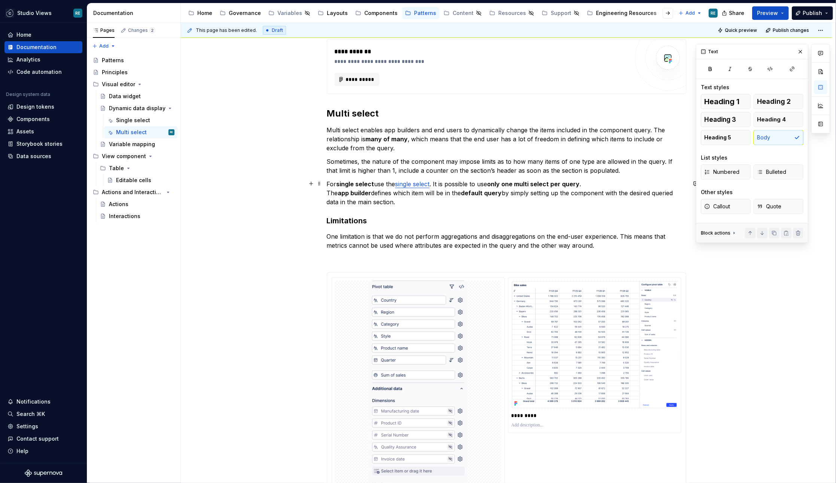
click at [330, 182] on p "For single select use the single select . It is possible to use only one multi …" at bounding box center [506, 192] width 359 height 27
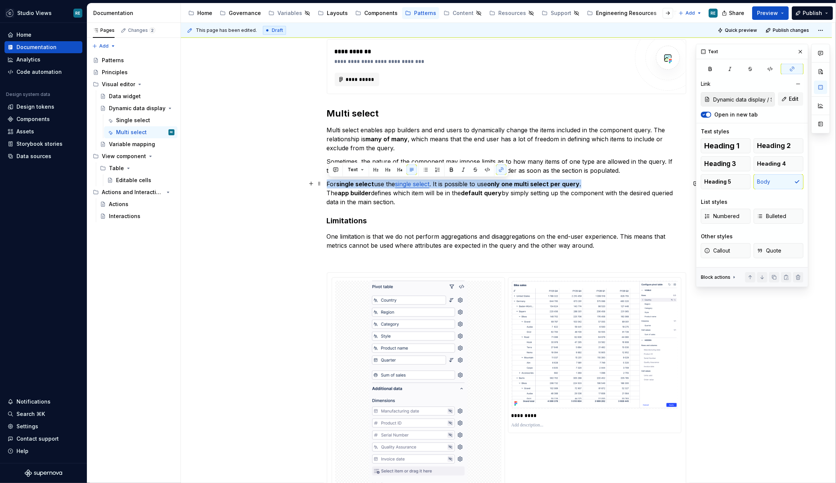
drag, startPoint x: 330, startPoint y: 182, endPoint x: 584, endPoint y: 180, distance: 253.5
click at [584, 180] on p "For single select use the single select . It is possible to use only one multi …" at bounding box center [506, 192] width 359 height 27
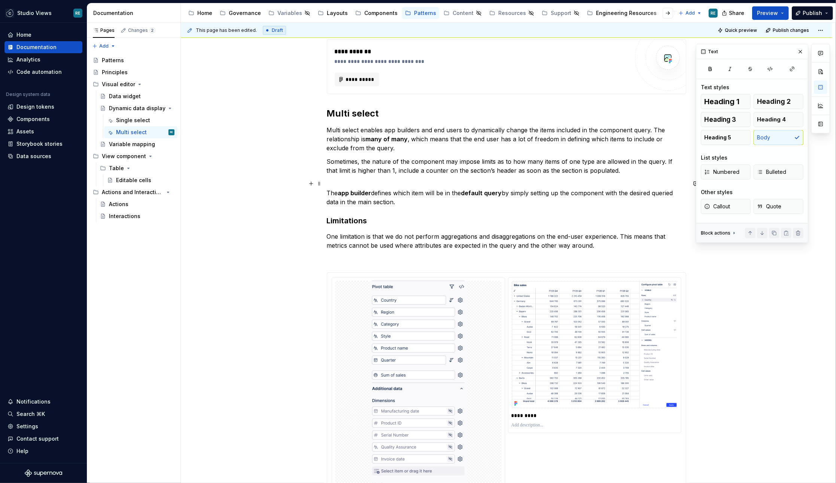
click at [508, 203] on p "The app builder defines which item will be in the default query by simply setti…" at bounding box center [506, 192] width 359 height 27
click at [414, 258] on p at bounding box center [506, 258] width 359 height 9
click at [328, 258] on p "For single select use the single select . It is possible to use only one multi …" at bounding box center [506, 258] width 359 height 9
click at [349, 215] on h3 "Limitations" at bounding box center [506, 220] width 359 height 10
click at [332, 185] on p "The app builder defines which item will be in the default query by simply setti…" at bounding box center [506, 192] width 359 height 27
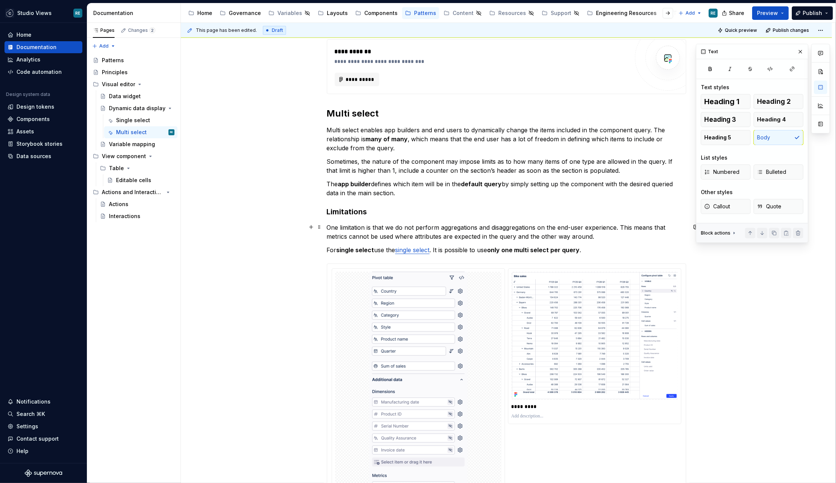
drag, startPoint x: 391, startPoint y: 233, endPoint x: 391, endPoint y: 237, distance: 3.8
click at [391, 233] on p "One limitation is that we do not perform aggregations and disaggregations on th…" at bounding box center [506, 232] width 359 height 18
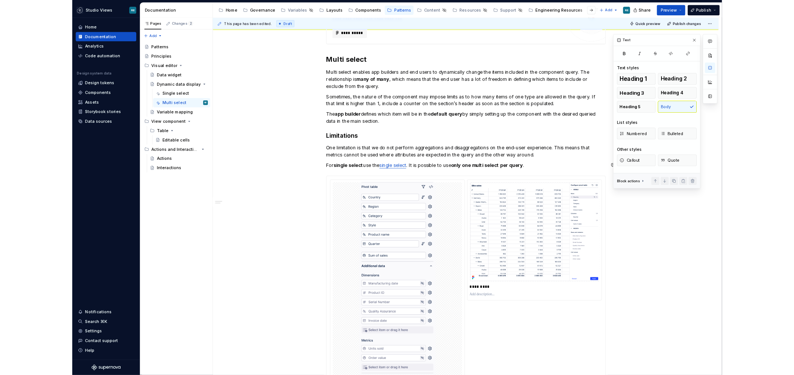
scroll to position [0, 0]
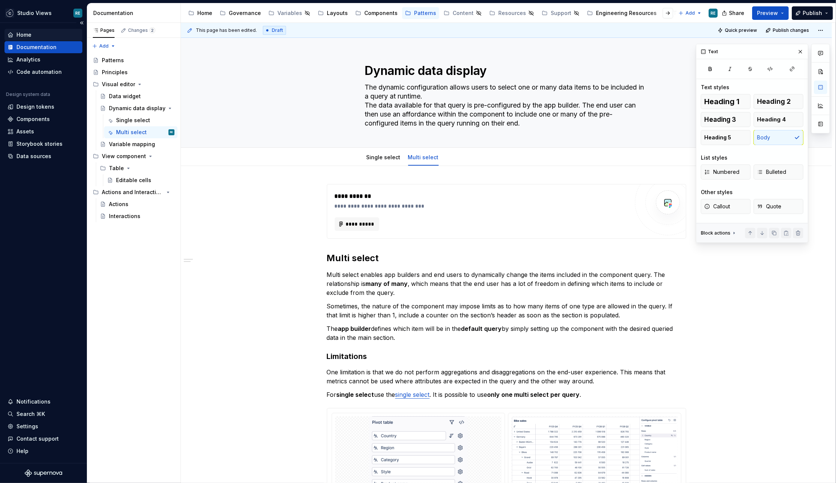
click at [44, 34] on div "Home" at bounding box center [43, 34] width 72 height 7
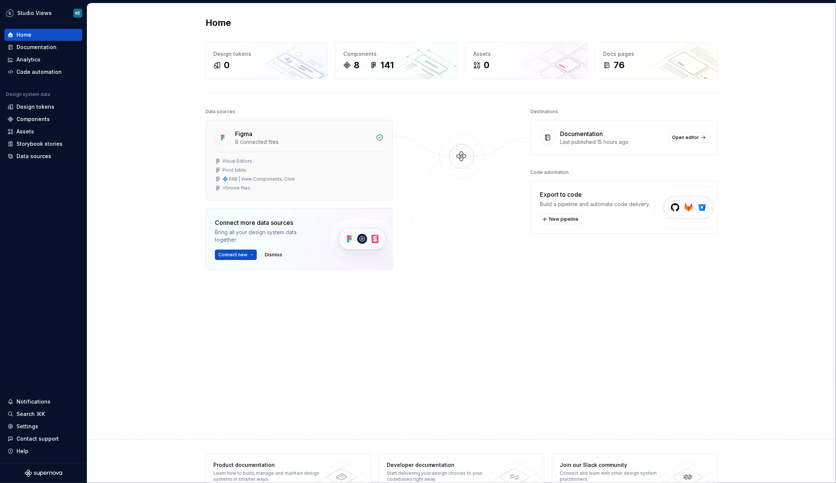
click at [281, 127] on div "Figma 8 connected files" at bounding box center [299, 135] width 186 height 31
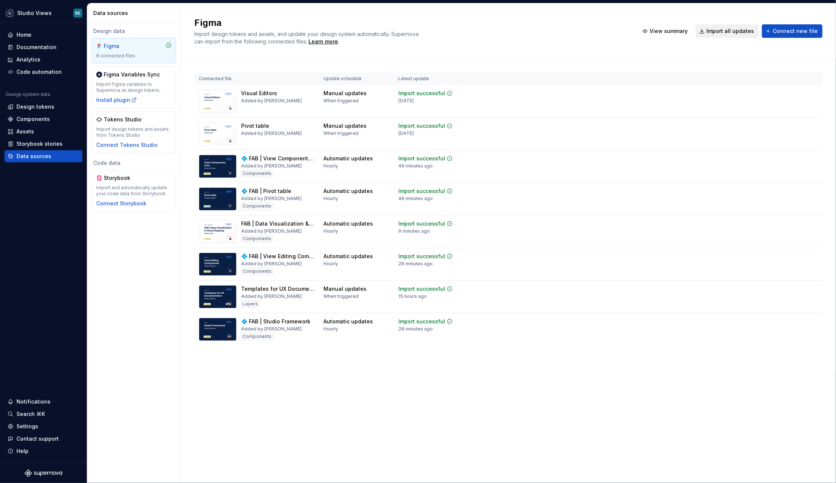
click at [746, 29] on span "Import all updates" at bounding box center [730, 30] width 48 height 7
click at [746, 32] on span "Import all updates" at bounding box center [730, 30] width 48 height 7
click at [777, 298] on div "Import updates" at bounding box center [784, 301] width 34 height 6
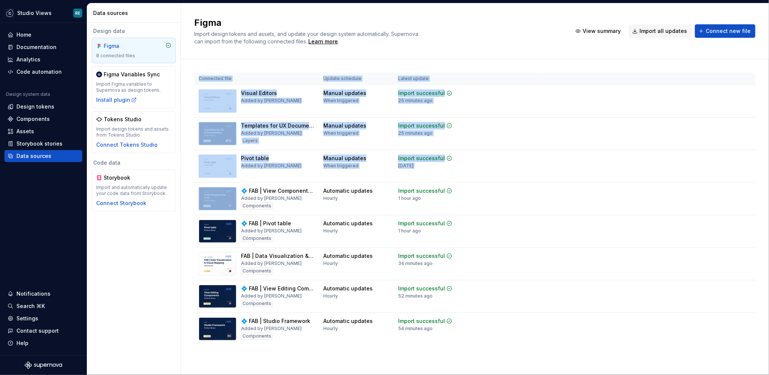
drag, startPoint x: 684, startPoint y: 158, endPoint x: 684, endPoint y: 50, distance: 108.6
click at [684, 50] on div "Figma Import design tokens and assets, and update your design system automatica…" at bounding box center [475, 189] width 589 height 372
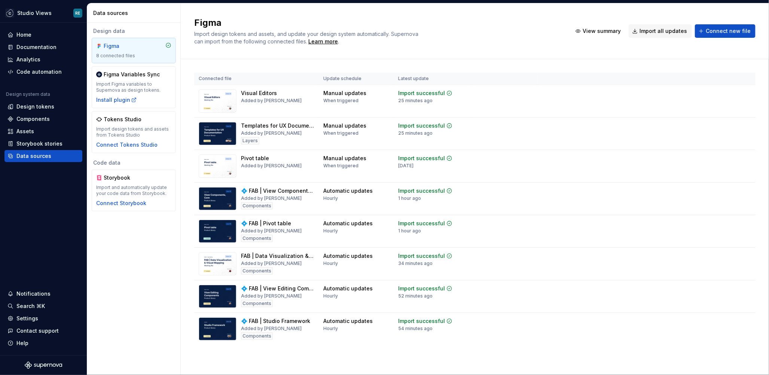
click at [684, 50] on div "Figma Import design tokens and assets, and update your design system automatica…" at bounding box center [475, 31] width 589 height 56
click at [30, 49] on div "Documentation" at bounding box center [36, 46] width 40 height 7
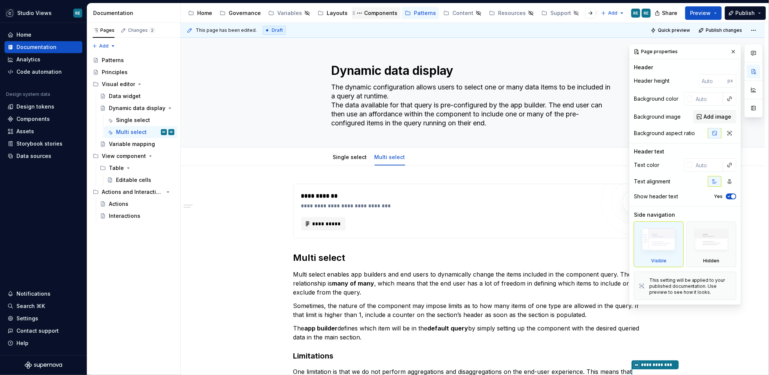
click at [374, 13] on div "Components" at bounding box center [380, 12] width 33 height 7
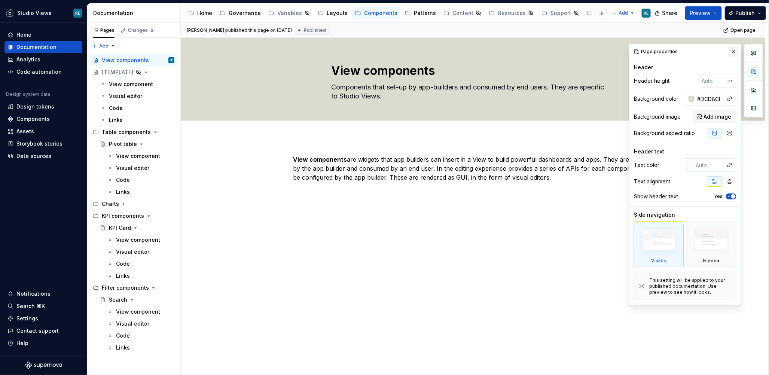
click at [733, 53] on button "button" at bounding box center [734, 51] width 10 height 10
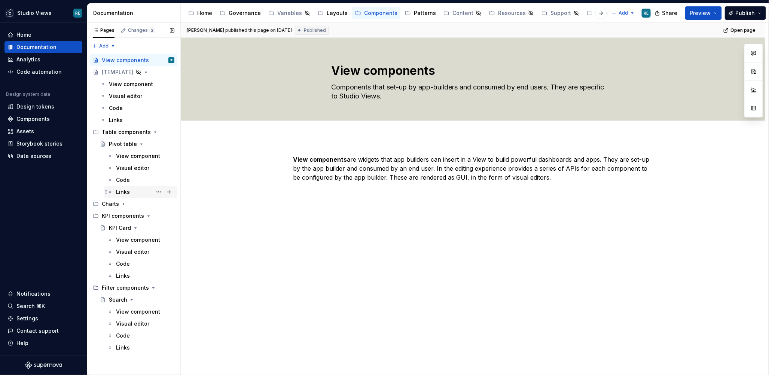
click at [126, 194] on div "Links" at bounding box center [123, 191] width 14 height 7
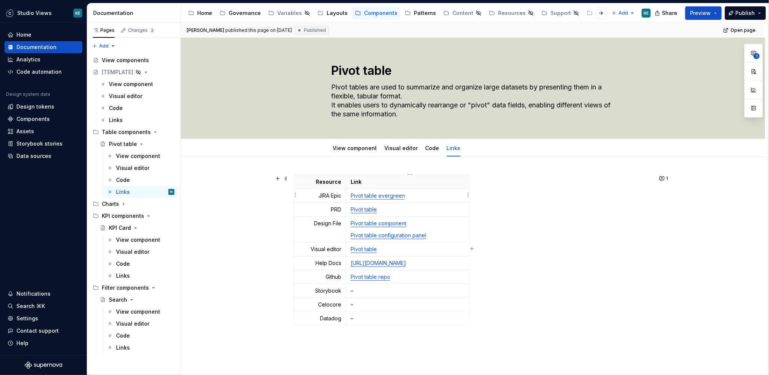
click at [418, 197] on p "Pivot table evergreen" at bounding box center [408, 195] width 115 height 7
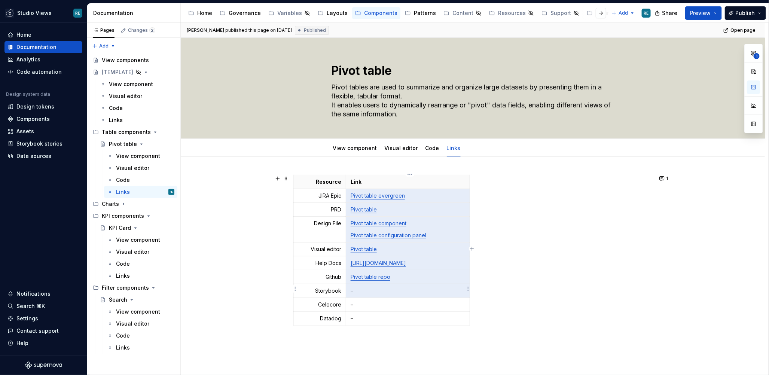
drag, startPoint x: 418, startPoint y: 197, endPoint x: 428, endPoint y: 285, distance: 88.2
click at [429, 285] on tbody "Resource Link JIRA Epic Pivot table evergreen PRD Pivot table Design File Pivot…" at bounding box center [382, 250] width 177 height 151
click at [461, 196] on p "Pivot table evergreen" at bounding box center [408, 195] width 115 height 7
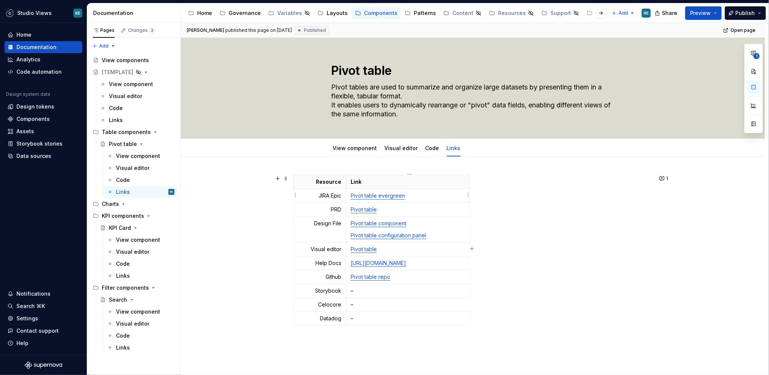
click at [444, 196] on p "Pivot table evergreen" at bounding box center [408, 195] width 115 height 7
click at [312, 194] on p "JIRA Epic" at bounding box center [319, 195] width 43 height 7
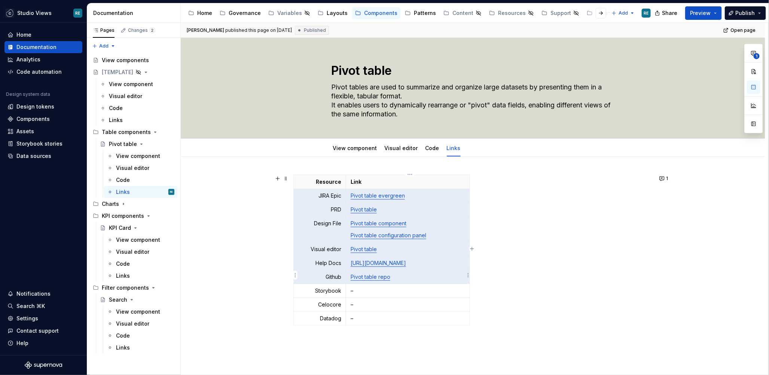
drag, startPoint x: 316, startPoint y: 197, endPoint x: 426, endPoint y: 271, distance: 132.1
click at [426, 271] on tbody "Resource Link JIRA Epic Pivot table evergreen PRD Pivot table Design File Pivot…" at bounding box center [382, 250] width 177 height 151
click at [342, 218] on td "Design File" at bounding box center [320, 230] width 52 height 26
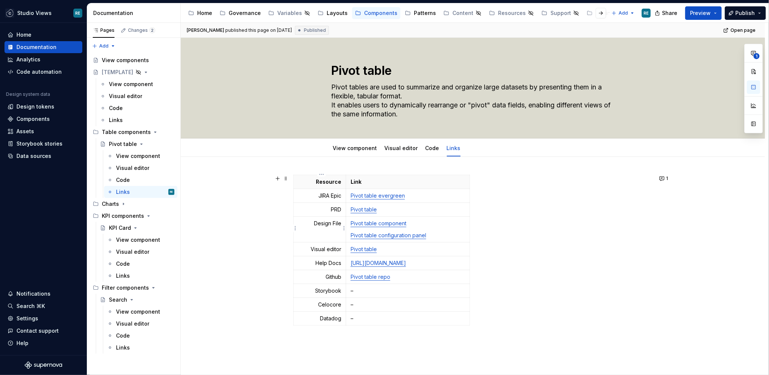
click at [341, 221] on p "Design File" at bounding box center [319, 223] width 43 height 7
drag, startPoint x: 341, startPoint y: 221, endPoint x: 316, endPoint y: 191, distance: 39.4
click at [316, 191] on tbody "Resource Link JIRA Epic Pivot table evergreen PRD Pivot table Design File Pivot…" at bounding box center [382, 250] width 177 height 151
click at [325, 198] on p "JIRA Epic" at bounding box center [319, 195] width 43 height 7
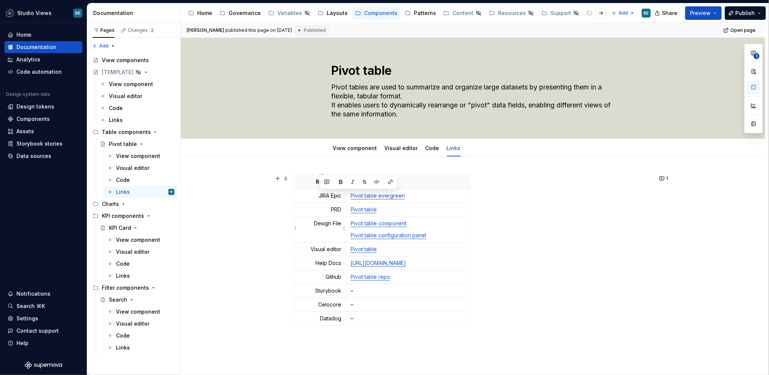
click at [326, 222] on p "Design File" at bounding box center [319, 223] width 43 height 7
click at [329, 222] on p "Design File" at bounding box center [319, 223] width 43 height 7
drag, startPoint x: 329, startPoint y: 222, endPoint x: 344, endPoint y: 222, distance: 15.4
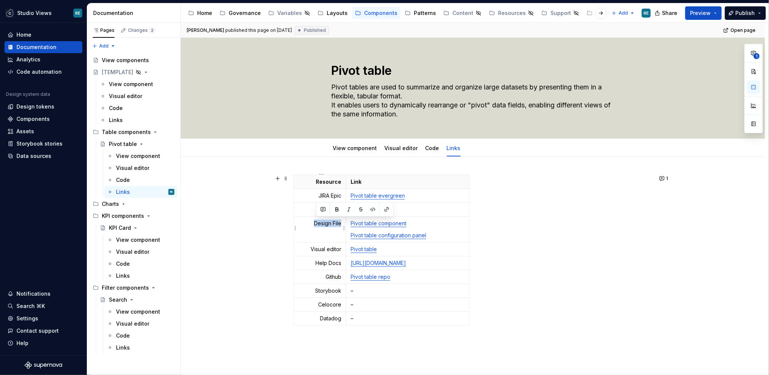
click at [344, 222] on td "Design File" at bounding box center [320, 230] width 52 height 26
copy p "Design File"
click at [332, 266] on td "Help Docs" at bounding box center [320, 263] width 52 height 14
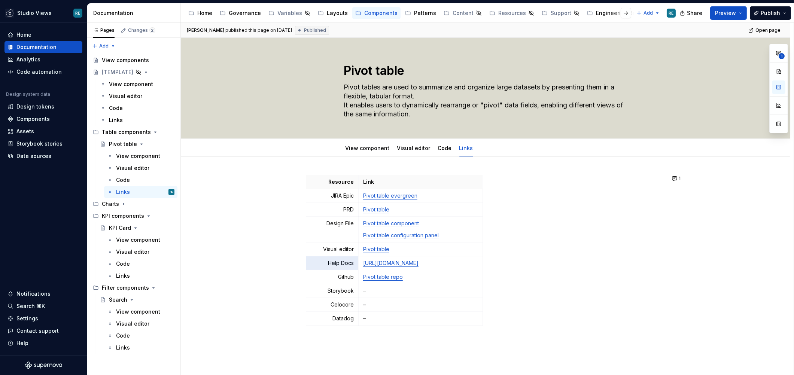
type textarea "*"
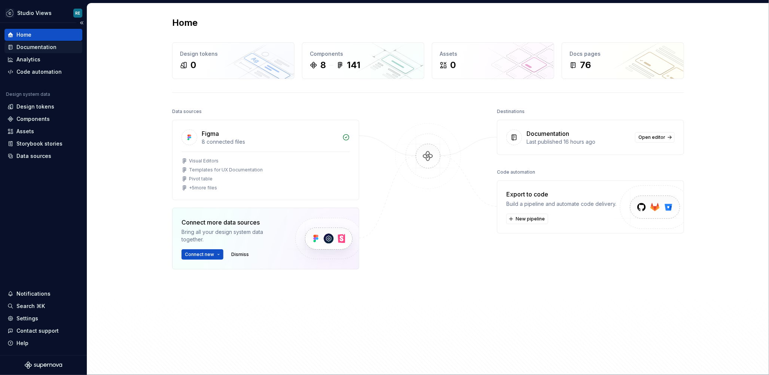
click at [66, 44] on div "Documentation" at bounding box center [43, 46] width 72 height 7
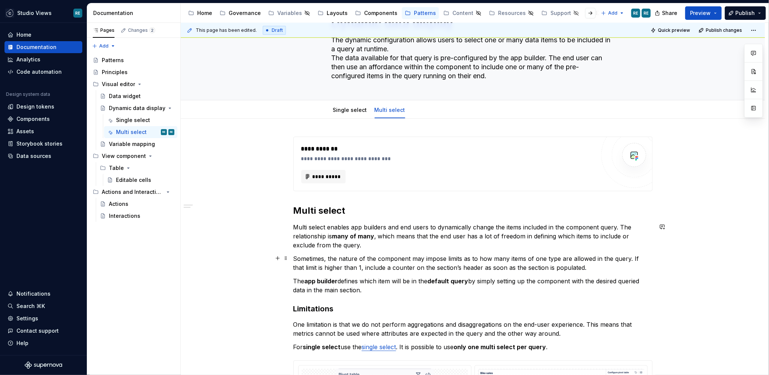
scroll to position [48, 0]
click at [351, 106] on link "Single select" at bounding box center [350, 109] width 34 height 6
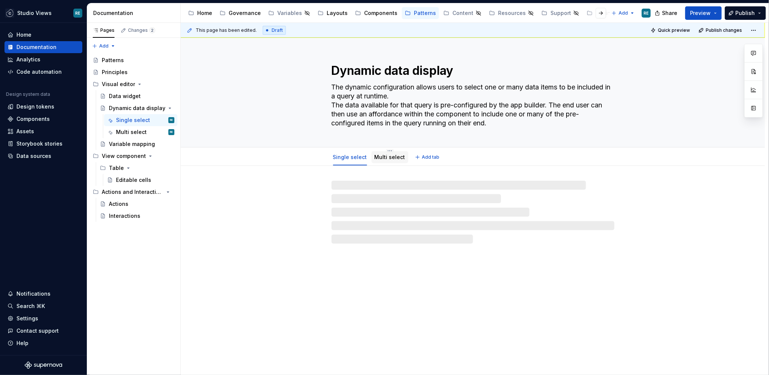
click at [390, 159] on link "Multi select" at bounding box center [390, 157] width 31 height 6
type textarea "*"
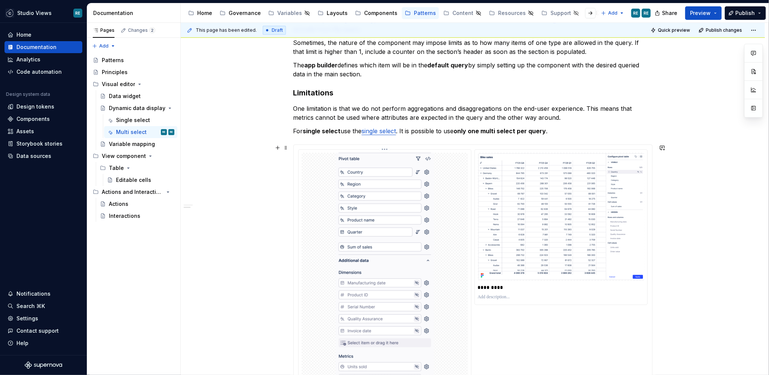
scroll to position [261, 0]
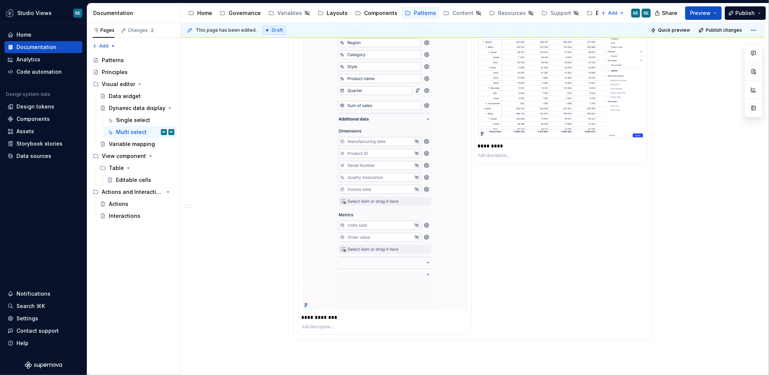
scroll to position [239, 0]
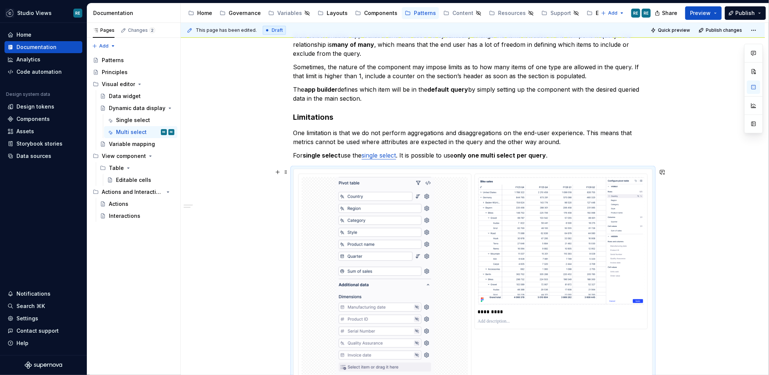
click at [476, 240] on div "**********" at bounding box center [473, 337] width 350 height 327
click at [754, 89] on button "button" at bounding box center [753, 86] width 13 height 13
type textarea "*"
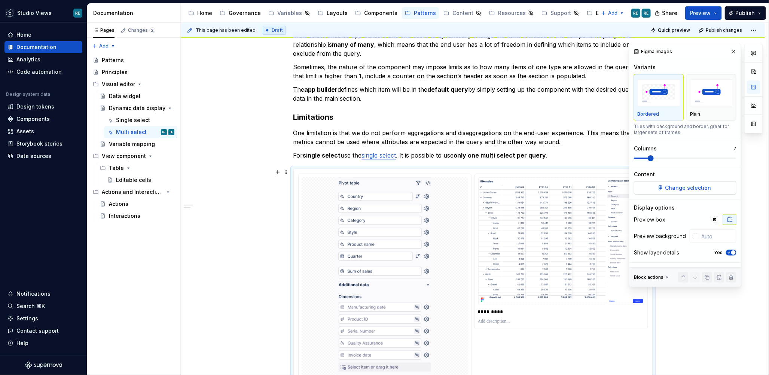
click at [681, 191] on span "Change selection" at bounding box center [688, 187] width 46 height 7
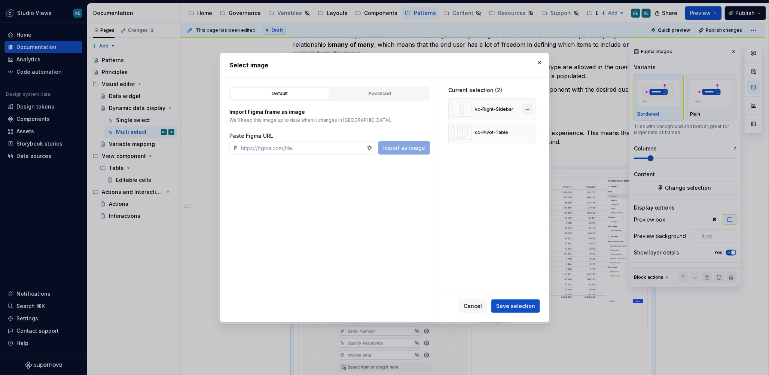
click at [531, 110] on button "button" at bounding box center [528, 109] width 10 height 10
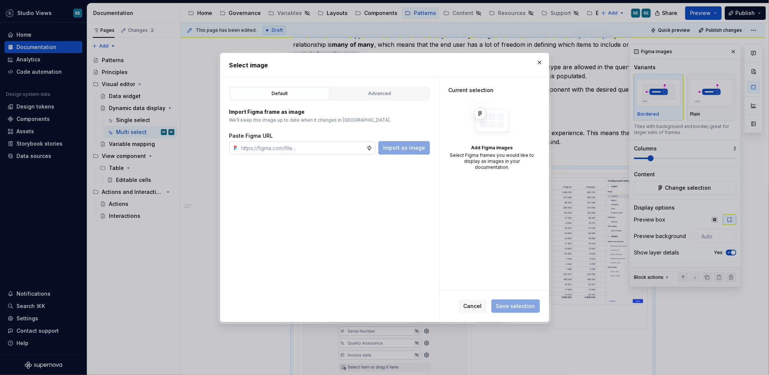
click at [315, 148] on input "text" at bounding box center [302, 147] width 128 height 13
paste input "https://www.figma.com/design/OcB2qgU2BKE910QcI9FiX0/Templates-for-UX-Documentat…"
type input "https://www.figma.com/design/OcB2qgU2BKE910QcI9FiX0/Templates-for-UX-Documentat…"
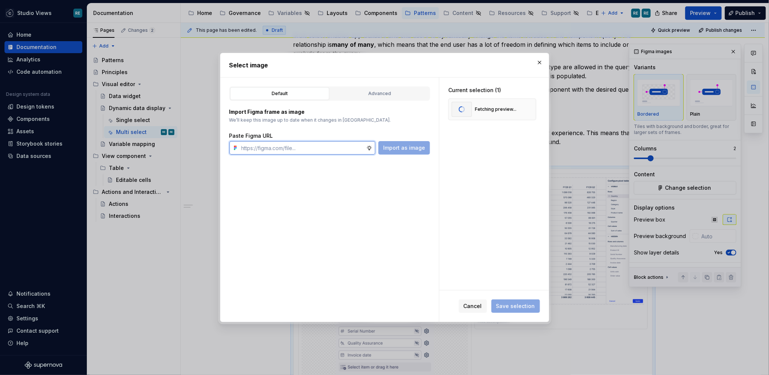
paste input "https://www.figma.com/design/OcB2qgU2BKE910QcI9FiX0/Templates-for-UX-Documentat…"
type input "https://www.figma.com/design/OcB2qgU2BKE910QcI9FiX0/Templates-for-UX-Documentat…"
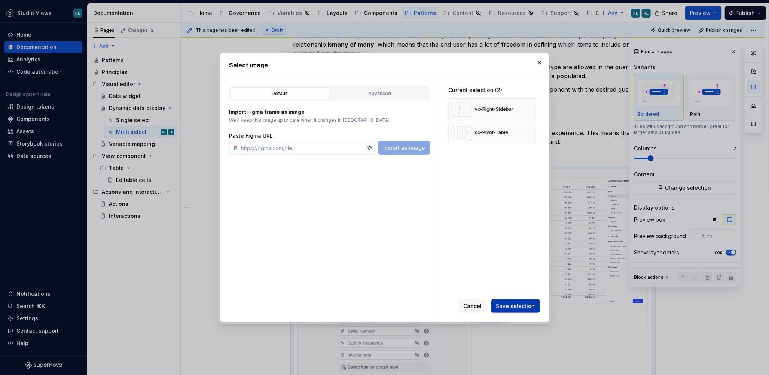
click at [529, 304] on span "Save selection" at bounding box center [515, 306] width 39 height 7
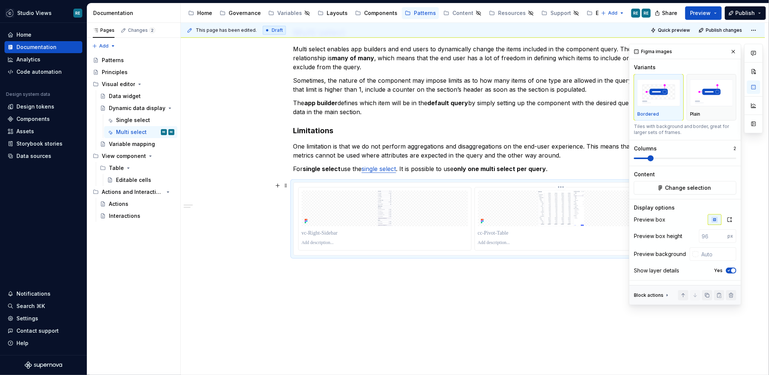
click at [502, 243] on p at bounding box center [561, 243] width 167 height 6
drag, startPoint x: 729, startPoint y: 218, endPoint x: 727, endPoint y: 225, distance: 7.0
click at [729, 218] on icon "button" at bounding box center [730, 220] width 6 height 6
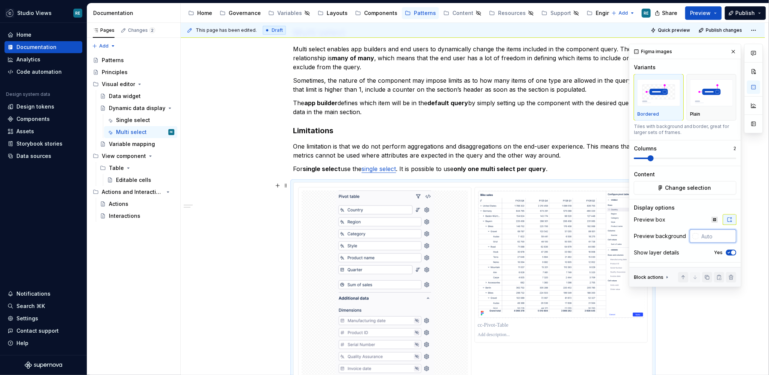
click at [715, 235] on input "text" at bounding box center [718, 236] width 38 height 13
type textarea "*"
type input "#FFFFFF"
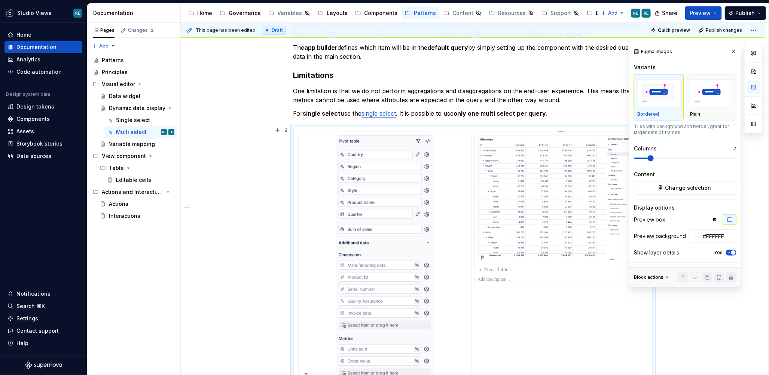
scroll to position [281, 0]
click at [505, 314] on div at bounding box center [473, 267] width 350 height 273
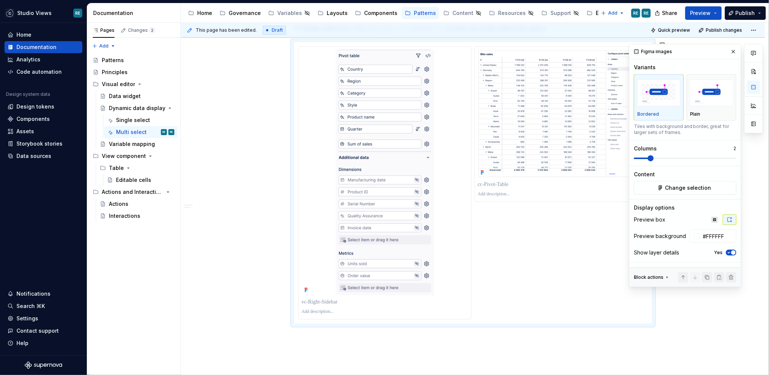
scroll to position [404, 0]
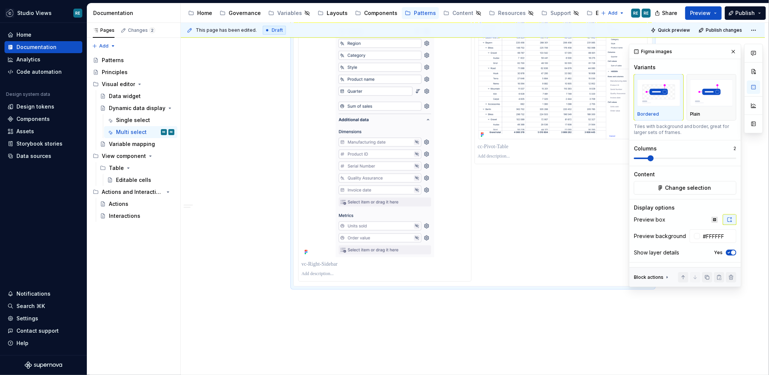
click at [390, 262] on p at bounding box center [385, 264] width 167 height 7
click at [493, 148] on p at bounding box center [561, 146] width 167 height 7
click at [471, 309] on div "**********" at bounding box center [473, 85] width 584 height 647
click at [469, 306] on div "**********" at bounding box center [475, 199] width 588 height 353
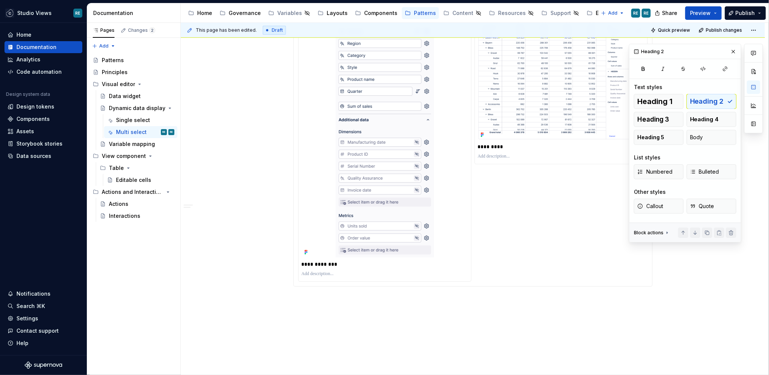
click at [494, 328] on div "**********" at bounding box center [473, 85] width 584 height 647
click at [504, 249] on div "**********" at bounding box center [473, 145] width 350 height 273
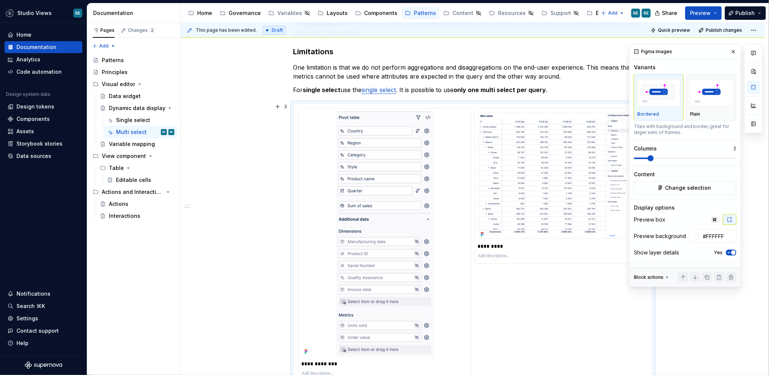
scroll to position [269, 0]
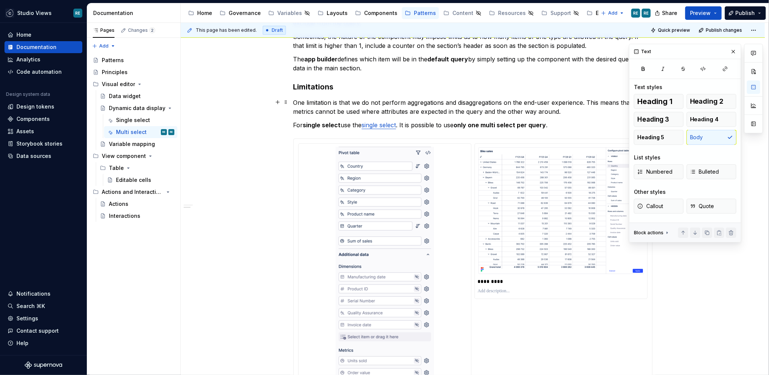
click at [342, 110] on p "One limitation is that we do not perform aggregations and disaggregations on th…" at bounding box center [473, 107] width 359 height 18
click at [516, 102] on div "Text" at bounding box center [429, 97] width 180 height 14
click at [529, 111] on p "One limitation is that we do not perform aggregations and disaggregations on th…" at bounding box center [473, 107] width 359 height 18
click at [737, 53] on button "button" at bounding box center [734, 51] width 10 height 10
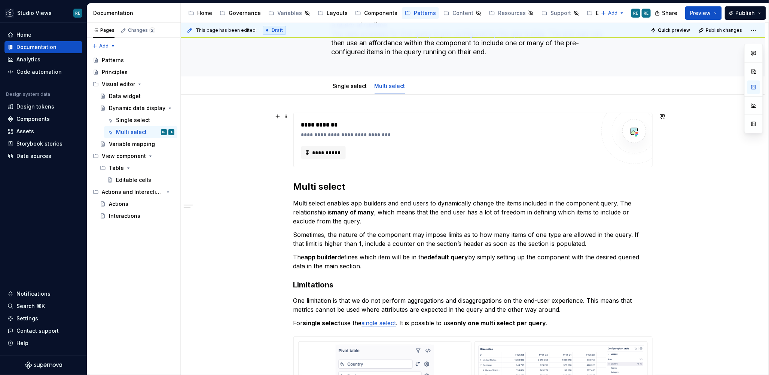
scroll to position [66, 0]
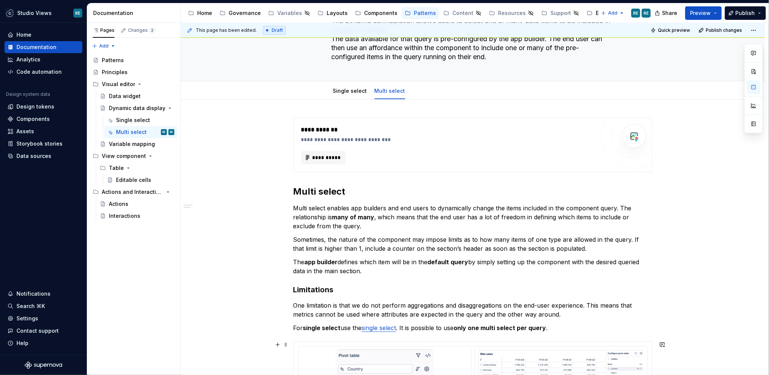
click at [523, 246] on p "Sometimes, the nature of the component may impose limits as to how many items o…" at bounding box center [473, 244] width 359 height 18
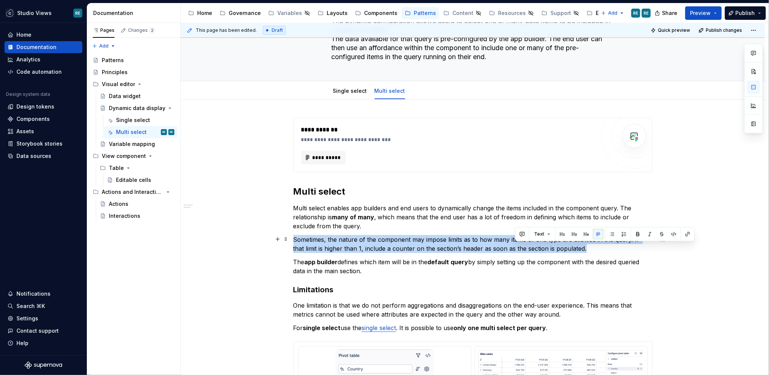
click at [523, 246] on p "Sometimes, the nature of the component may impose limits as to how many items o…" at bounding box center [473, 244] width 359 height 18
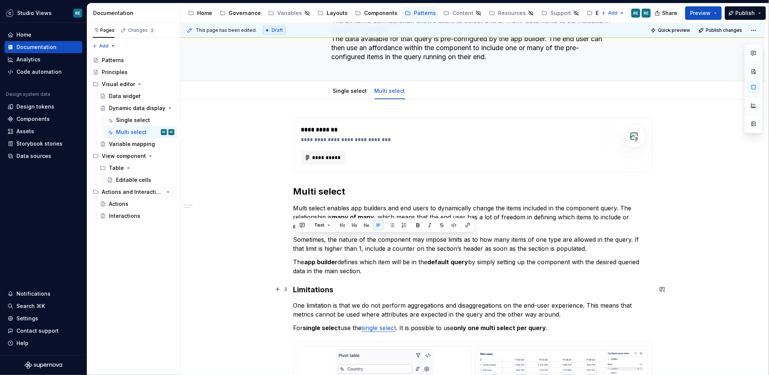
click at [473, 286] on h3 "Limitations" at bounding box center [473, 290] width 359 height 10
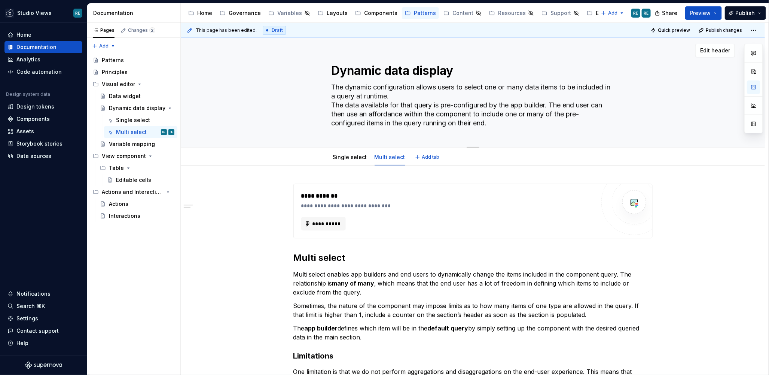
scroll to position [159, 0]
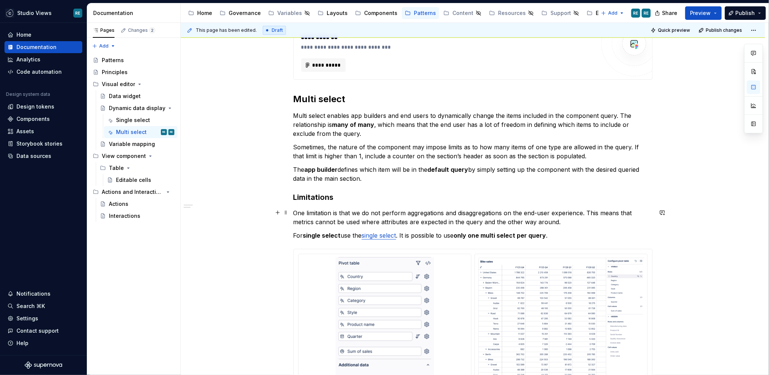
click at [639, 216] on p "One limitation is that we do not perform aggregations and disaggregations on th…" at bounding box center [473, 218] width 359 height 18
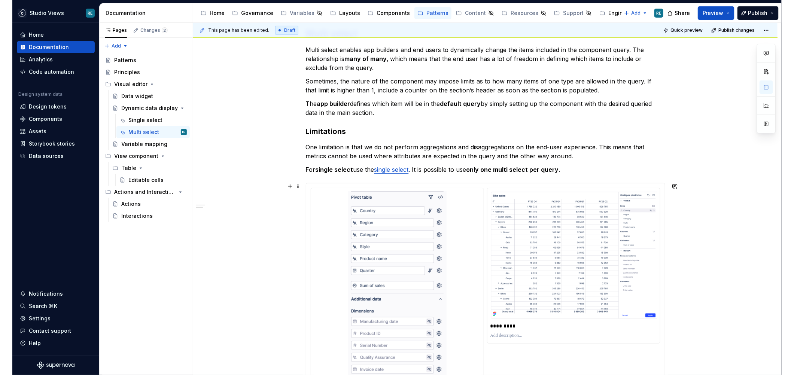
scroll to position [293, 0]
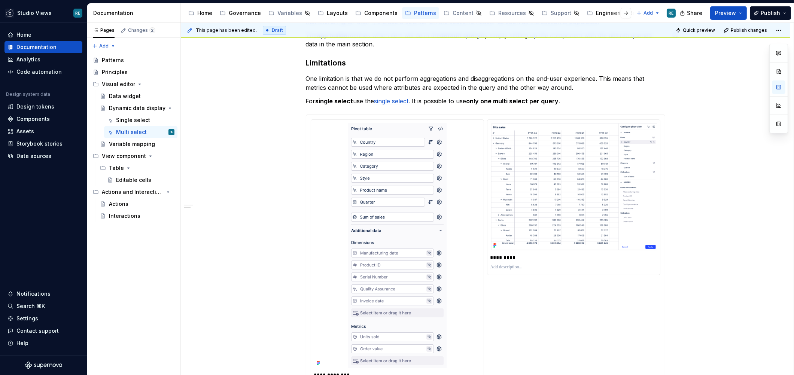
type textarea "*"
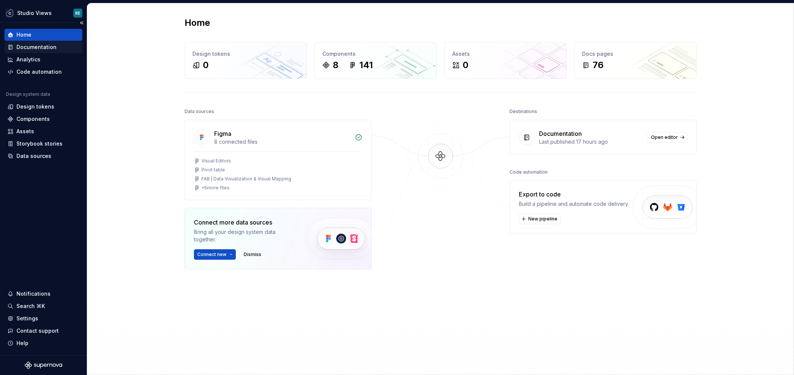
click at [45, 45] on div "Documentation" at bounding box center [36, 46] width 40 height 7
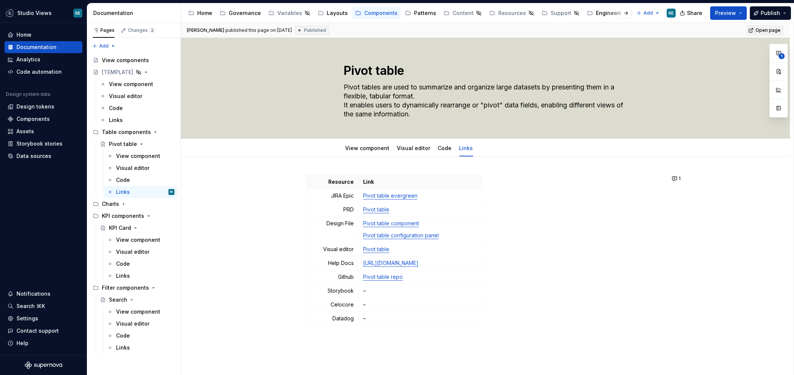
click at [779, 28] on span "Open page" at bounding box center [768, 30] width 25 height 6
type textarea "*"
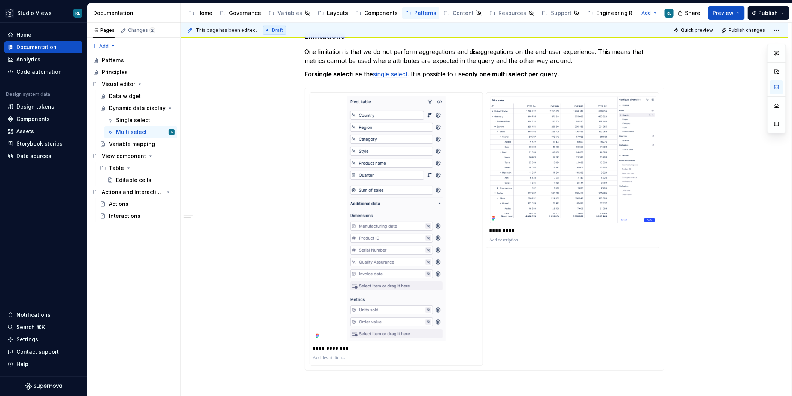
scroll to position [293, 0]
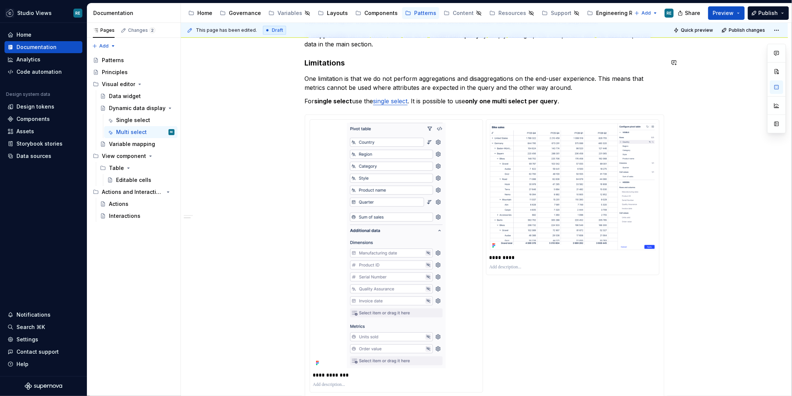
type textarea "*"
